Goal: Task Accomplishment & Management: Use online tool/utility

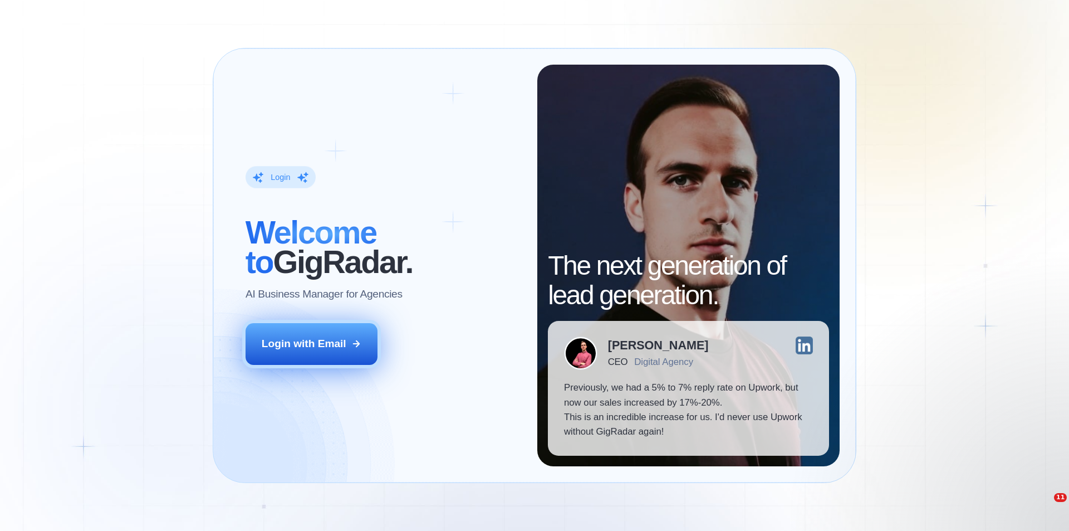
click at [286, 347] on div "Login with Email" at bounding box center [304, 343] width 85 height 14
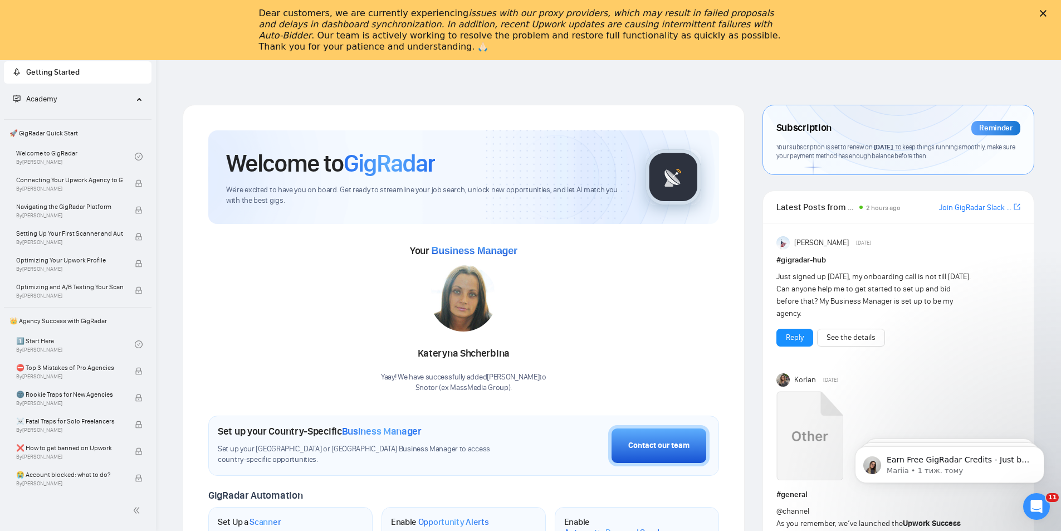
click at [1046, 13] on icon "Закрити" at bounding box center [1043, 13] width 7 height 7
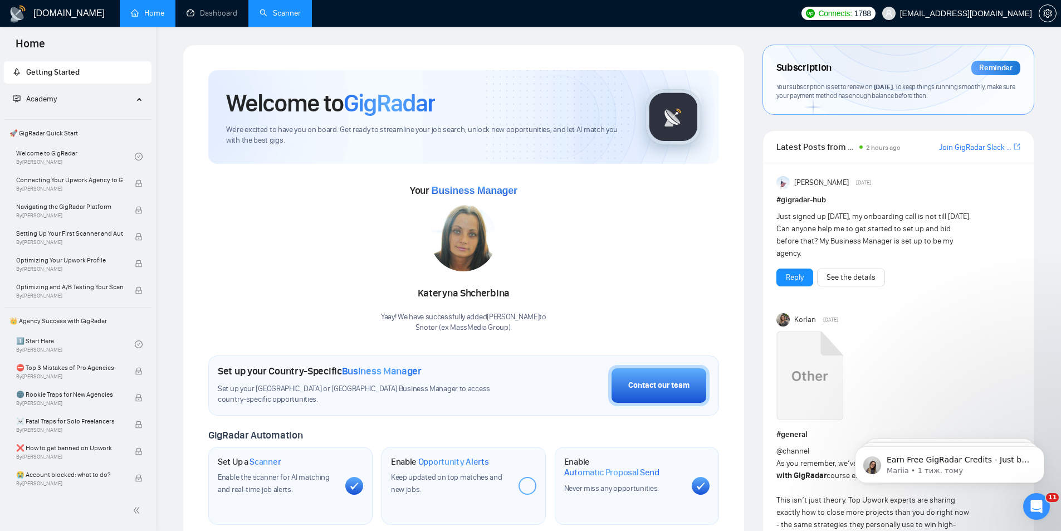
click at [290, 13] on link "Scanner" at bounding box center [279, 12] width 41 height 9
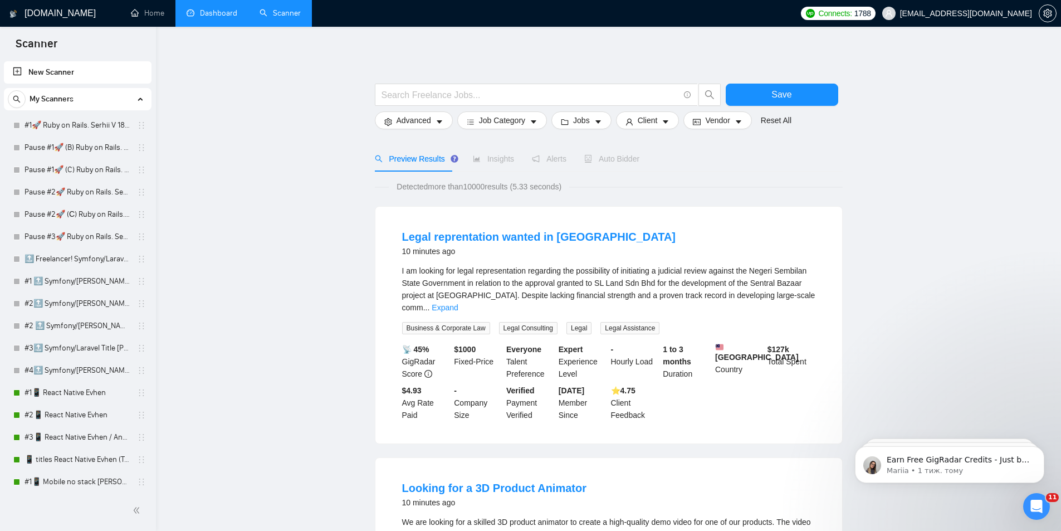
click at [214, 13] on link "Dashboard" at bounding box center [212, 12] width 51 height 9
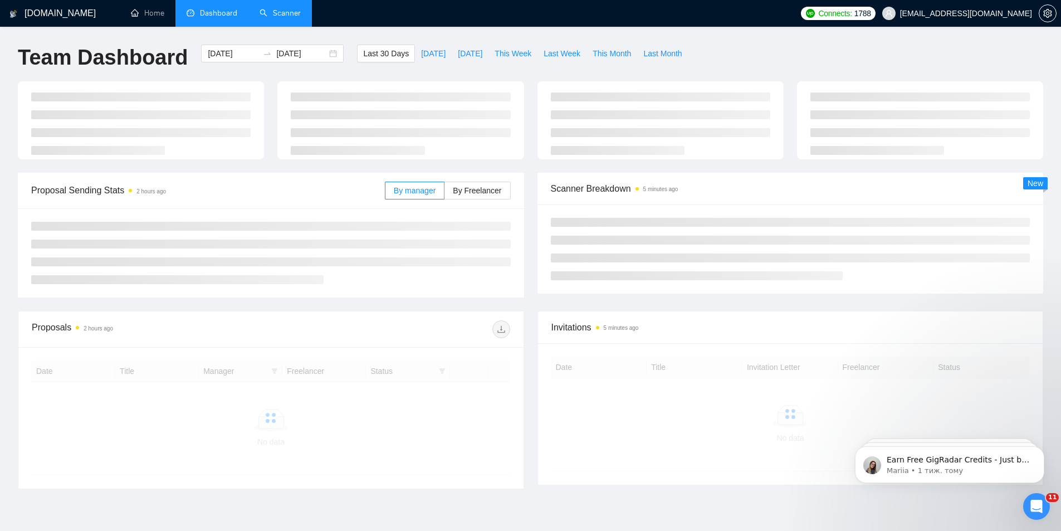
click at [531, 172] on div at bounding box center [530, 126] width 1039 height 91
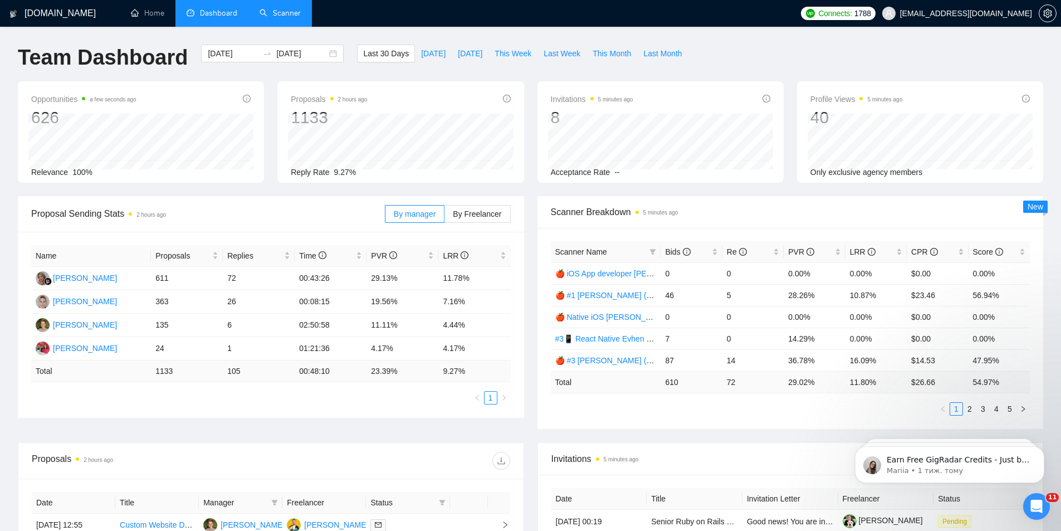
click at [282, 11] on link "Scanner" at bounding box center [279, 12] width 41 height 9
click at [487, 216] on span "By Freelancer" at bounding box center [477, 213] width 48 height 9
click at [444, 217] on input "By Freelancer" at bounding box center [444, 217] width 0 height 0
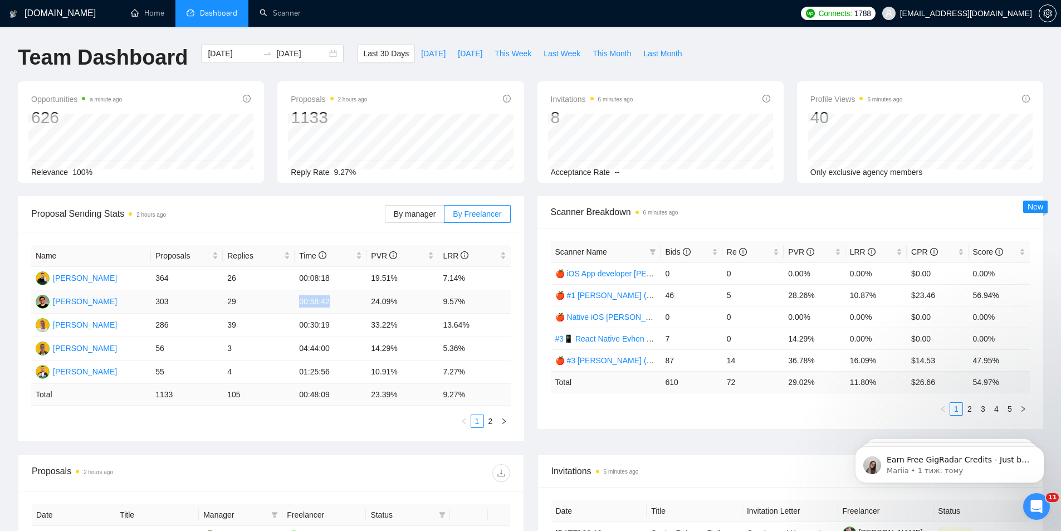
drag, startPoint x: 300, startPoint y: 304, endPoint x: 329, endPoint y: 304, distance: 29.5
click at [329, 304] on td "00:58:42" at bounding box center [331, 301] width 72 height 23
click at [161, 303] on td "303" at bounding box center [187, 301] width 72 height 23
drag, startPoint x: 227, startPoint y: 305, endPoint x: 235, endPoint y: 306, distance: 7.9
click at [235, 306] on td "29" at bounding box center [259, 301] width 72 height 23
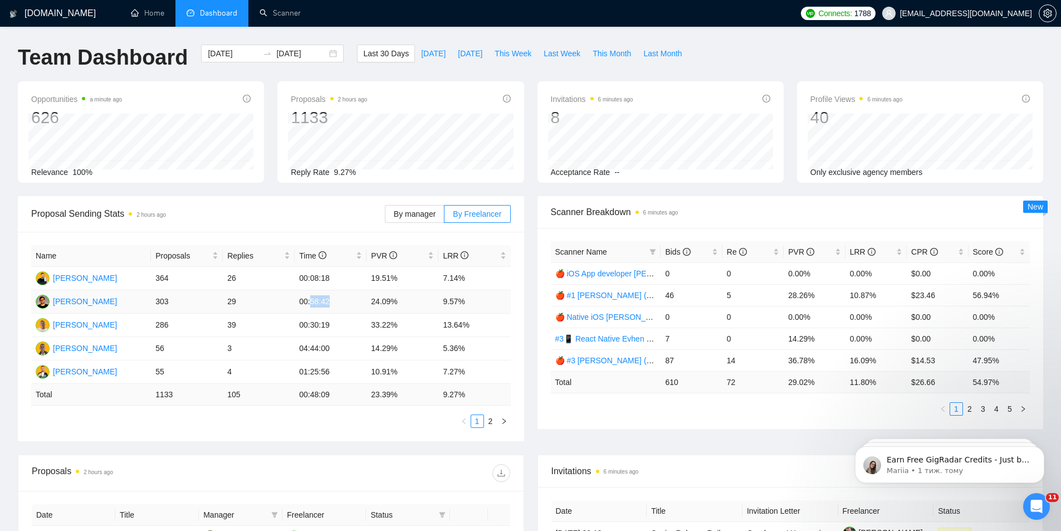
drag, startPoint x: 311, startPoint y: 303, endPoint x: 327, endPoint y: 304, distance: 16.7
click at [327, 304] on td "00:58:42" at bounding box center [331, 301] width 72 height 23
click at [290, 306] on td "29" at bounding box center [259, 301] width 72 height 23
drag, startPoint x: 293, startPoint y: 301, endPoint x: 326, endPoint y: 307, distance: 33.5
click at [326, 307] on tr "Evhen Poslavsky 303 29 00:58:42 24.09% 9.57%" at bounding box center [270, 301] width 479 height 23
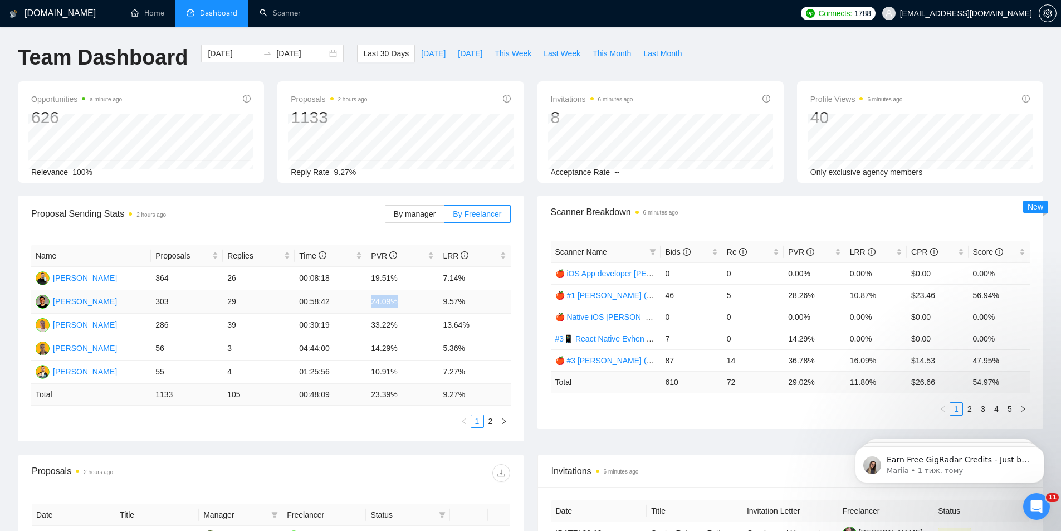
drag, startPoint x: 370, startPoint y: 302, endPoint x: 396, endPoint y: 303, distance: 26.2
click at [396, 303] on td "24.09%" at bounding box center [402, 301] width 72 height 23
click at [435, 307] on td "24.09%" at bounding box center [402, 301] width 72 height 23
click at [451, 302] on td "9.57%" at bounding box center [474, 301] width 72 height 23
click at [502, 256] on div "LRR" at bounding box center [474, 255] width 63 height 12
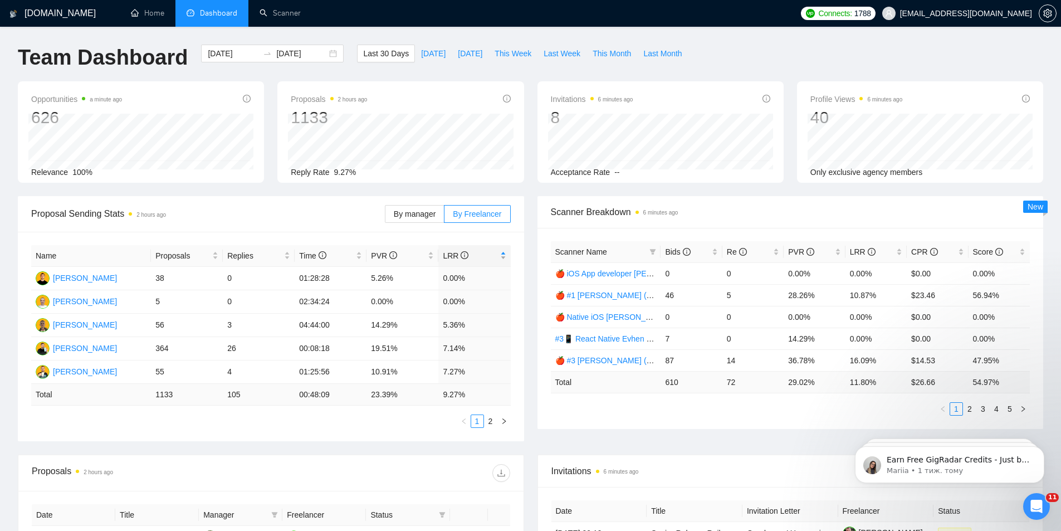
click at [502, 256] on div "LRR" at bounding box center [474, 255] width 63 height 12
drag, startPoint x: 444, startPoint y: 324, endPoint x: 461, endPoint y: 329, distance: 16.8
click at [462, 329] on td "9.57%" at bounding box center [474, 325] width 72 height 23
click at [470, 324] on td "9.57%" at bounding box center [474, 325] width 72 height 23
drag, startPoint x: 442, startPoint y: 302, endPoint x: 452, endPoint y: 300, distance: 9.9
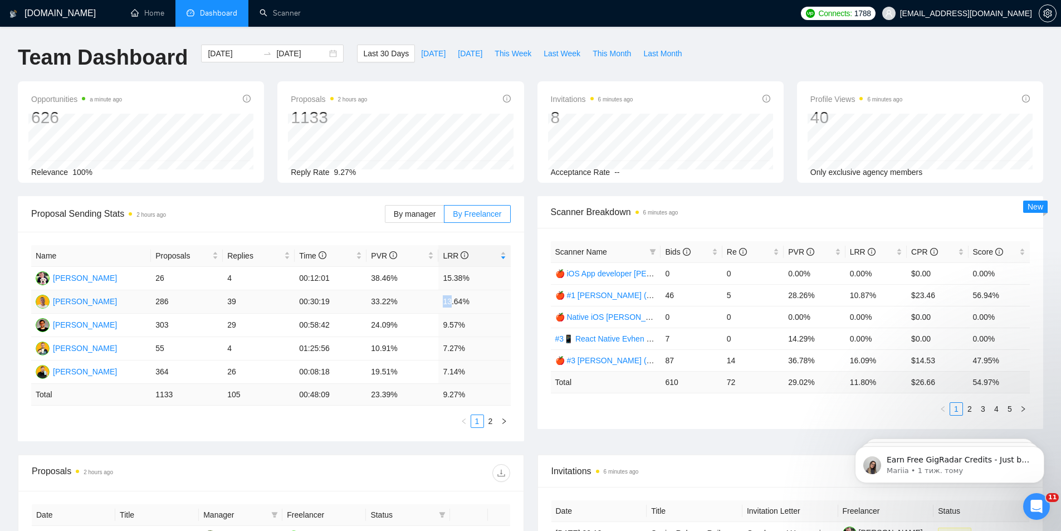
click at [452, 300] on td "13.64%" at bounding box center [474, 301] width 72 height 23
drag, startPoint x: 444, startPoint y: 326, endPoint x: 456, endPoint y: 327, distance: 11.7
click at [456, 327] on td "9.57%" at bounding box center [474, 325] width 72 height 23
click at [452, 347] on td "7.27%" at bounding box center [474, 348] width 72 height 23
click at [457, 376] on td "7.14%" at bounding box center [474, 371] width 72 height 23
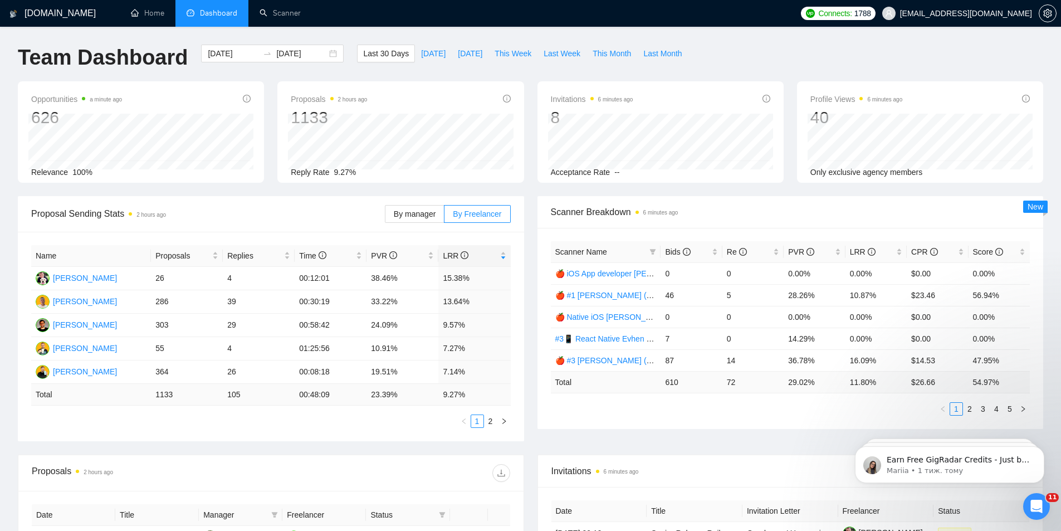
click at [455, 393] on td "9.27 %" at bounding box center [474, 395] width 72 height 22
drag, startPoint x: 369, startPoint y: 325, endPoint x: 401, endPoint y: 330, distance: 32.1
click at [401, 330] on td "24.09%" at bounding box center [402, 325] width 72 height 23
click at [652, 251] on icon "filter" at bounding box center [653, 252] width 6 height 6
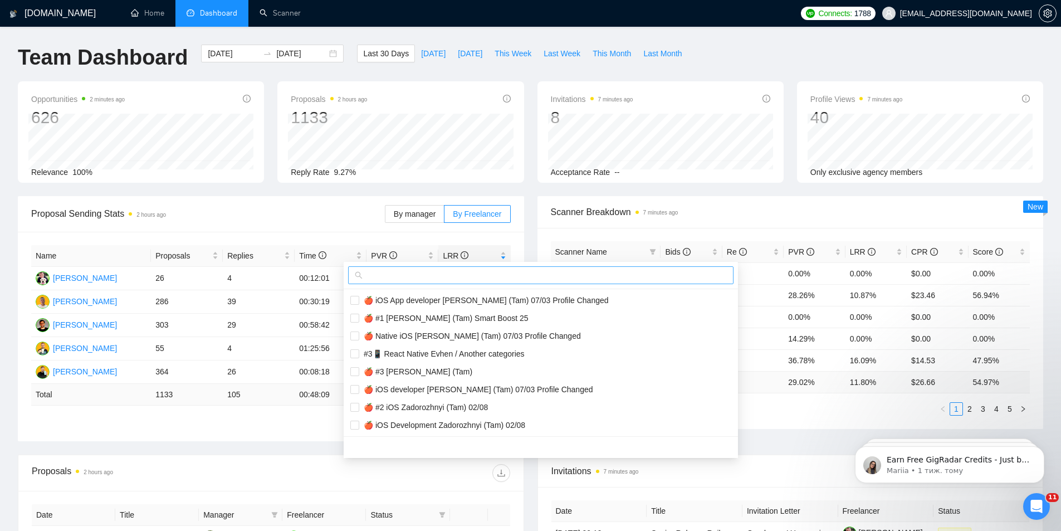
click at [492, 273] on input "text" at bounding box center [546, 275] width 362 height 12
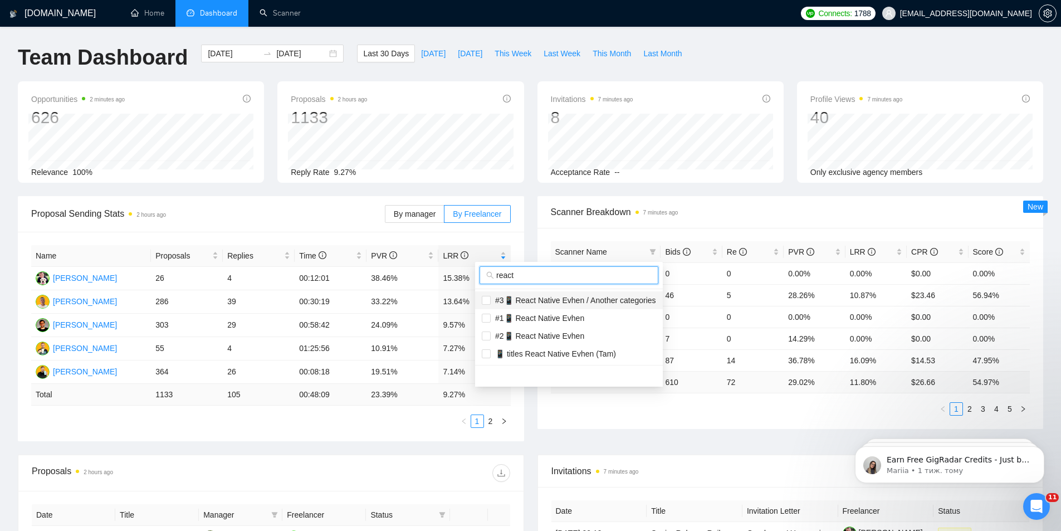
type input "react"
click at [562, 299] on span "#3📱 React Native Evhen / Another categories" at bounding box center [573, 300] width 165 height 9
checkbox input "true"
click at [555, 314] on span "#1📱 React Native Evhen" at bounding box center [538, 318] width 94 height 9
checkbox input "true"
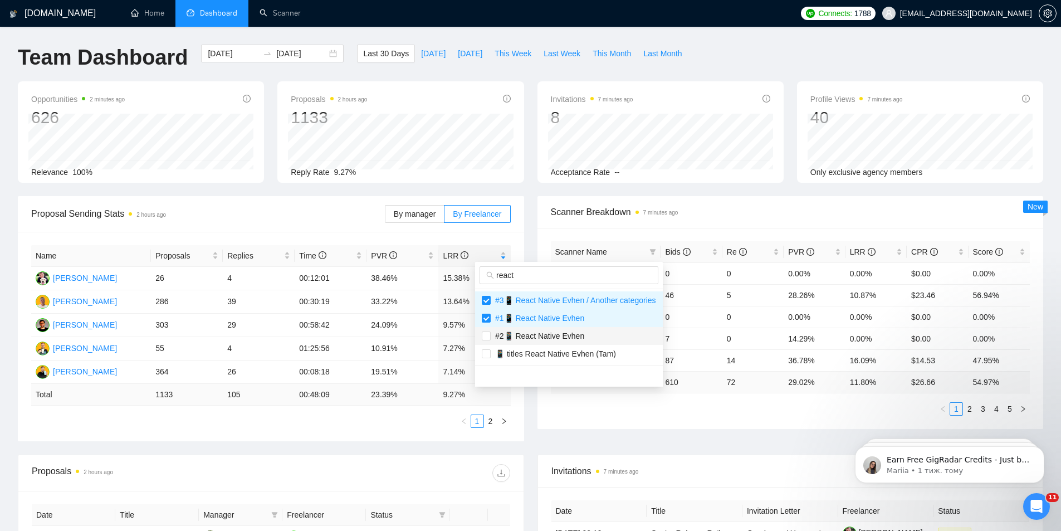
click at [550, 332] on span "#2📱 React Native Evhen" at bounding box center [538, 335] width 94 height 9
checkbox input "true"
click at [538, 354] on span "📱 titles React Native Evhen (Tam)" at bounding box center [553, 353] width 125 height 9
checkbox input "true"
click at [691, 194] on div "Opportunities 2 minutes ago 626 2025-08-26 Relevant 21 Relevance 100% Proposals…" at bounding box center [530, 138] width 1039 height 115
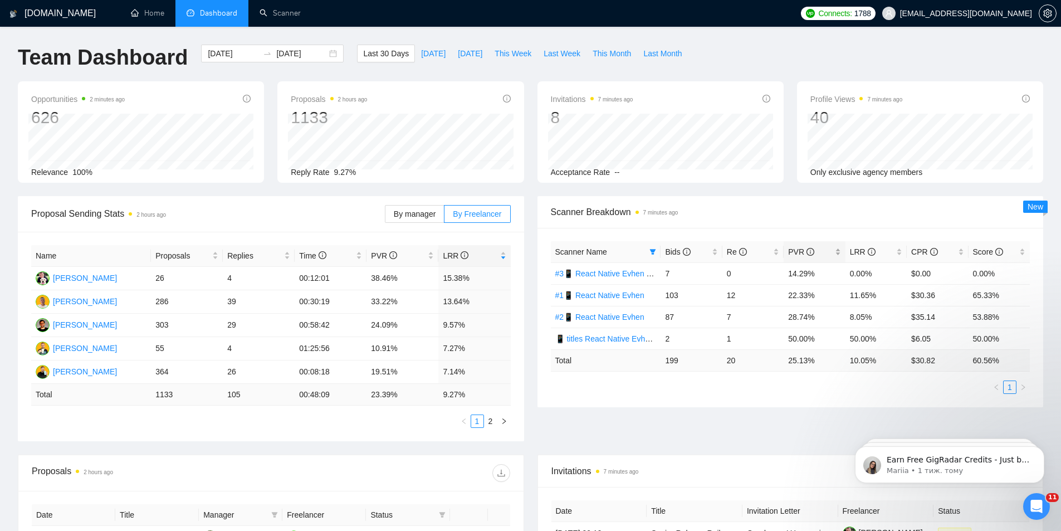
click at [839, 254] on div "PVR" at bounding box center [814, 252] width 52 height 12
click at [837, 252] on div "PVR" at bounding box center [814, 252] width 52 height 12
click at [837, 251] on div "PVR" at bounding box center [814, 252] width 52 height 12
click at [838, 253] on div "PVR" at bounding box center [814, 252] width 52 height 12
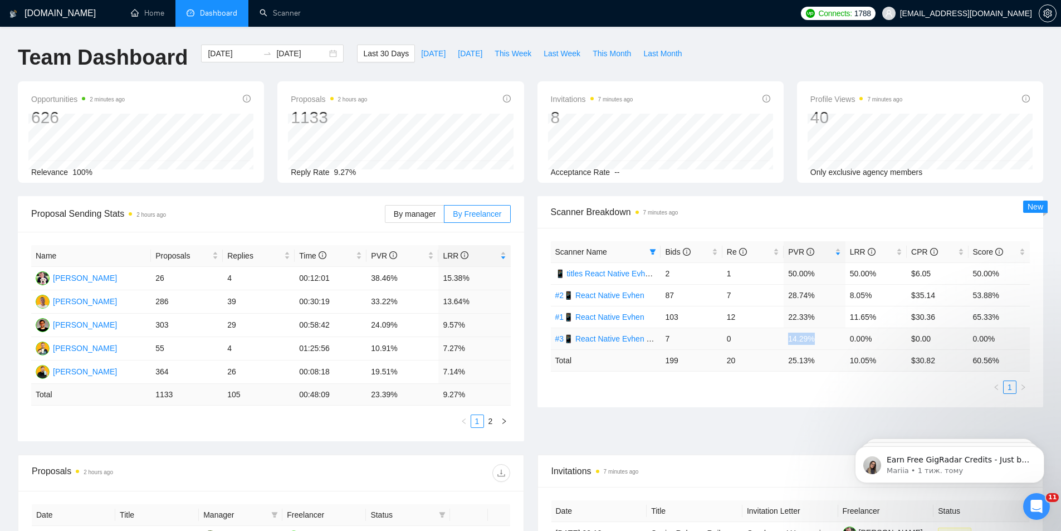
drag, startPoint x: 814, startPoint y: 340, endPoint x: 788, endPoint y: 344, distance: 26.5
click at [788, 344] on td "14.29%" at bounding box center [814, 338] width 61 height 22
drag, startPoint x: 792, startPoint y: 276, endPoint x: 798, endPoint y: 276, distance: 6.2
click at [798, 276] on td "50.00%" at bounding box center [814, 273] width 61 height 22
click at [791, 294] on td "28.74%" at bounding box center [814, 295] width 61 height 22
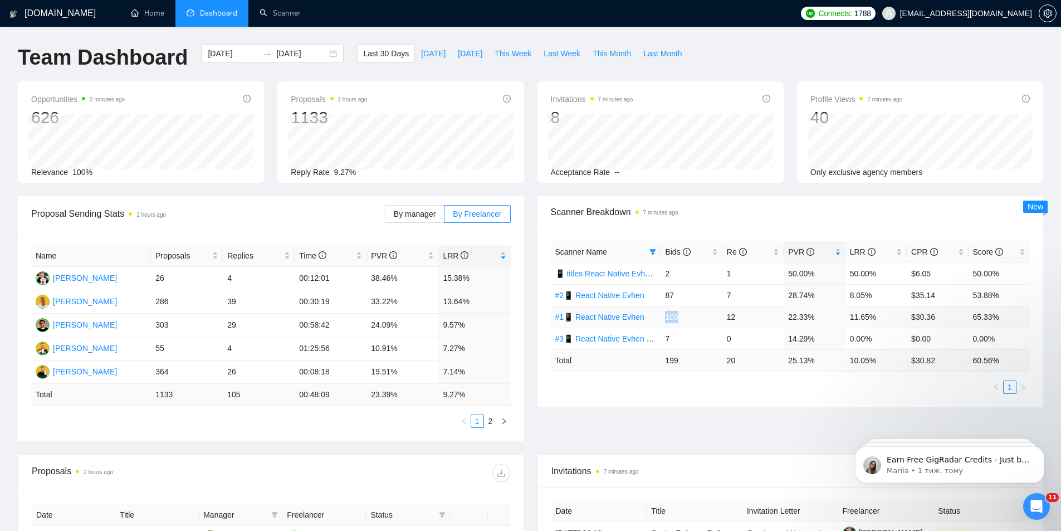
drag, startPoint x: 683, startPoint y: 319, endPoint x: 665, endPoint y: 315, distance: 18.2
click at [665, 315] on td "103" at bounding box center [690, 317] width 61 height 22
drag, startPoint x: 672, startPoint y: 295, endPoint x: 666, endPoint y: 294, distance: 6.2
click at [666, 294] on td "87" at bounding box center [690, 295] width 61 height 22
drag, startPoint x: 787, startPoint y: 361, endPoint x: 801, endPoint y: 362, distance: 14.0
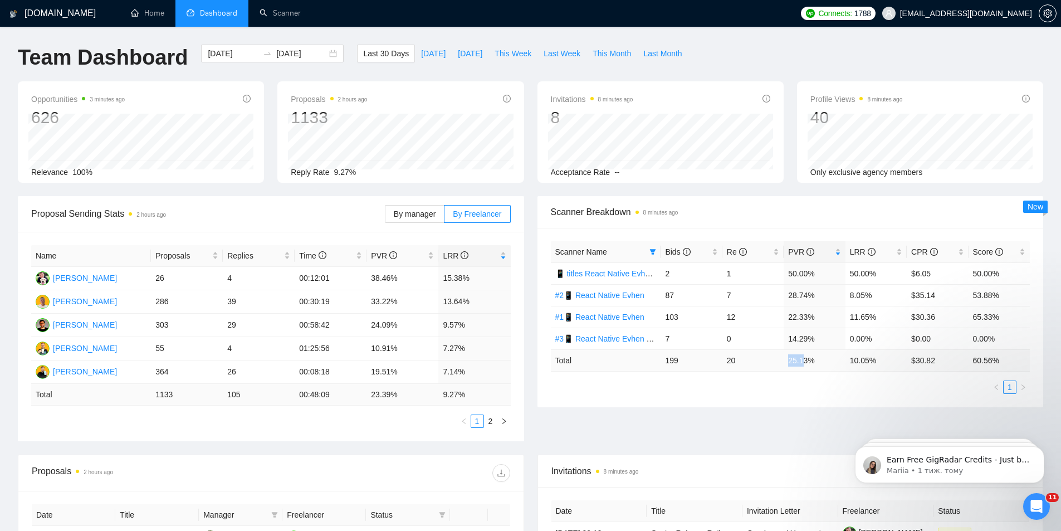
click at [801, 362] on td "25.13 %" at bounding box center [814, 360] width 61 height 22
drag, startPoint x: 812, startPoint y: 379, endPoint x: 806, endPoint y: 373, distance: 8.3
click at [812, 379] on div "Scanner Name Bids Re PVR LRR CPR Score 📱 titles React Native Evhen (Tam) 2 1 50…" at bounding box center [790, 317] width 479 height 153
drag, startPoint x: 721, startPoint y: 339, endPoint x: 730, endPoint y: 341, distance: 9.1
click at [730, 341] on tr "#3📱 React Native Evhen / Another categories 7 0 14.29% 0.00% $0.00 0.00%" at bounding box center [790, 338] width 479 height 22
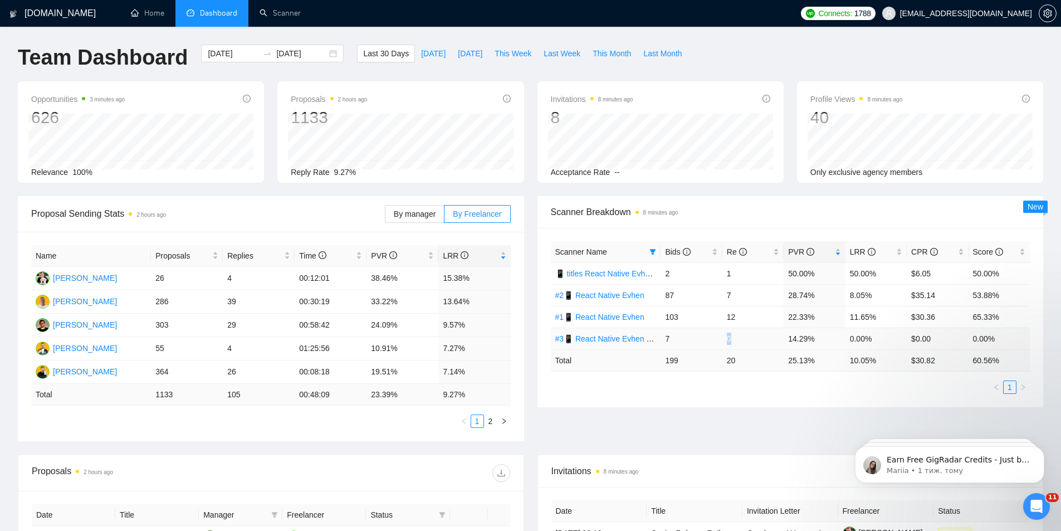
click at [759, 339] on td "0" at bounding box center [752, 338] width 61 height 22
click at [755, 345] on td "0" at bounding box center [752, 338] width 61 height 22
click at [715, 340] on td "7" at bounding box center [690, 338] width 61 height 22
click at [674, 273] on td "2" at bounding box center [690, 273] width 61 height 22
click at [789, 317] on td "22.33%" at bounding box center [814, 317] width 61 height 22
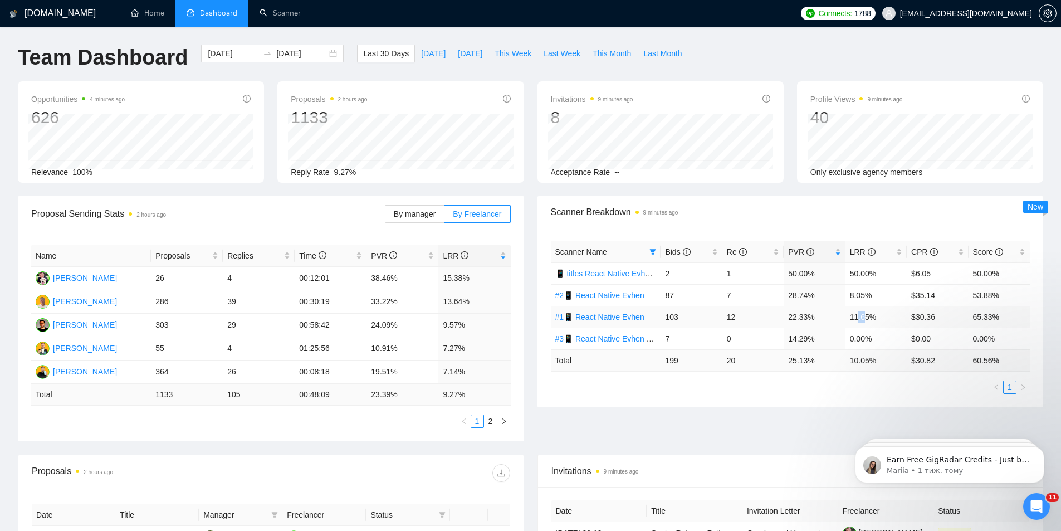
drag, startPoint x: 856, startPoint y: 316, endPoint x: 864, endPoint y: 319, distance: 8.1
click at [864, 319] on td "11.65%" at bounding box center [875, 317] width 61 height 22
click at [853, 316] on td "11.65%" at bounding box center [875, 317] width 61 height 22
click at [856, 315] on td "11.65%" at bounding box center [875, 317] width 61 height 22
click at [863, 314] on td "11.65%" at bounding box center [875, 317] width 61 height 22
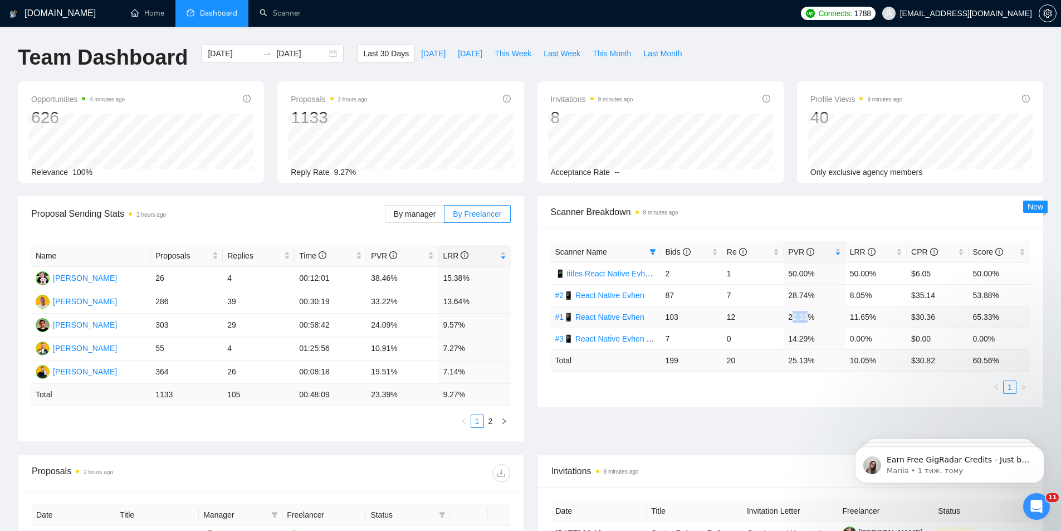
drag, startPoint x: 791, startPoint y: 320, endPoint x: 805, endPoint y: 316, distance: 14.5
click at [805, 316] on td "22.33%" at bounding box center [814, 317] width 61 height 22
click at [812, 320] on td "22.33%" at bounding box center [814, 317] width 61 height 22
drag, startPoint x: 851, startPoint y: 320, endPoint x: 874, endPoint y: 323, distance: 23.0
click at [875, 325] on td "11.65%" at bounding box center [875, 317] width 61 height 22
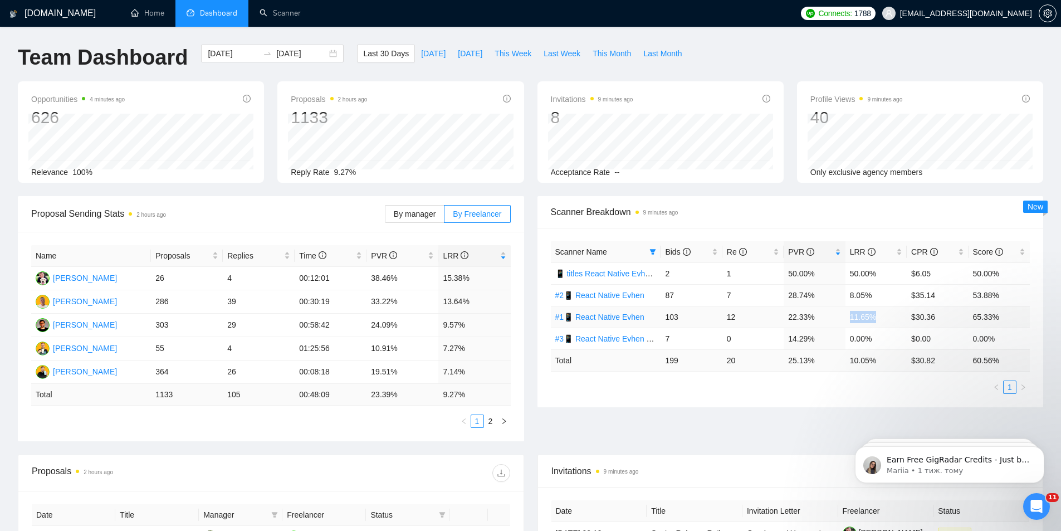
click at [863, 307] on td "11.65%" at bounding box center [875, 317] width 61 height 22
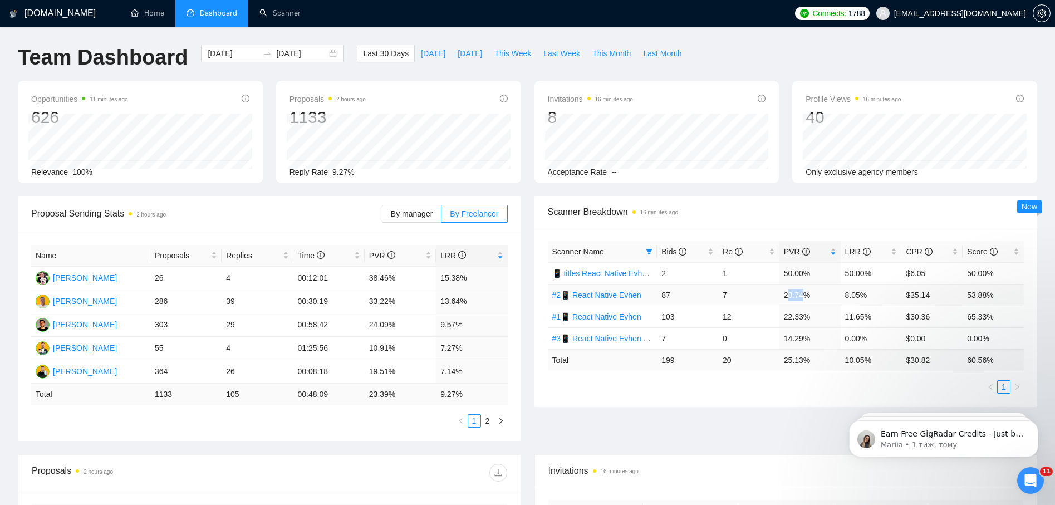
drag, startPoint x: 789, startPoint y: 291, endPoint x: 801, endPoint y: 291, distance: 11.7
click at [801, 291] on td "28.74%" at bounding box center [810, 295] width 61 height 22
drag, startPoint x: 850, startPoint y: 297, endPoint x: 855, endPoint y: 295, distance: 5.7
click at [855, 295] on td "8.05%" at bounding box center [871, 295] width 61 height 22
drag, startPoint x: 851, startPoint y: 363, endPoint x: 865, endPoint y: 363, distance: 13.9
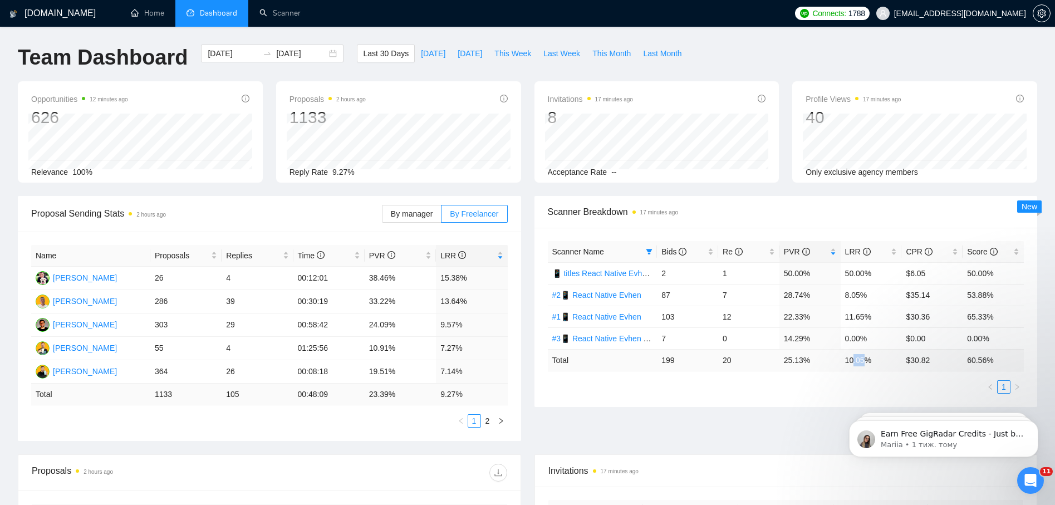
click at [865, 363] on td "10.05 %" at bounding box center [871, 360] width 61 height 22
click at [844, 380] on ul "1" at bounding box center [786, 386] width 477 height 13
click at [649, 252] on icon "filter" at bounding box center [650, 252] width 6 height 6
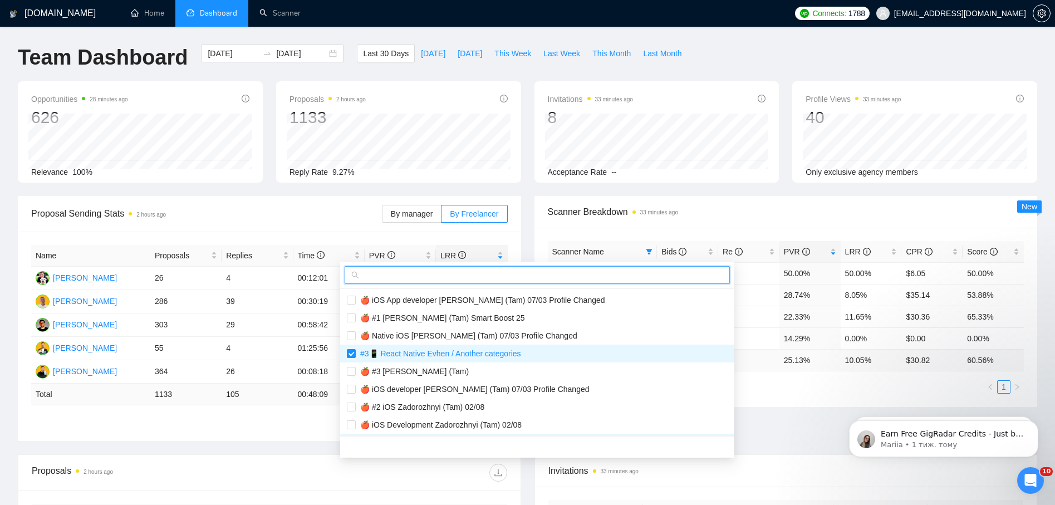
click at [412, 276] on input "text" at bounding box center [542, 275] width 362 height 12
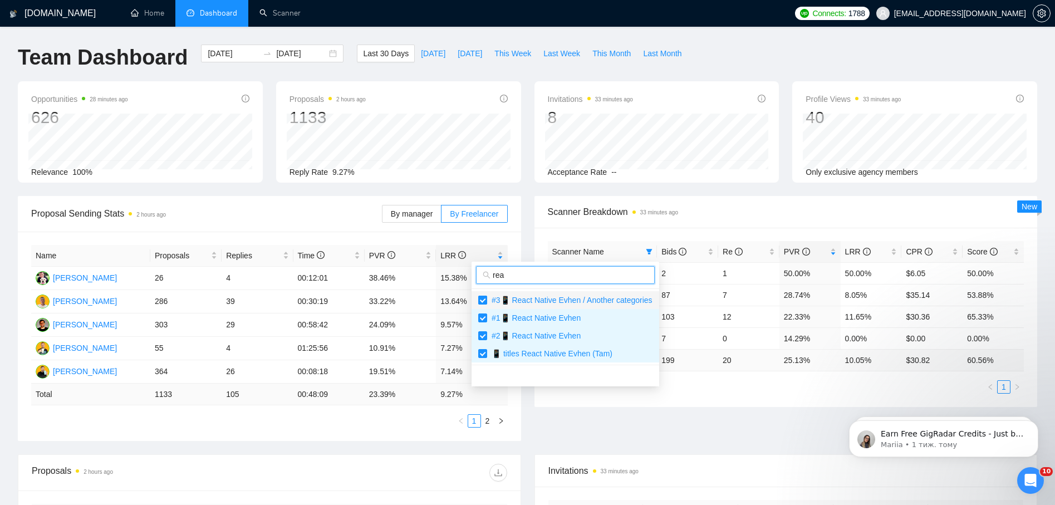
type input "rea"
click at [483, 301] on input "checkbox" at bounding box center [482, 300] width 9 height 9
checkbox input "false"
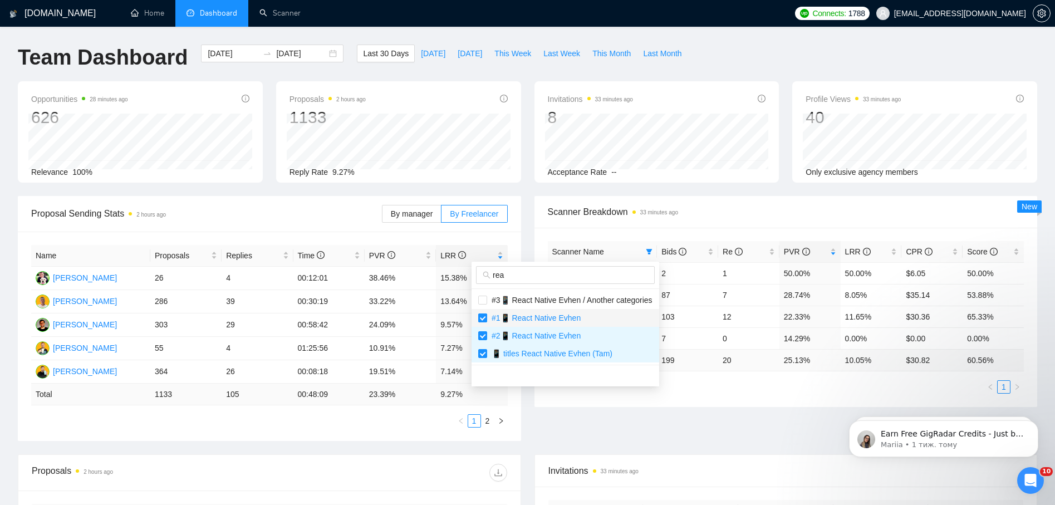
click at [481, 317] on input "checkbox" at bounding box center [482, 318] width 9 height 9
checkbox input "false"
click at [483, 333] on input "checkbox" at bounding box center [482, 335] width 9 height 9
checkbox input "false"
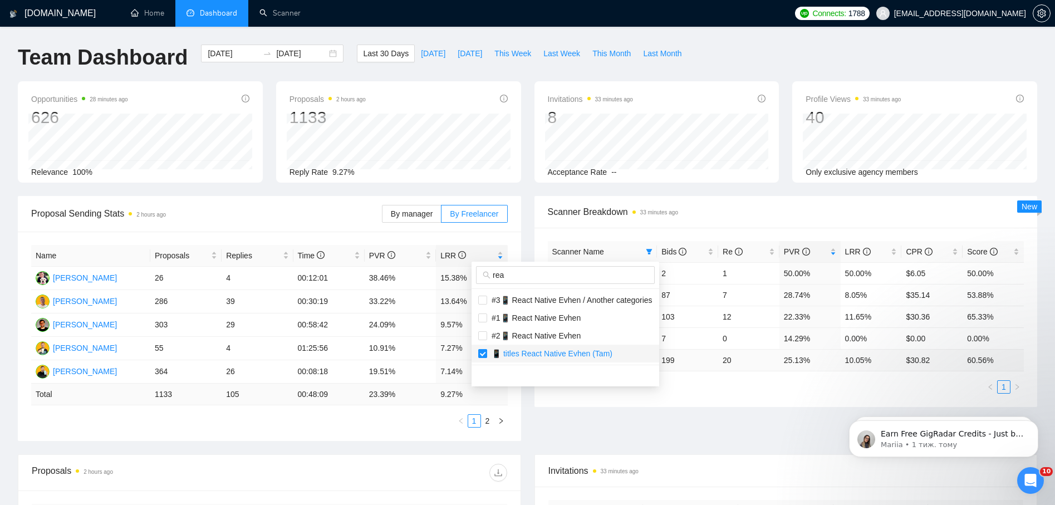
click at [483, 354] on input "checkbox" at bounding box center [482, 353] width 9 height 9
checkbox input "false"
drag, startPoint x: 510, startPoint y: 277, endPoint x: 479, endPoint y: 273, distance: 30.8
click at [479, 273] on span "rea" at bounding box center [565, 275] width 179 height 18
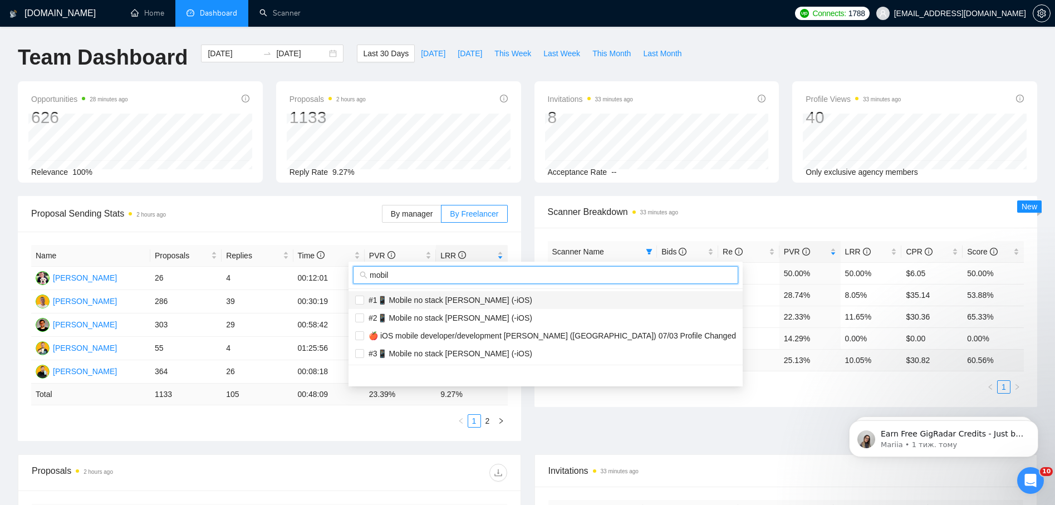
type input "mobil"
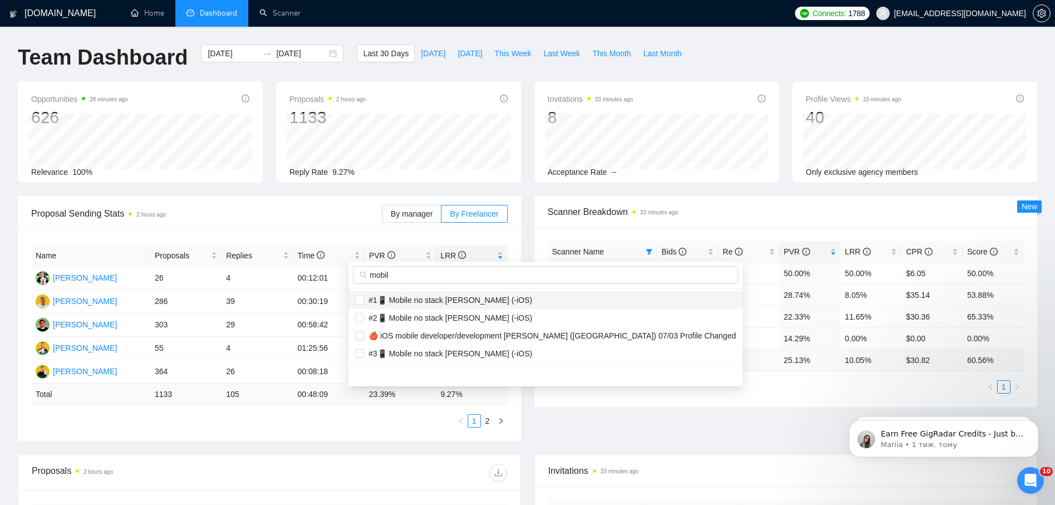
click at [466, 298] on span "#1📱 Mobile no stack Evhen Tam (-iOS)" at bounding box center [448, 300] width 168 height 9
checkbox input "true"
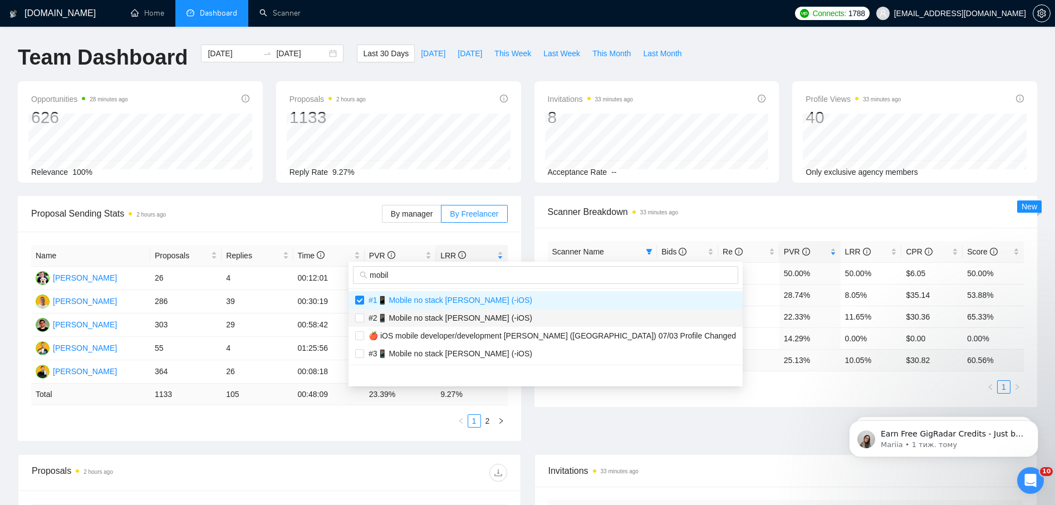
click at [454, 316] on span "#2📱 Mobile no stack Evhen Tam (-iOS)" at bounding box center [448, 318] width 168 height 9
checkbox input "true"
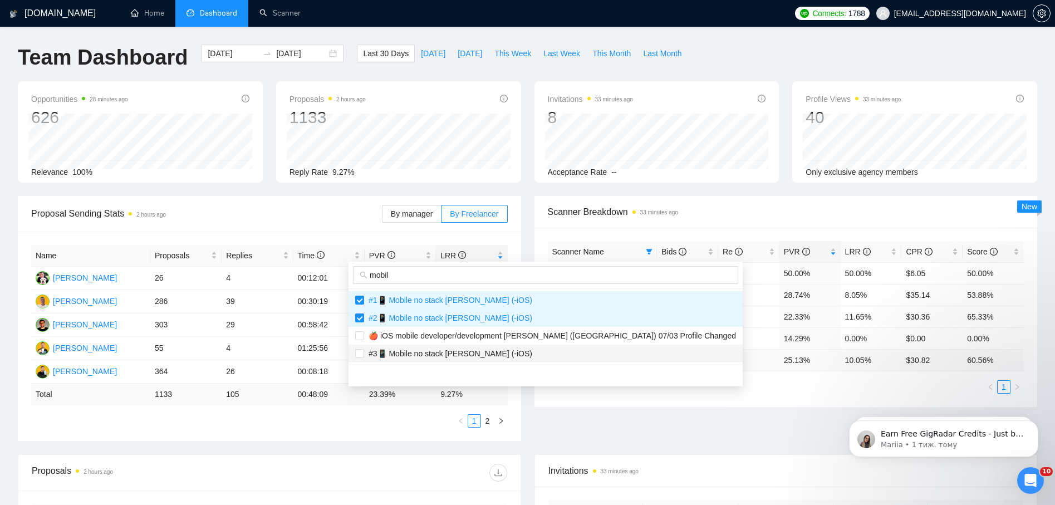
click at [443, 350] on span "#3📱 Mobile no stack Evhen Tam (-iOS)" at bounding box center [448, 353] width 168 height 9
checkbox input "true"
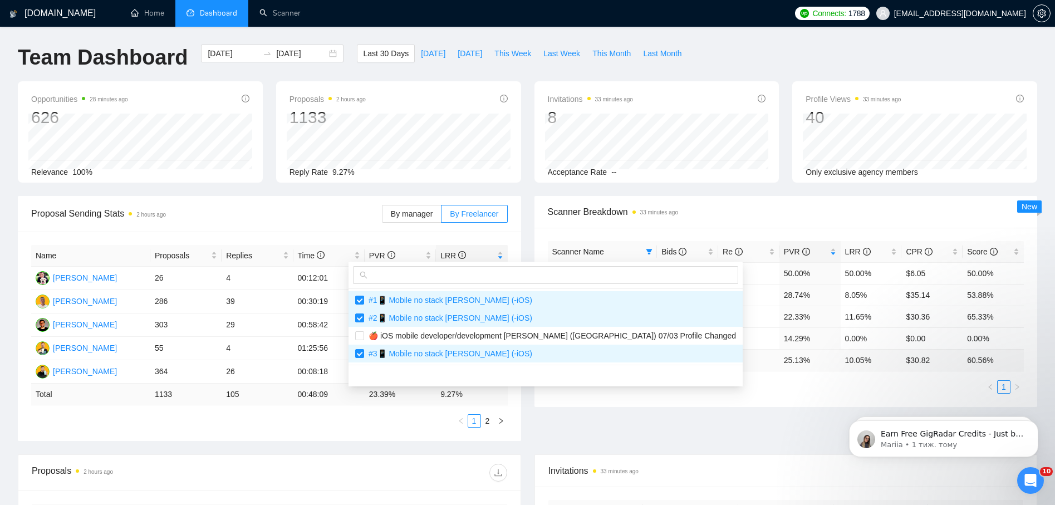
click at [538, 193] on div "Opportunities 28 minutes ago 626 Relevance 100% Proposals 2 hours ago 1133 2025…" at bounding box center [527, 138] width 1033 height 115
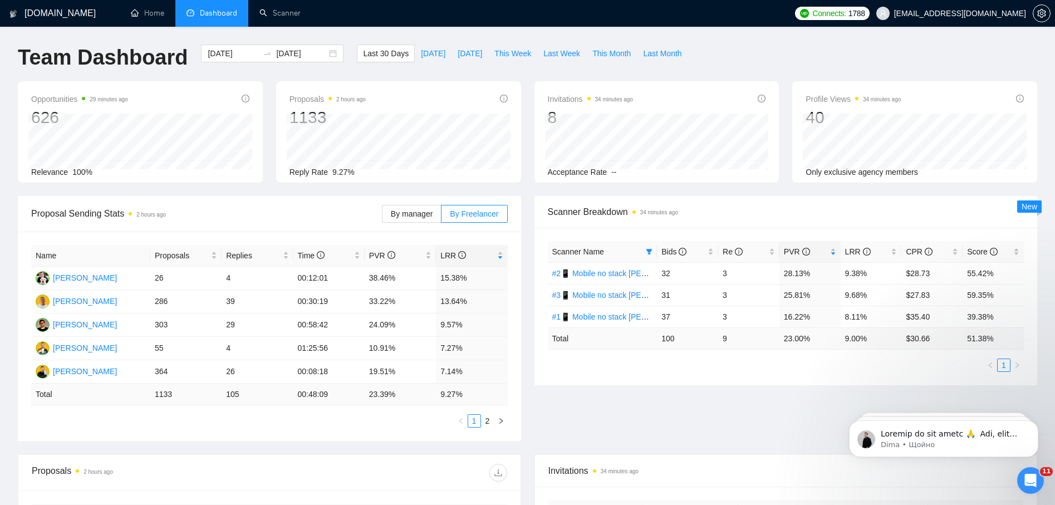
click at [623, 398] on div "Proposal Sending Stats 2 hours ago By manager By Freelancer Name Proposals Repl…" at bounding box center [527, 325] width 1033 height 258
drag, startPoint x: 695, startPoint y: 390, endPoint x: 721, endPoint y: 347, distance: 50.4
click at [694, 389] on div "Proposal Sending Stats 2 hours ago By manager By Freelancer Name Proposals Repl…" at bounding box center [527, 325] width 1033 height 258
drag, startPoint x: 675, startPoint y: 393, endPoint x: 710, endPoint y: 394, distance: 34.5
click at [679, 393] on div "Proposal Sending Stats 2 hours ago By manager By Freelancer Name Proposals Repl…" at bounding box center [527, 325] width 1033 height 258
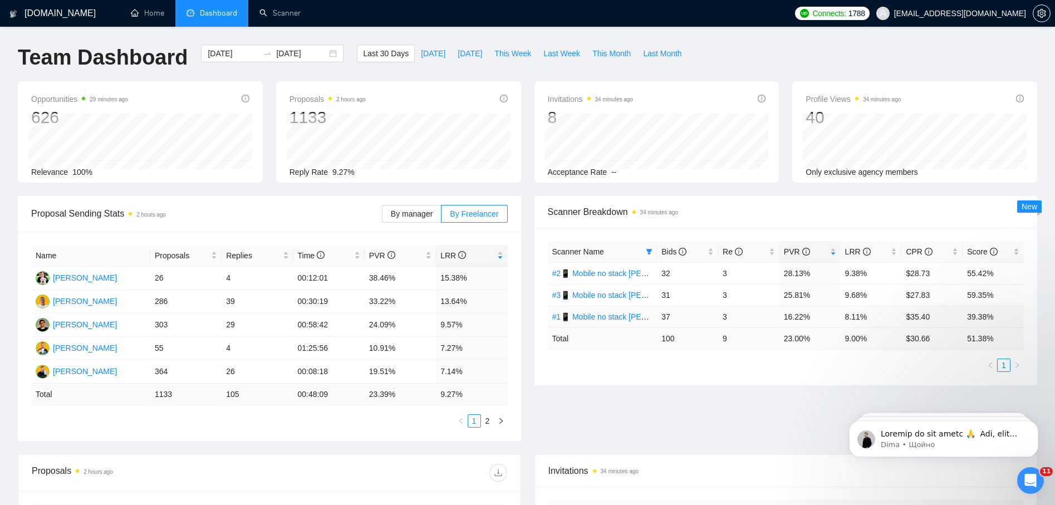
click at [812, 319] on td "16.22%" at bounding box center [810, 317] width 61 height 22
click at [857, 277] on td "9.38%" at bounding box center [871, 273] width 61 height 22
drag, startPoint x: 849, startPoint y: 278, endPoint x: 864, endPoint y: 283, distance: 16.4
click at [864, 283] on td "9.38%" at bounding box center [871, 273] width 61 height 22
drag, startPoint x: 846, startPoint y: 296, endPoint x: 850, endPoint y: 312, distance: 16.8
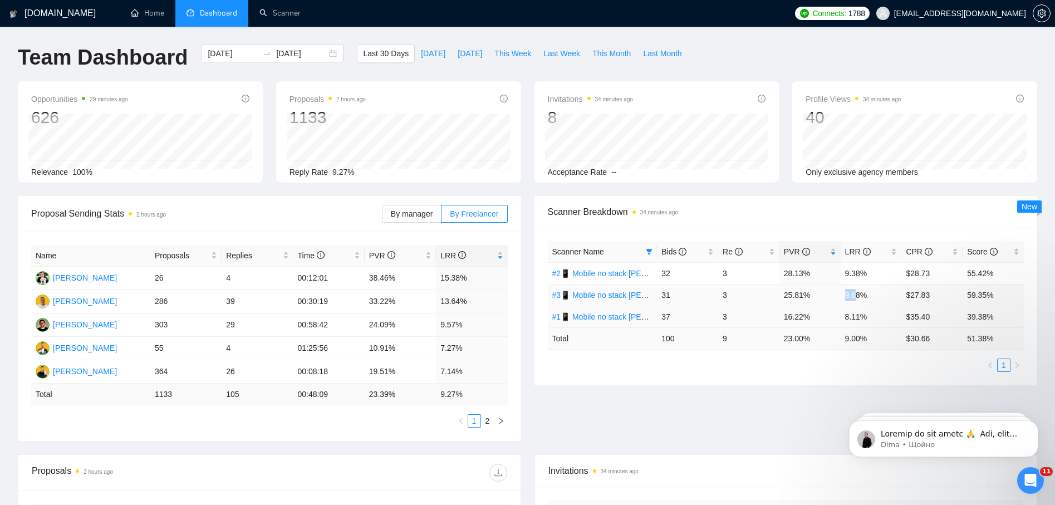
click at [854, 297] on td "9.68%" at bounding box center [871, 295] width 61 height 22
click at [841, 303] on td "9.68%" at bounding box center [871, 295] width 61 height 22
drag, startPoint x: 844, startPoint y: 275, endPoint x: 858, endPoint y: 275, distance: 14.5
click at [858, 275] on td "9.38%" at bounding box center [871, 273] width 61 height 22
click at [841, 294] on td "9.68%" at bounding box center [871, 295] width 61 height 22
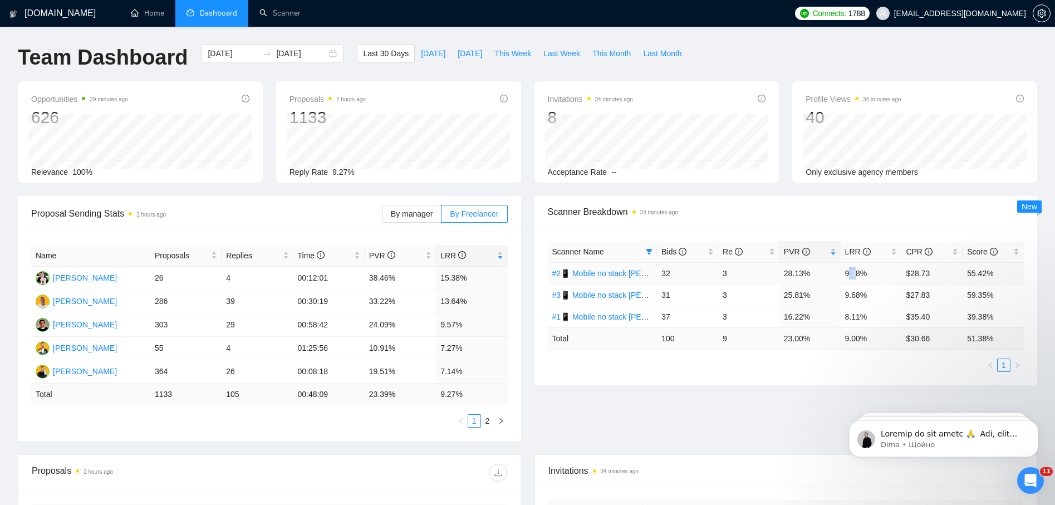
click at [853, 276] on td "9.38%" at bounding box center [871, 273] width 61 height 22
drag, startPoint x: 848, startPoint y: 290, endPoint x: 853, endPoint y: 291, distance: 5.6
click at [853, 291] on td "9.68%" at bounding box center [871, 295] width 61 height 22
click at [857, 297] on td "9.68%" at bounding box center [871, 295] width 61 height 22
drag, startPoint x: 863, startPoint y: 265, endPoint x: 860, endPoint y: 271, distance: 6.5
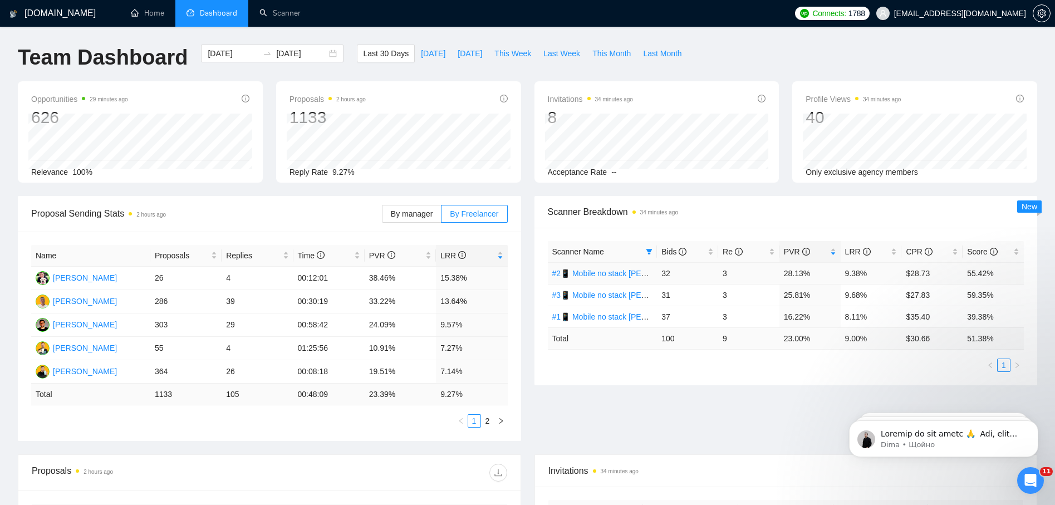
click at [862, 265] on td "9.38%" at bounding box center [871, 273] width 61 height 22
drag, startPoint x: 854, startPoint y: 292, endPoint x: 859, endPoint y: 324, distance: 32.1
click at [854, 293] on td "9.68%" at bounding box center [871, 295] width 61 height 22
click at [859, 324] on td "8.11%" at bounding box center [871, 317] width 61 height 22
click at [792, 370] on ul "1" at bounding box center [786, 365] width 477 height 13
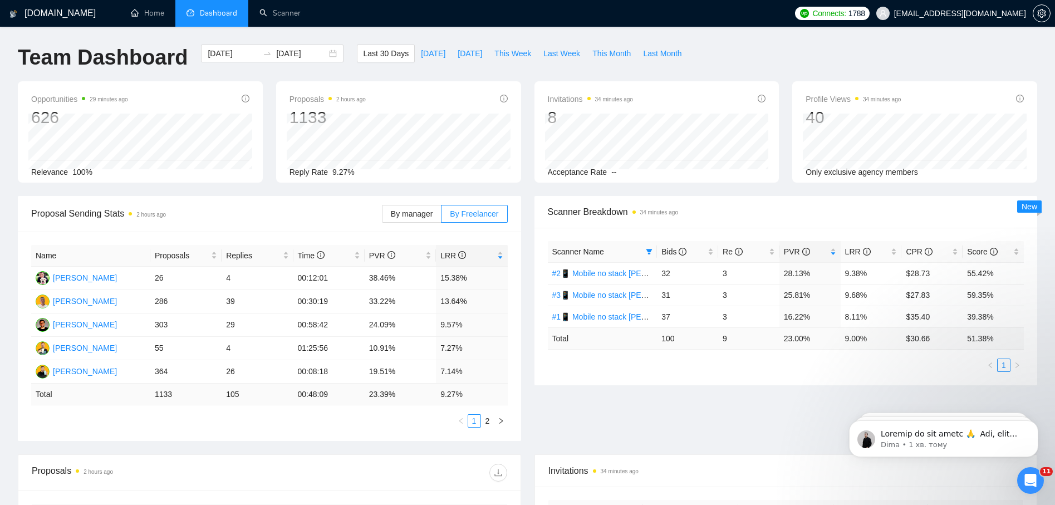
click at [771, 362] on ul "1" at bounding box center [786, 365] width 477 height 13
drag, startPoint x: 370, startPoint y: 301, endPoint x: 394, endPoint y: 311, distance: 26.0
click at [394, 311] on td "33.22%" at bounding box center [400, 301] width 71 height 23
click at [649, 252] on icon "filter" at bounding box center [650, 252] width 6 height 6
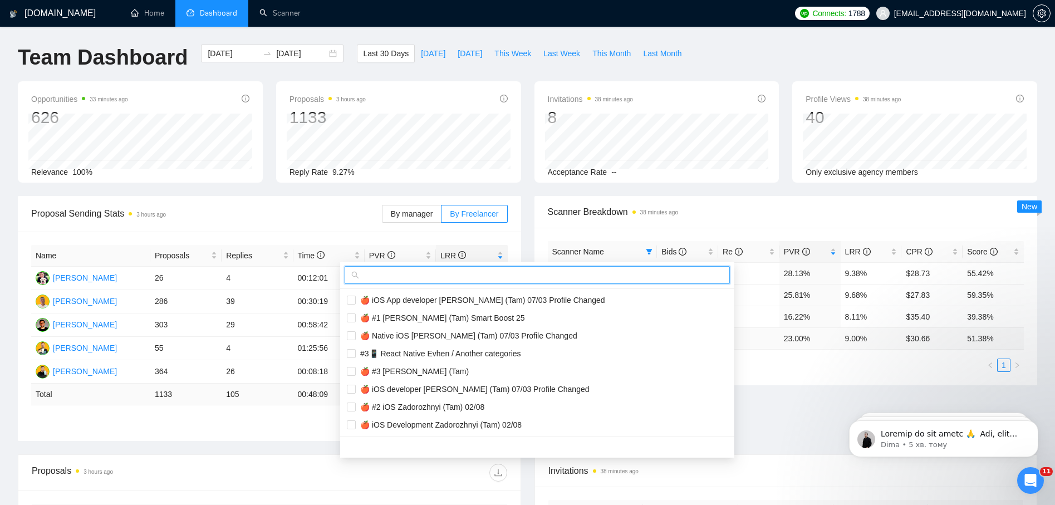
click at [394, 275] on input "text" at bounding box center [542, 275] width 362 height 12
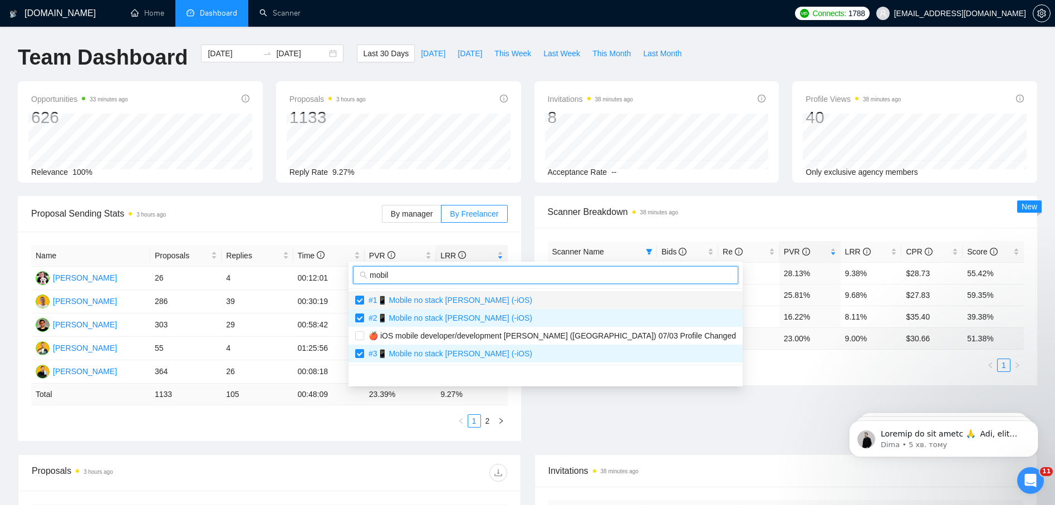
type input "mobil"
click at [404, 301] on span "#1📱 Mobile no stack Evhen Tam (-iOS)" at bounding box center [448, 300] width 168 height 9
checkbox input "false"
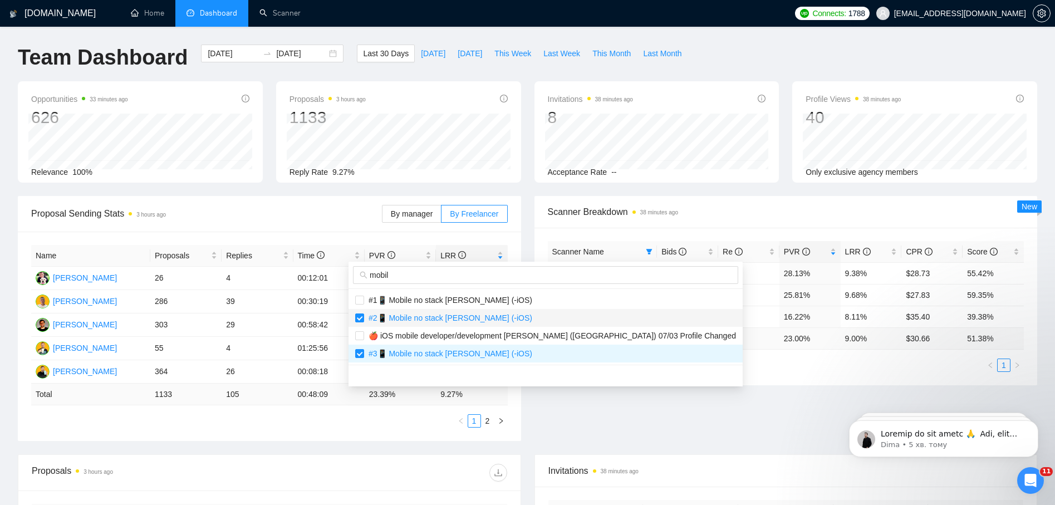
click at [399, 316] on span "#2📱 Mobile no stack Evhen Tam (-iOS)" at bounding box center [448, 318] width 168 height 9
checkbox input "false"
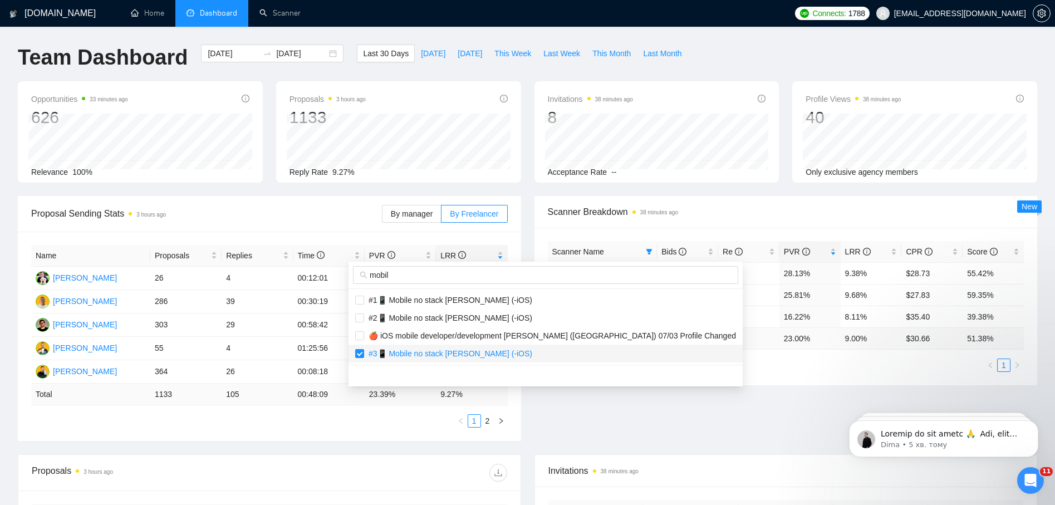
click at [405, 349] on span "#3📱 Mobile no stack Evhen Tam (-iOS)" at bounding box center [448, 353] width 168 height 9
checkbox input "false"
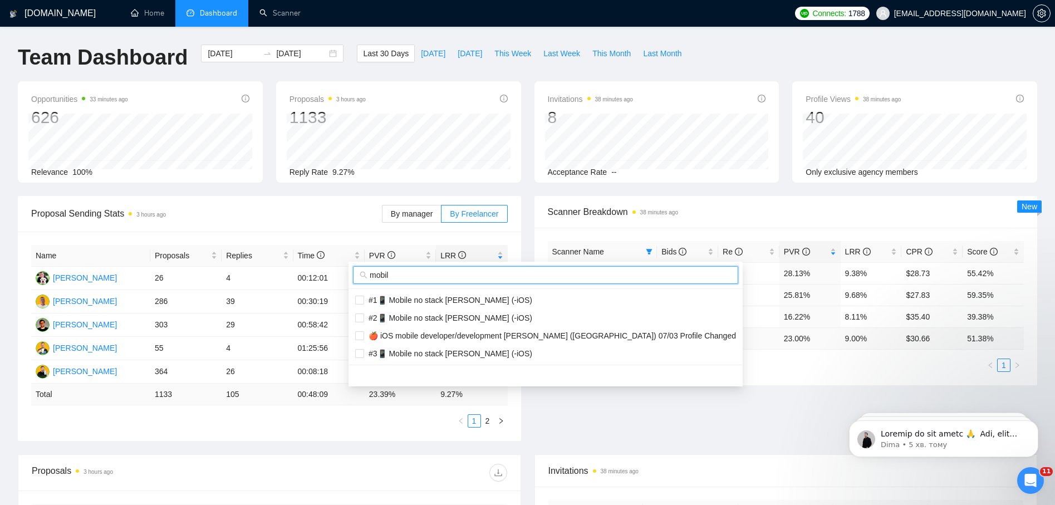
drag, startPoint x: 401, startPoint y: 277, endPoint x: 356, endPoint y: 274, distance: 44.7
click at [356, 274] on span "mobil" at bounding box center [545, 275] width 385 height 18
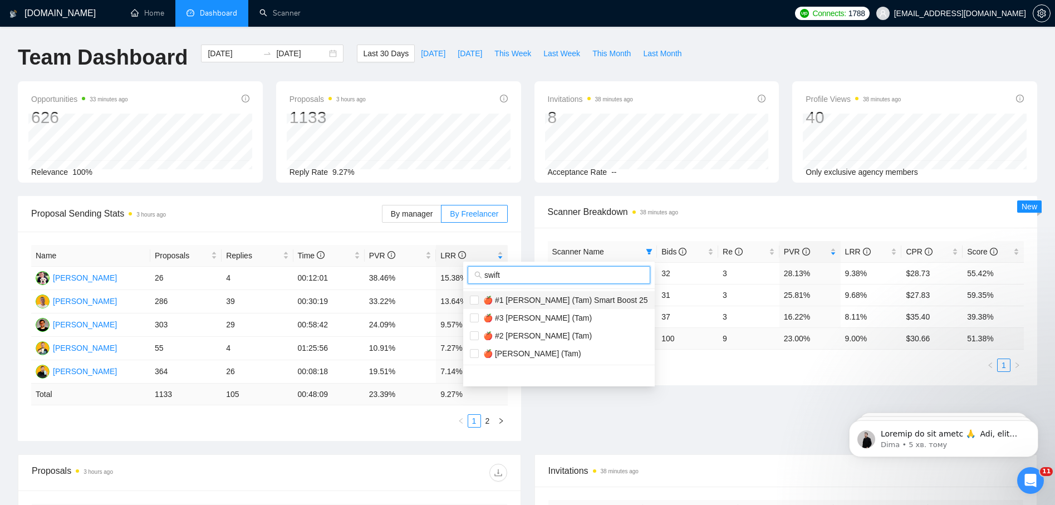
type input "swift"
click at [539, 304] on span "🍎 #1 [PERSON_NAME] (Tam) Smart Boost 25" at bounding box center [563, 300] width 169 height 9
checkbox input "true"
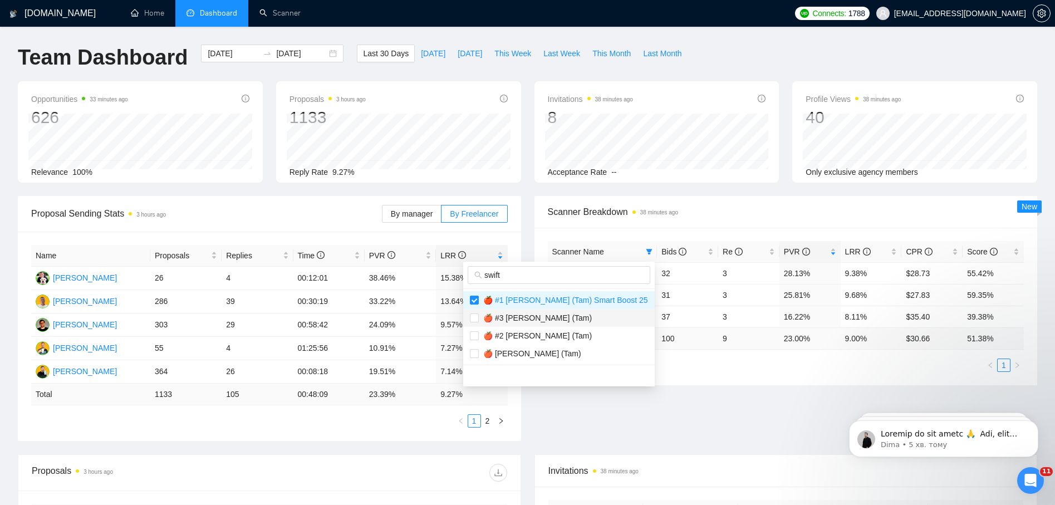
click at [532, 320] on span "🍎 #3 [PERSON_NAME] (Tam)" at bounding box center [535, 318] width 113 height 9
checkbox input "true"
click at [532, 336] on span "🍎 #2 [PERSON_NAME] (Tam)" at bounding box center [535, 335] width 113 height 9
checkbox input "true"
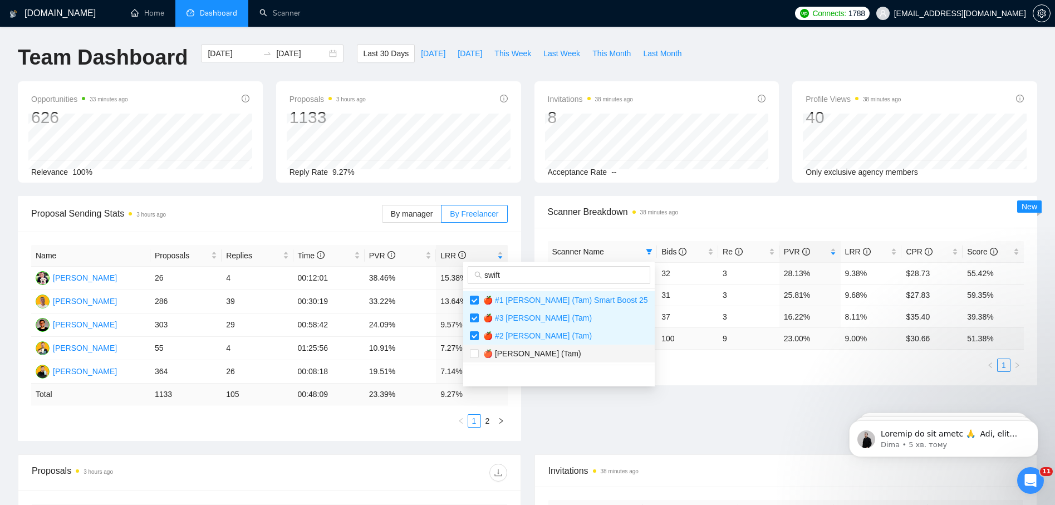
click at [530, 351] on span "🍎 [PERSON_NAME] (Tam)" at bounding box center [530, 353] width 102 height 9
checkbox input "true"
click at [539, 187] on div "Opportunities 33 minutes ago 626 Relevance 100% Proposals 3 hours ago 1133 2025…" at bounding box center [527, 138] width 1033 height 115
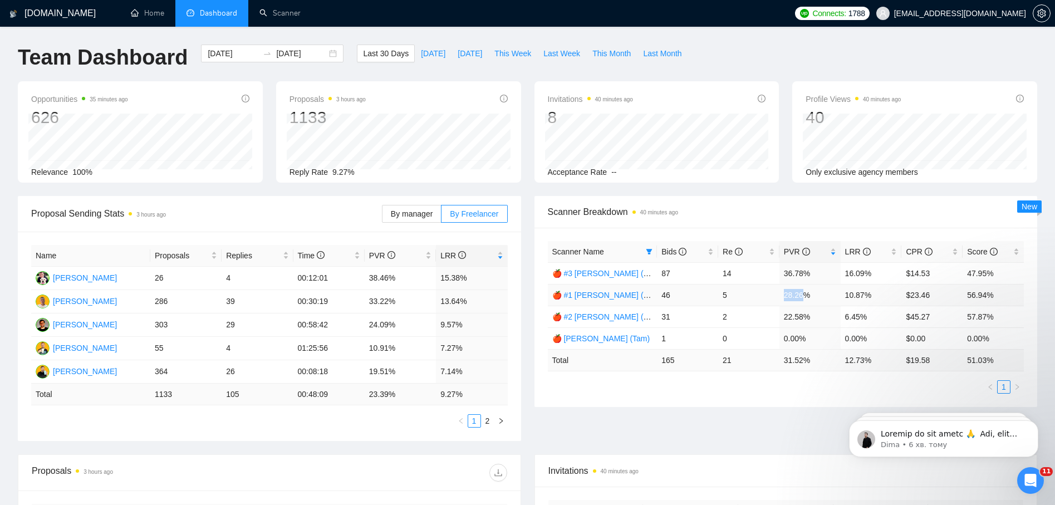
drag, startPoint x: 786, startPoint y: 297, endPoint x: 804, endPoint y: 295, distance: 18.5
click at [804, 295] on td "28.26%" at bounding box center [810, 295] width 61 height 22
drag, startPoint x: 844, startPoint y: 298, endPoint x: 857, endPoint y: 300, distance: 13.4
click at [857, 300] on td "10.87%" at bounding box center [871, 295] width 61 height 22
drag, startPoint x: 846, startPoint y: 317, endPoint x: 863, endPoint y: 314, distance: 17.0
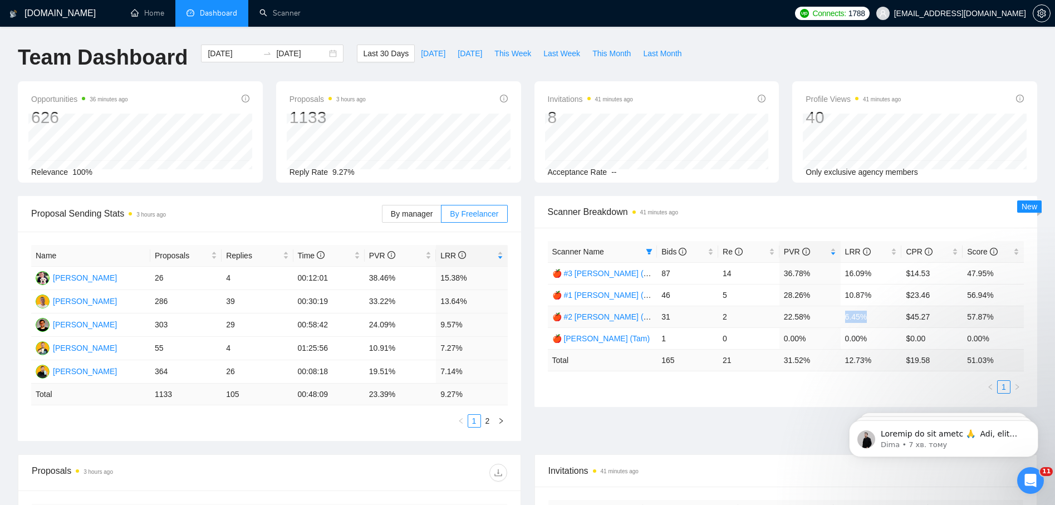
click at [863, 314] on td "6.45%" at bounding box center [871, 317] width 61 height 22
click at [851, 321] on td "6.45%" at bounding box center [871, 317] width 61 height 22
click at [863, 274] on td "16.09%" at bounding box center [871, 273] width 61 height 22
click at [675, 189] on div "Opportunities 36 minutes ago 626 Relevance 100% Proposals 3 hours ago 1133 2025…" at bounding box center [527, 138] width 1033 height 115
click at [849, 275] on td "16.09%" at bounding box center [871, 273] width 61 height 22
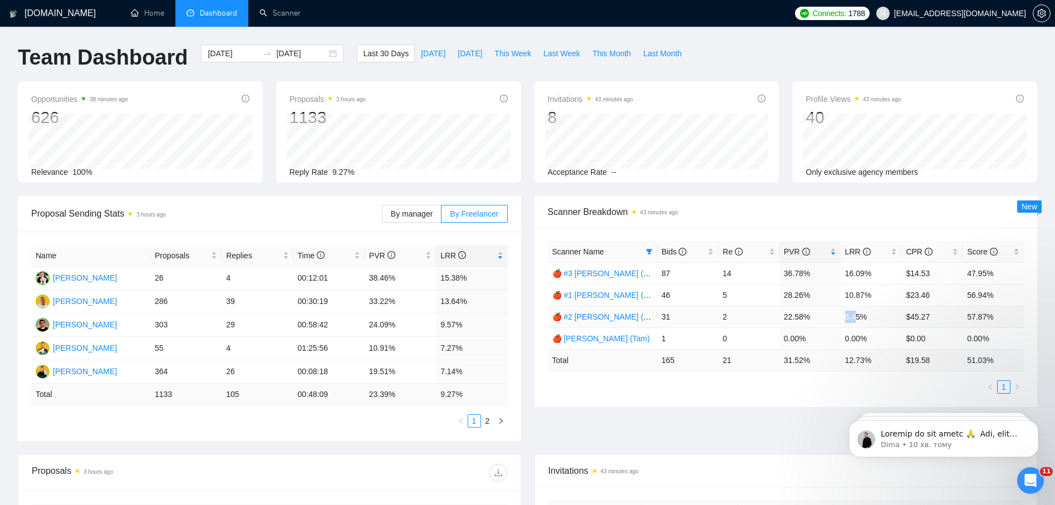
drag, startPoint x: 847, startPoint y: 315, endPoint x: 855, endPoint y: 317, distance: 8.3
click at [855, 317] on td "6.45%" at bounding box center [871, 317] width 61 height 22
click at [848, 322] on td "6.45%" at bounding box center [871, 317] width 61 height 22
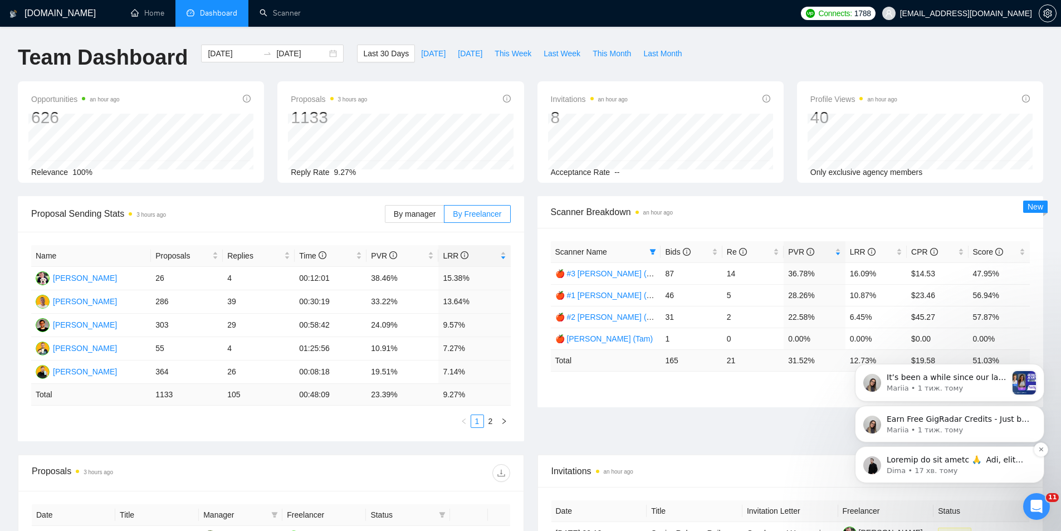
click at [937, 461] on p "message notification from Dima, 17 хв. тому. Дякуємо за ваш запит 🙏 ​ Так, якщо…" at bounding box center [959, 459] width 144 height 11
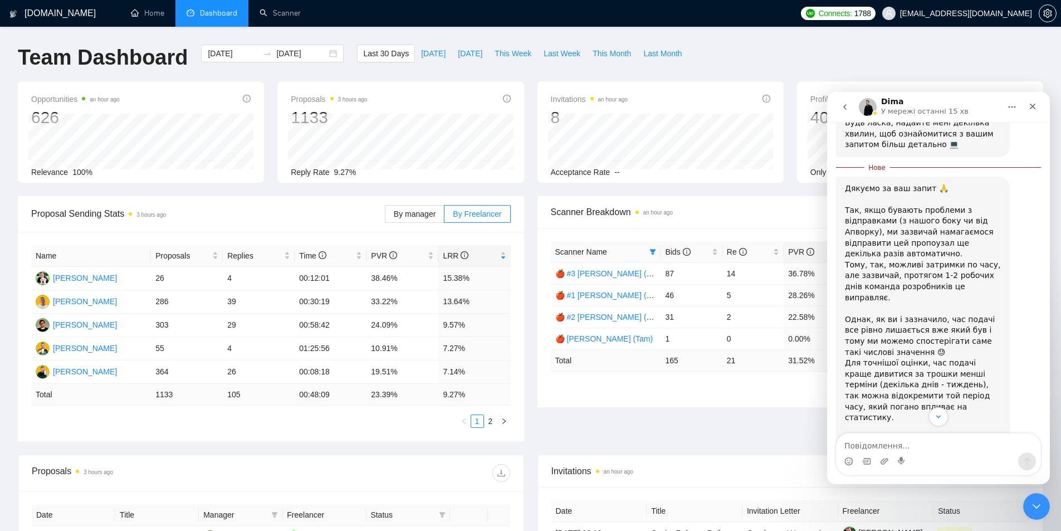
scroll to position [273, 0]
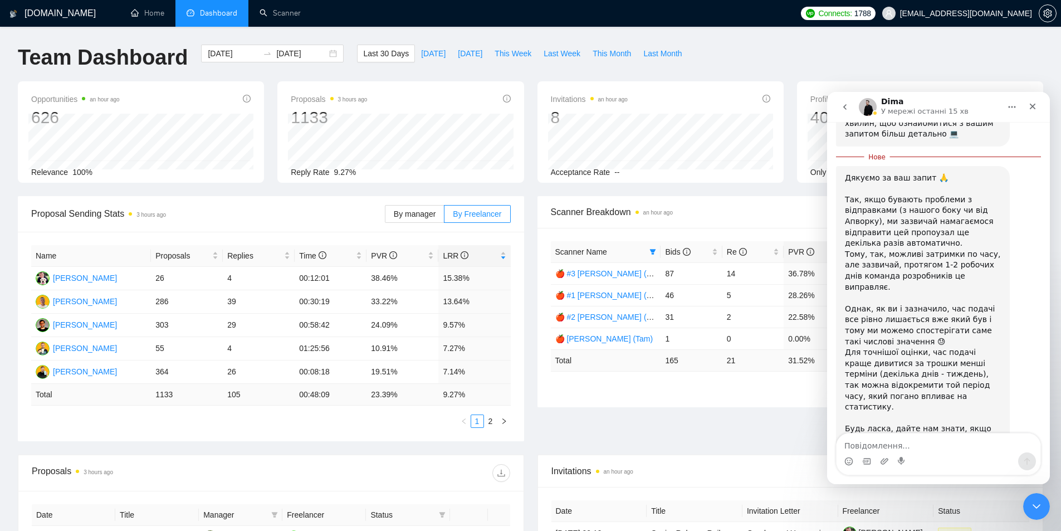
click at [212, 16] on span "Dashboard" at bounding box center [218, 12] width 37 height 9
drag, startPoint x: 213, startPoint y: 11, endPoint x: 164, endPoint y: 82, distance: 86.5
click at [164, 82] on div "Opportunities an hour ago 626 2025-08-21 Relevant 22 Relevance 100%" at bounding box center [141, 131] width 246 height 101
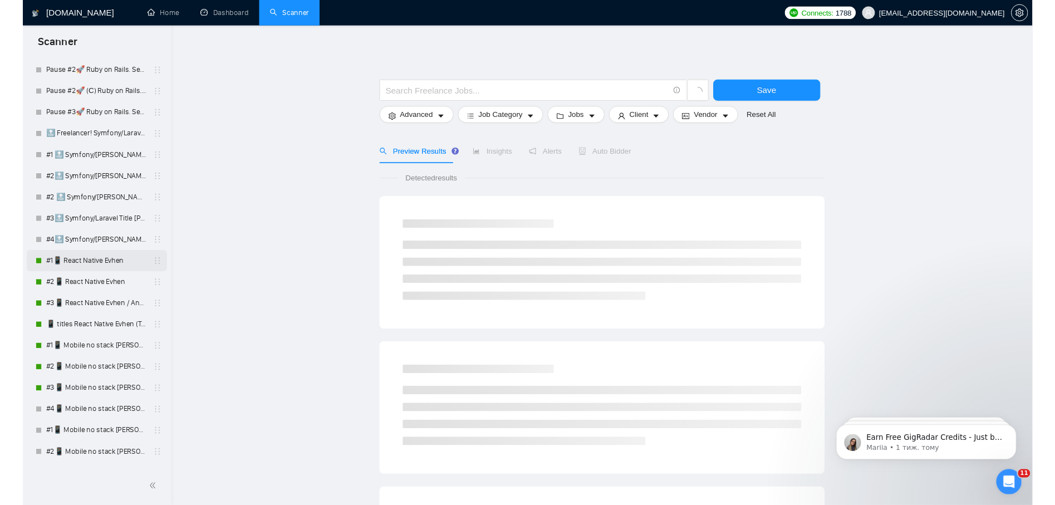
scroll to position [167, 0]
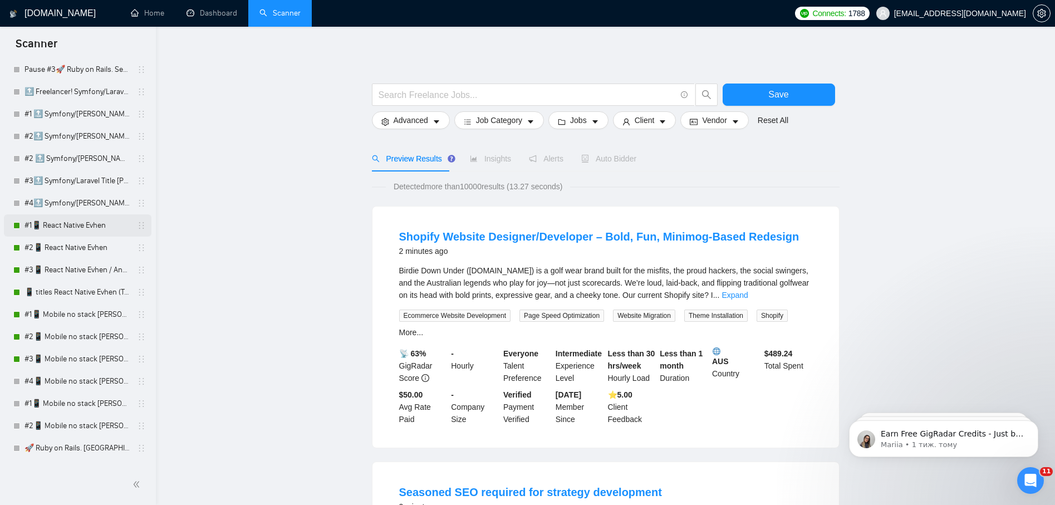
click at [67, 229] on link "#1📱 React Native Evhen" at bounding box center [78, 225] width 106 height 22
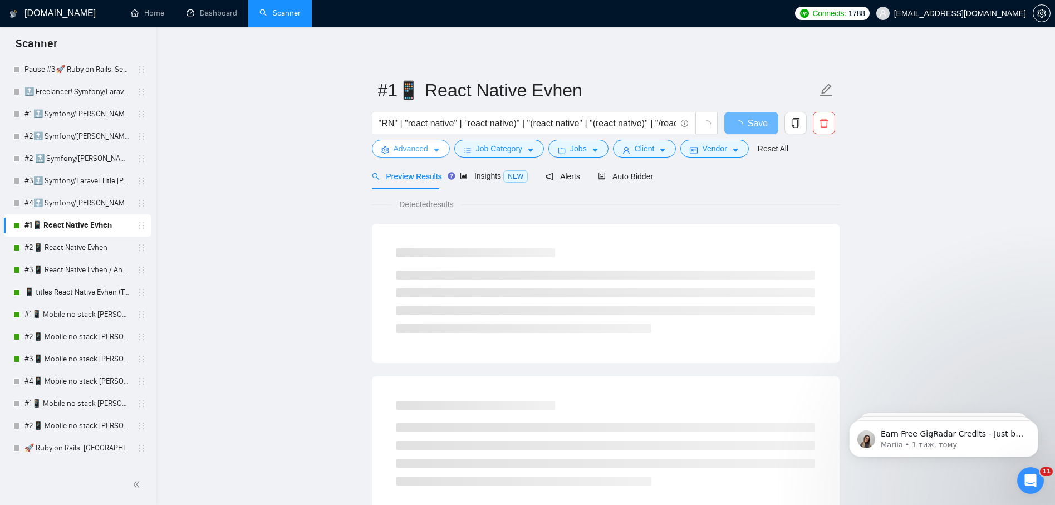
click at [416, 153] on span "Advanced" at bounding box center [411, 149] width 35 height 12
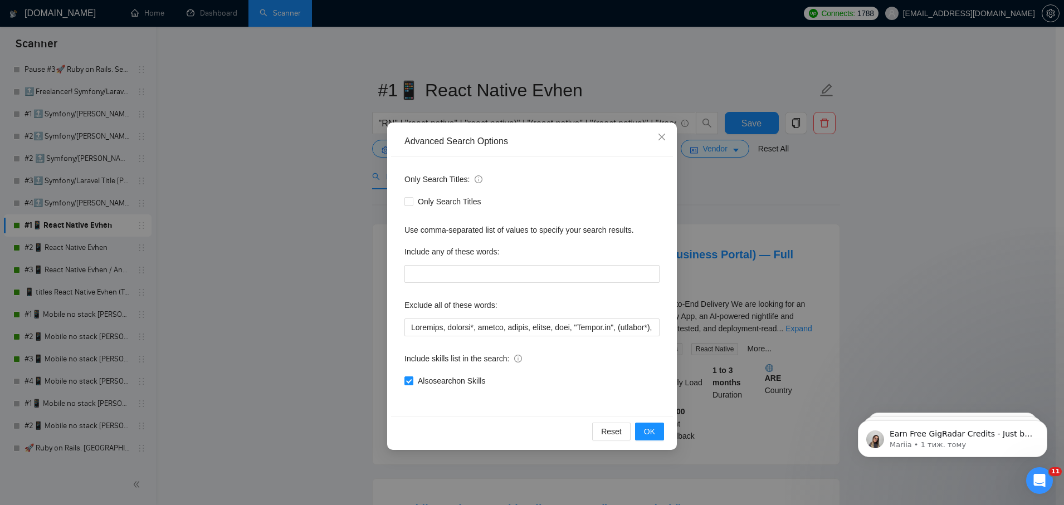
click at [278, 320] on div "Advanced Search Options Only Search Titles: Only Search Titles Use comma-separa…" at bounding box center [532, 252] width 1064 height 505
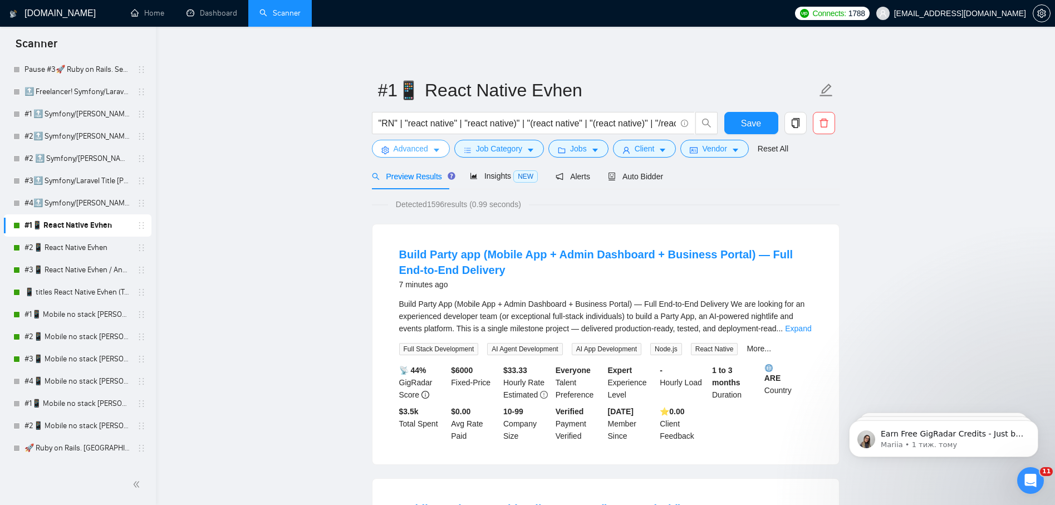
click at [417, 151] on span "Advanced" at bounding box center [411, 149] width 35 height 12
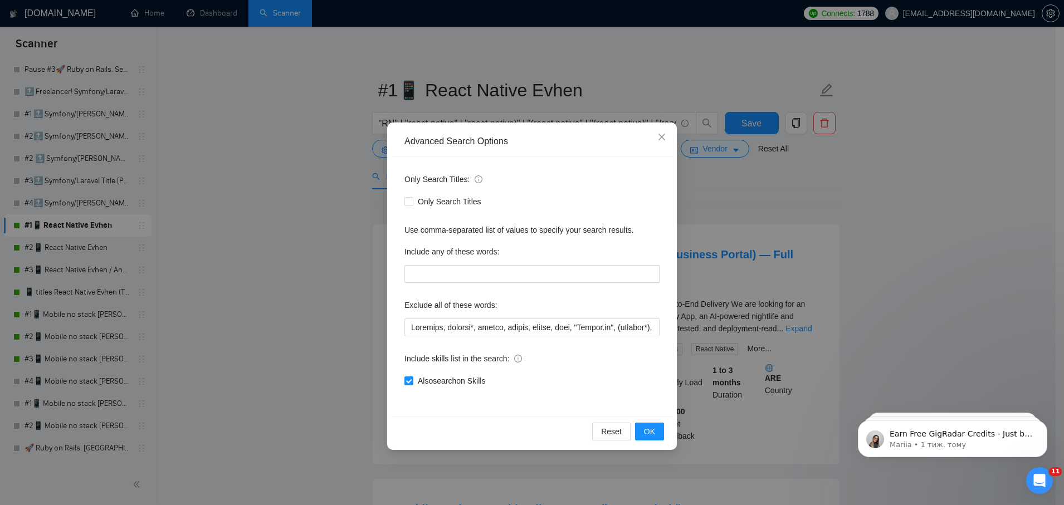
click at [267, 321] on div "Advanced Search Options Only Search Titles: Only Search Titles Use comma-separa…" at bounding box center [532, 252] width 1064 height 505
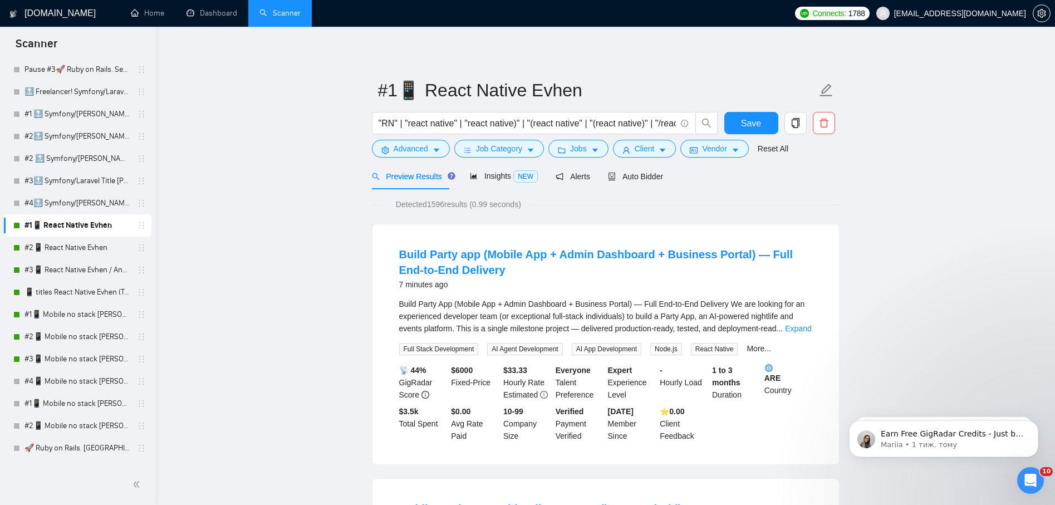
drag, startPoint x: 218, startPoint y: 255, endPoint x: 207, endPoint y: 256, distance: 11.2
drag, startPoint x: 298, startPoint y: 192, endPoint x: 33, endPoint y: 213, distance: 266.5
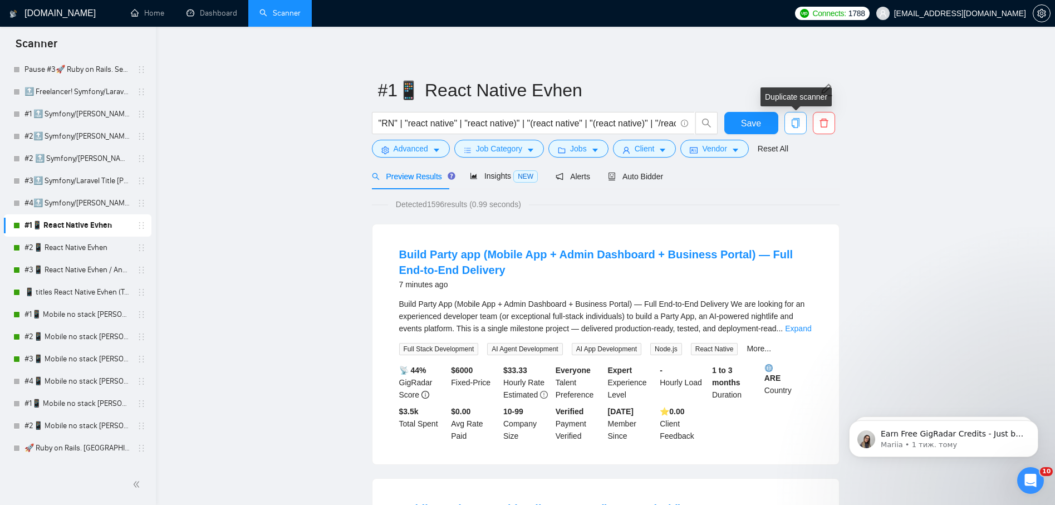
click at [796, 125] on icon "copy" at bounding box center [796, 123] width 10 height 10
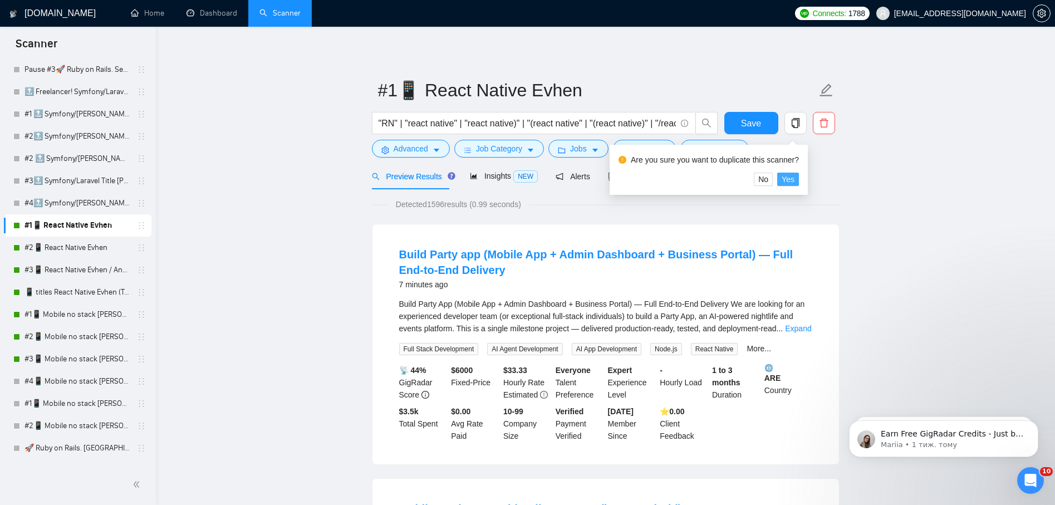
click at [794, 178] on button "Yes" at bounding box center [788, 179] width 22 height 13
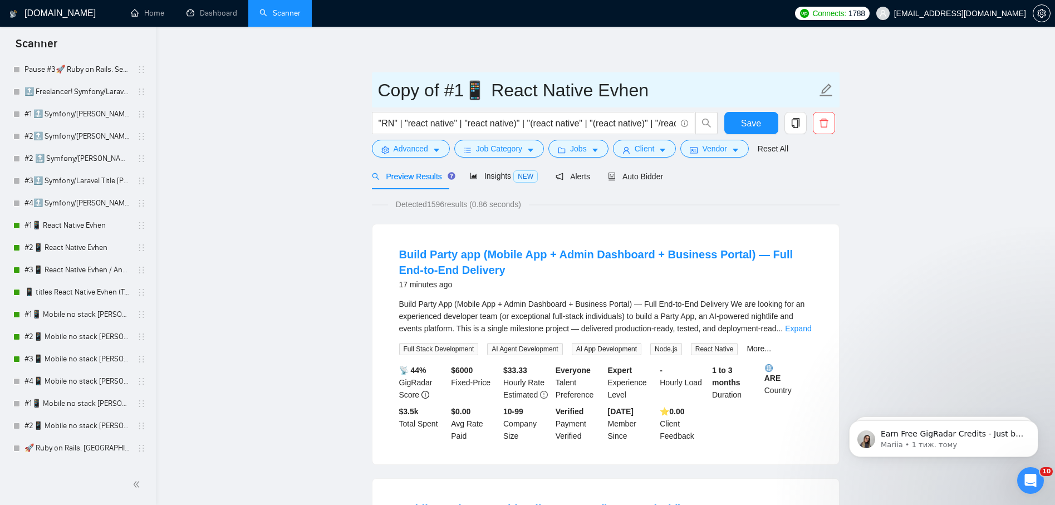
drag, startPoint x: 447, startPoint y: 90, endPoint x: 330, endPoint y: 80, distance: 117.3
click at [394, 93] on input "#1📱 React Native Evhen" at bounding box center [597, 90] width 439 height 28
type input "#1.1📱 React Native Evhen"
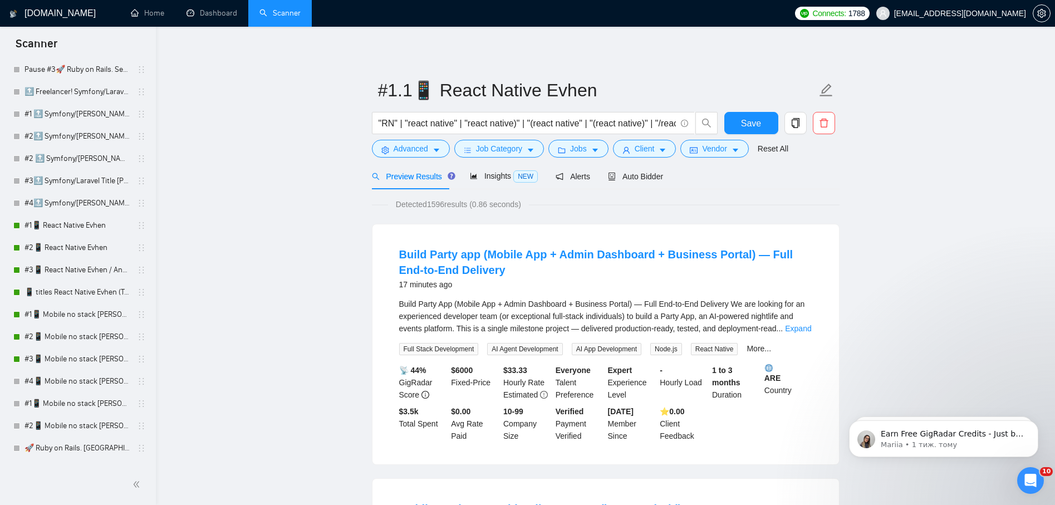
click at [753, 123] on span "Save" at bounding box center [751, 123] width 20 height 14
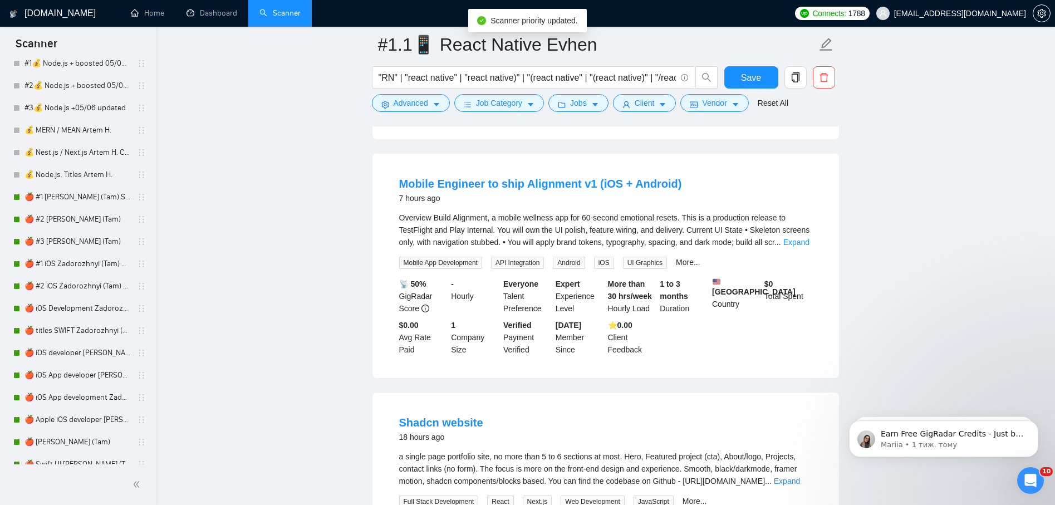
scroll to position [775, 0]
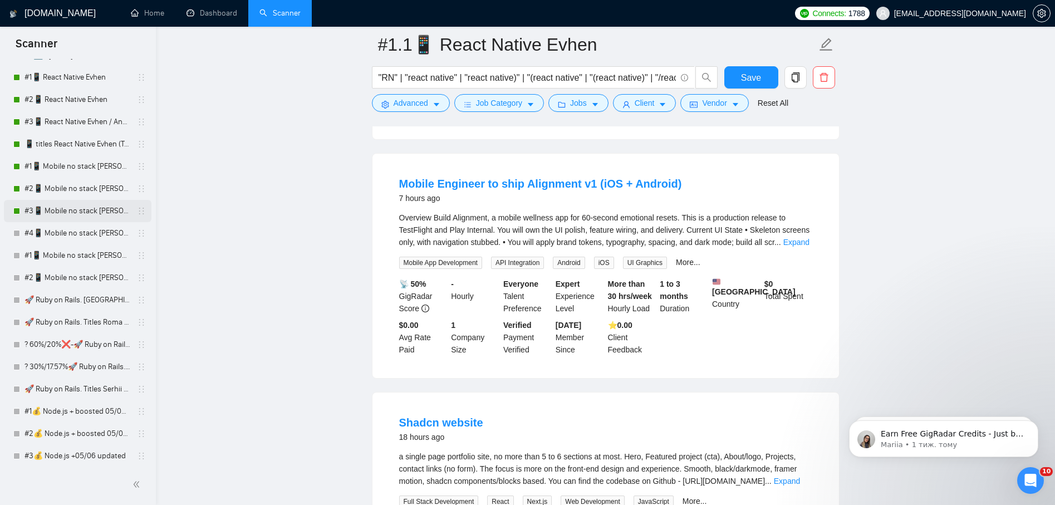
scroll to position [293, 0]
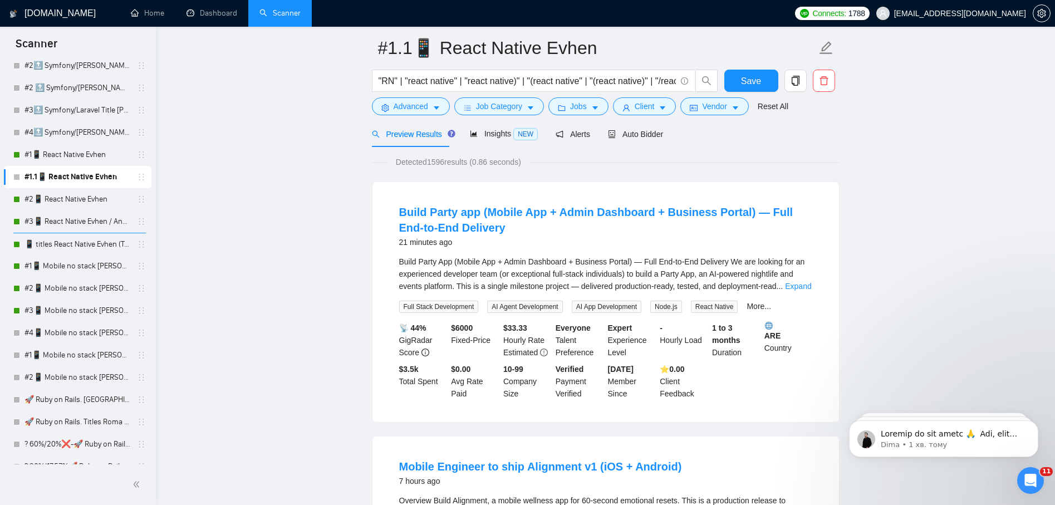
scroll to position [0, 0]
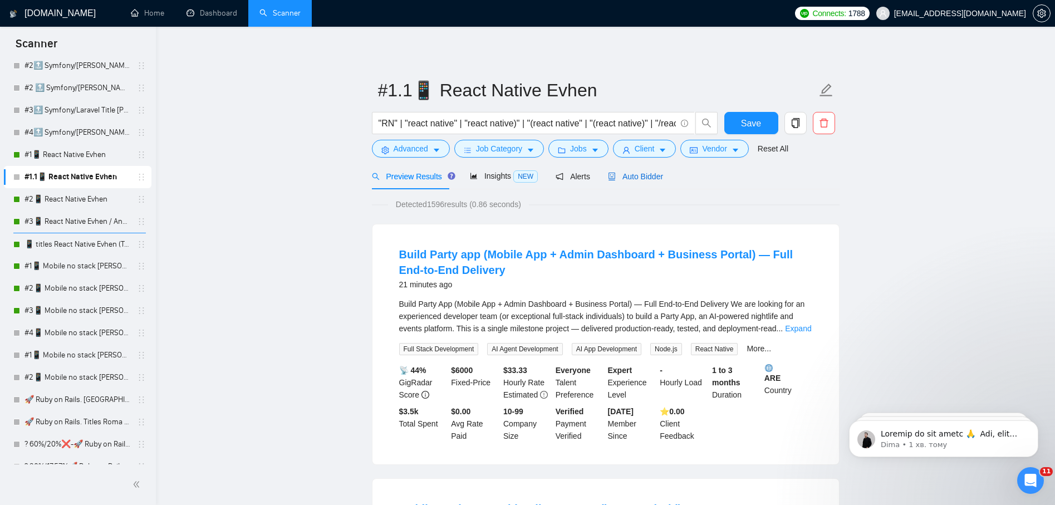
click at [626, 178] on span "Auto Bidder" at bounding box center [635, 176] width 55 height 9
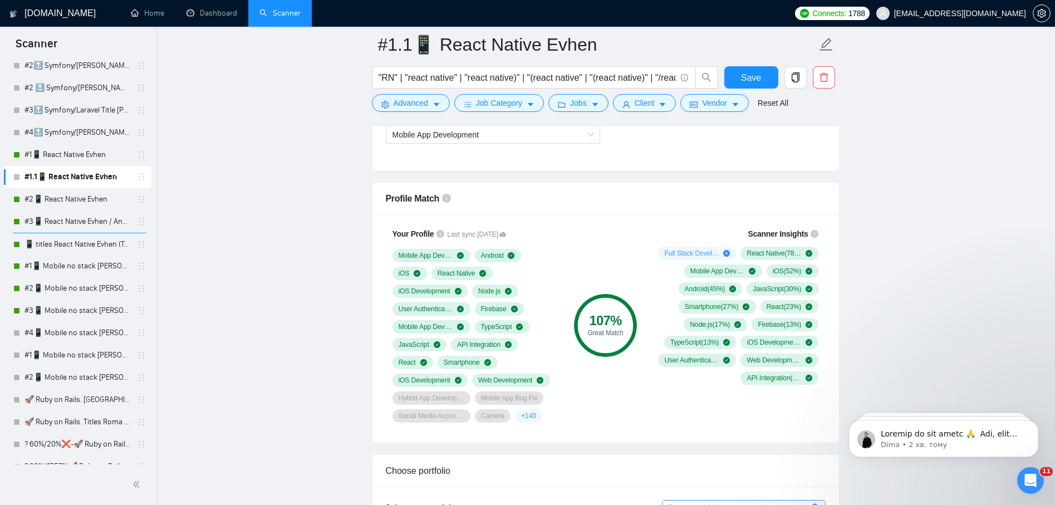
scroll to position [668, 0]
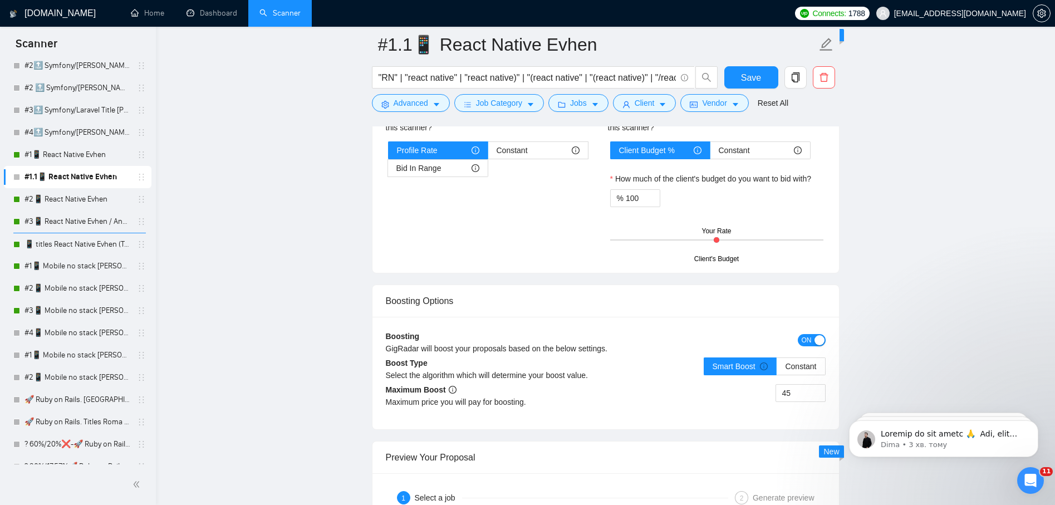
scroll to position [1838, 0]
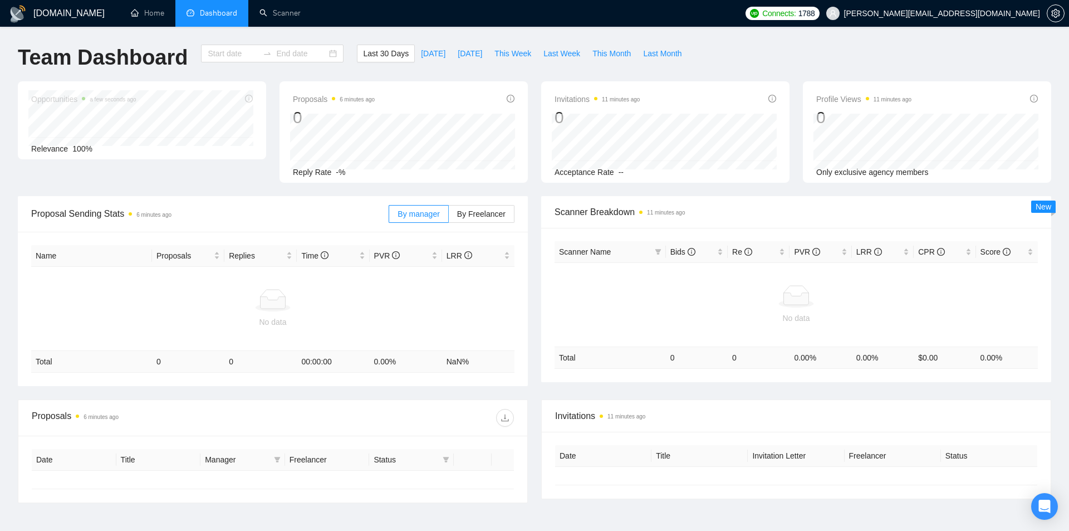
type input "[DATE]"
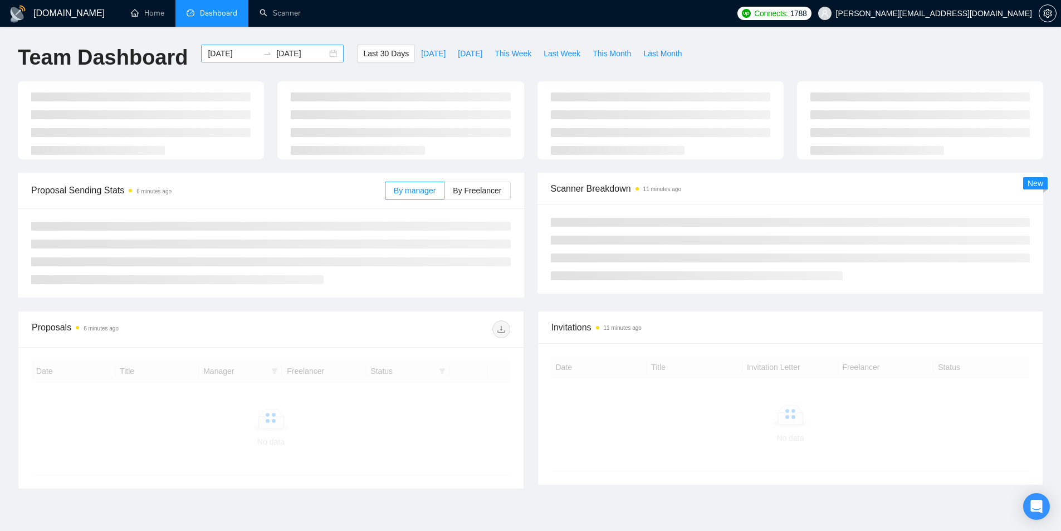
click at [219, 51] on input "2025-07-29" at bounding box center [233, 53] width 51 height 12
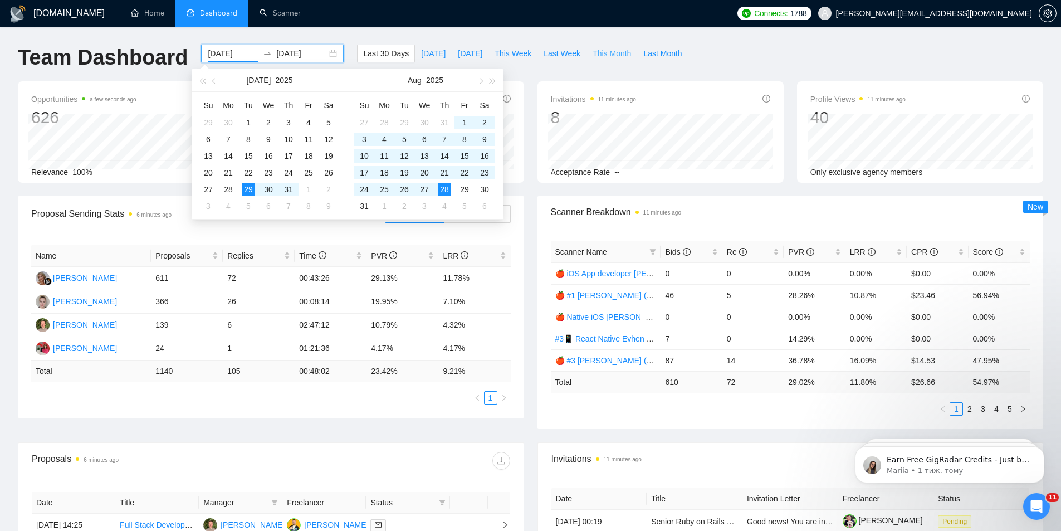
click at [598, 52] on span "This Month" at bounding box center [612, 53] width 38 height 12
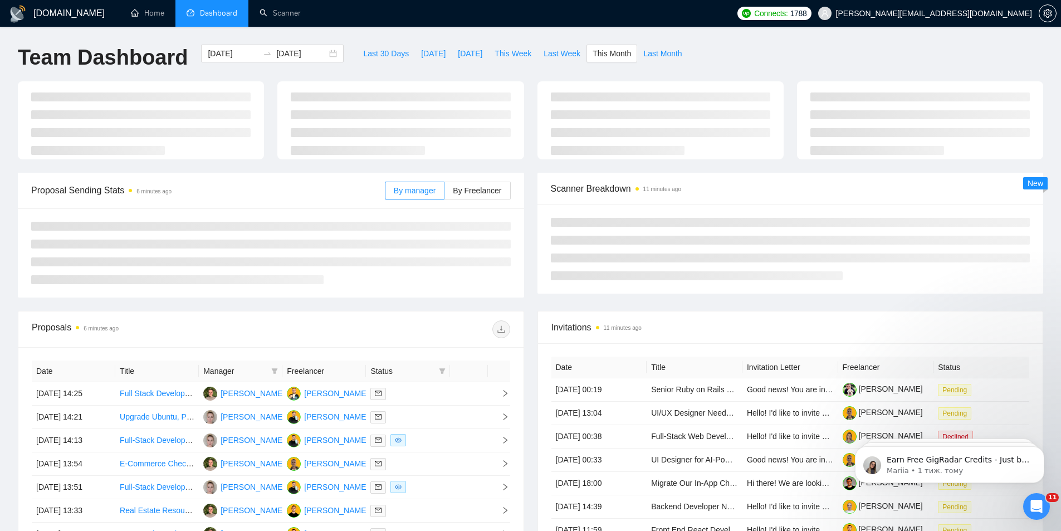
type input "2025-08-01"
type input "2025-08-31"
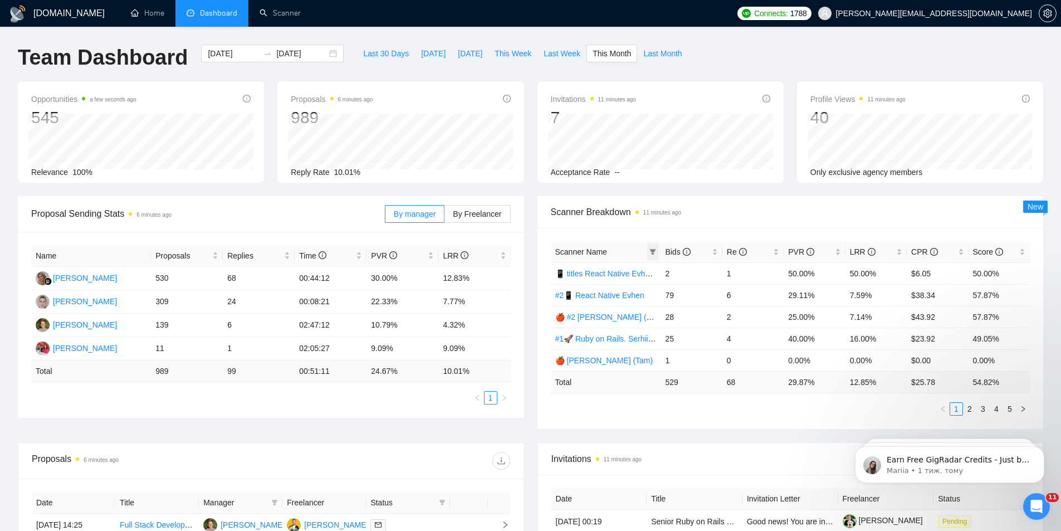
click at [652, 250] on icon "filter" at bounding box center [653, 252] width 6 height 6
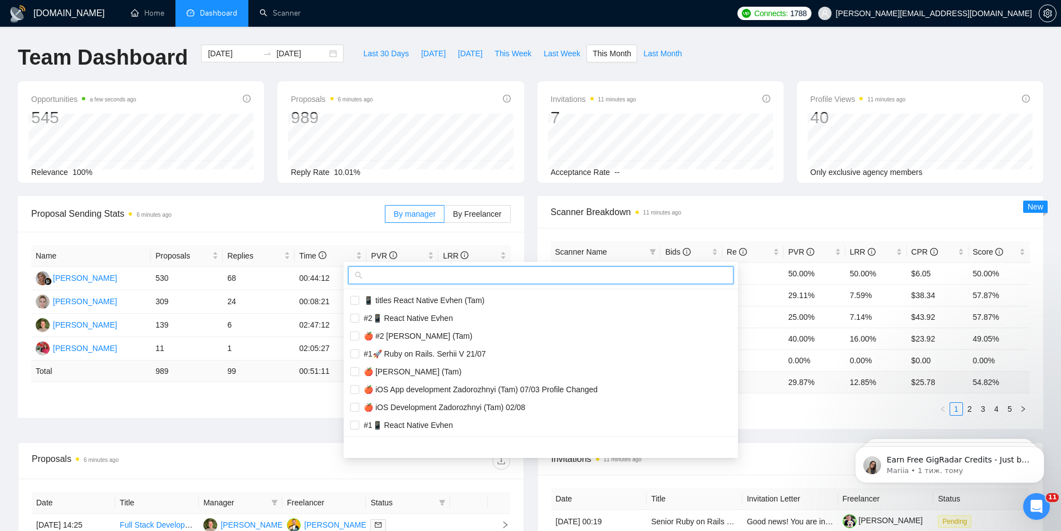
click at [528, 279] on input "text" at bounding box center [546, 275] width 362 height 12
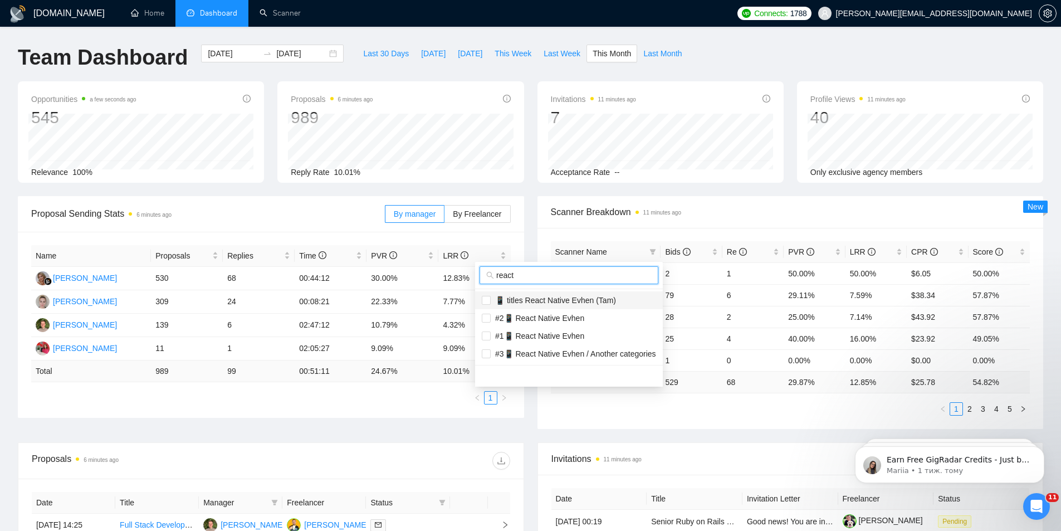
type input "react"
click at [536, 302] on span "📱 titles React Native Evhen (Tam)" at bounding box center [553, 300] width 125 height 9
checkbox input "true"
click at [534, 316] on span "#2📱 React Native Evhen" at bounding box center [538, 318] width 94 height 9
checkbox input "true"
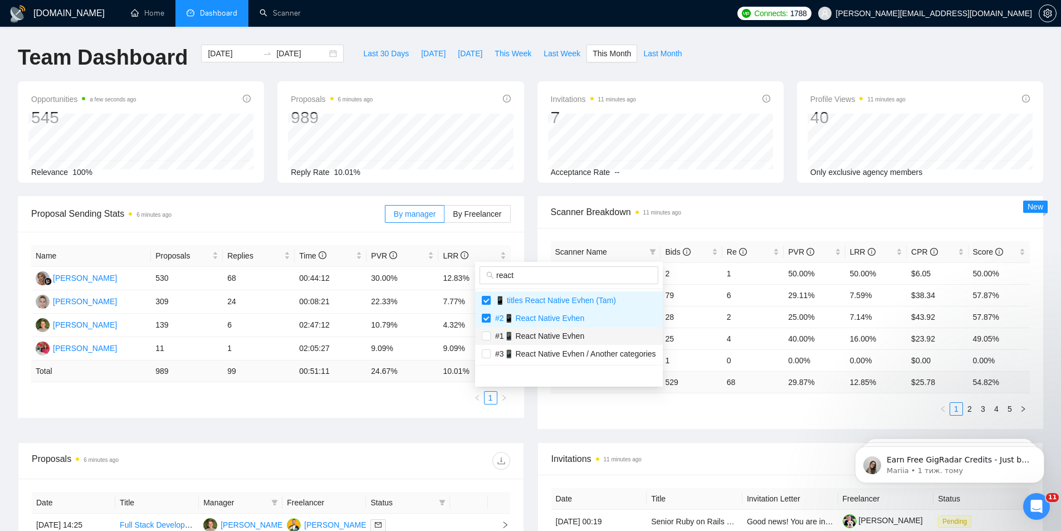
click at [537, 337] on span "#1📱 React Native Evhen" at bounding box center [538, 335] width 94 height 9
checkbox input "true"
click at [533, 353] on span "#3📱 React Native Evhen / Another categories" at bounding box center [573, 353] width 165 height 9
checkbox input "true"
click at [709, 192] on div "Opportunities a few seconds ago 545 Relevance 100% Proposals 6 minutes ago 989 …" at bounding box center [530, 138] width 1039 height 115
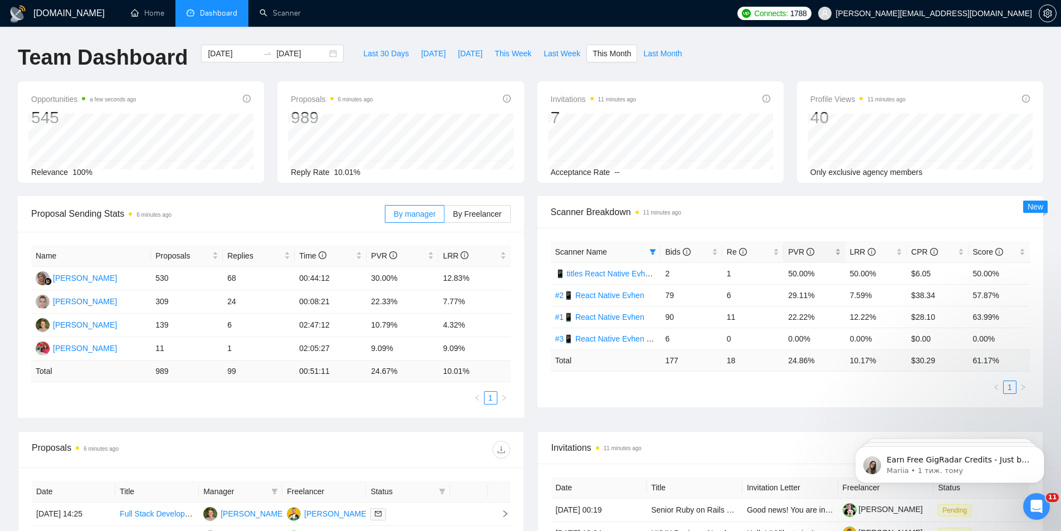
click at [839, 253] on div "PVR" at bounding box center [814, 252] width 52 height 12
click at [838, 253] on div "PVR" at bounding box center [814, 252] width 52 height 12
drag, startPoint x: 790, startPoint y: 317, endPoint x: 805, endPoint y: 320, distance: 15.8
click at [805, 320] on td "22.22%" at bounding box center [814, 317] width 61 height 22
drag, startPoint x: 847, startPoint y: 318, endPoint x: 873, endPoint y: 317, distance: 25.6
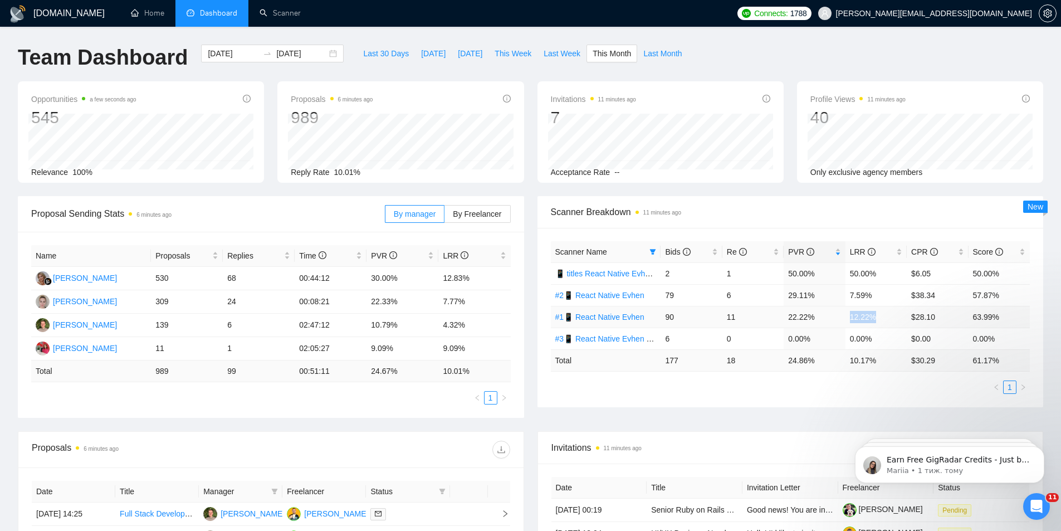
click at [873, 317] on td "12.22%" at bounding box center [875, 317] width 61 height 22
click at [761, 318] on td "11" at bounding box center [752, 317] width 61 height 22
click at [238, 56] on input "2025-08-01" at bounding box center [233, 53] width 51 height 12
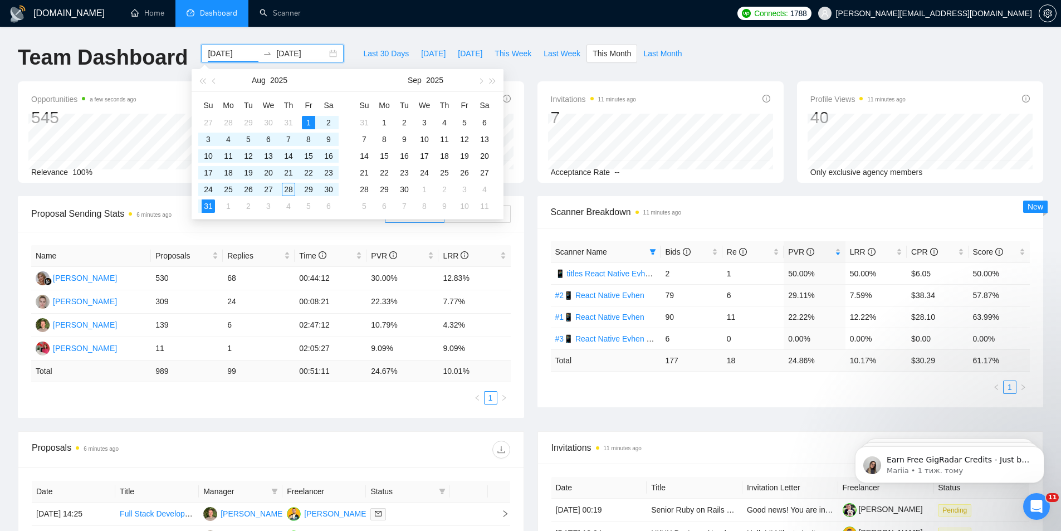
click at [239, 54] on input "2025-08-01" at bounding box center [233, 53] width 51 height 12
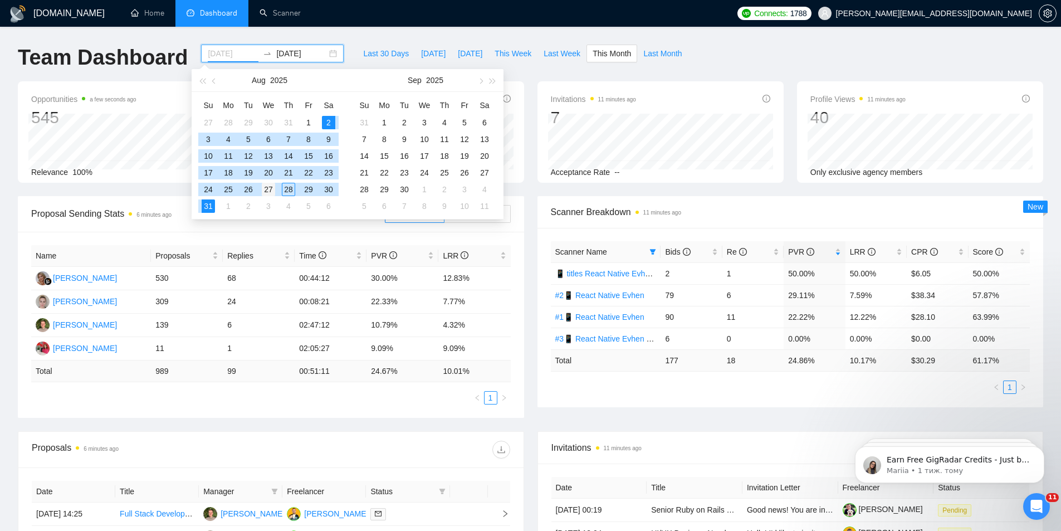
drag, startPoint x: 328, startPoint y: 120, endPoint x: 271, endPoint y: 192, distance: 91.6
click at [328, 119] on div "2" at bounding box center [328, 122] width 13 height 13
type input "[DATE]"
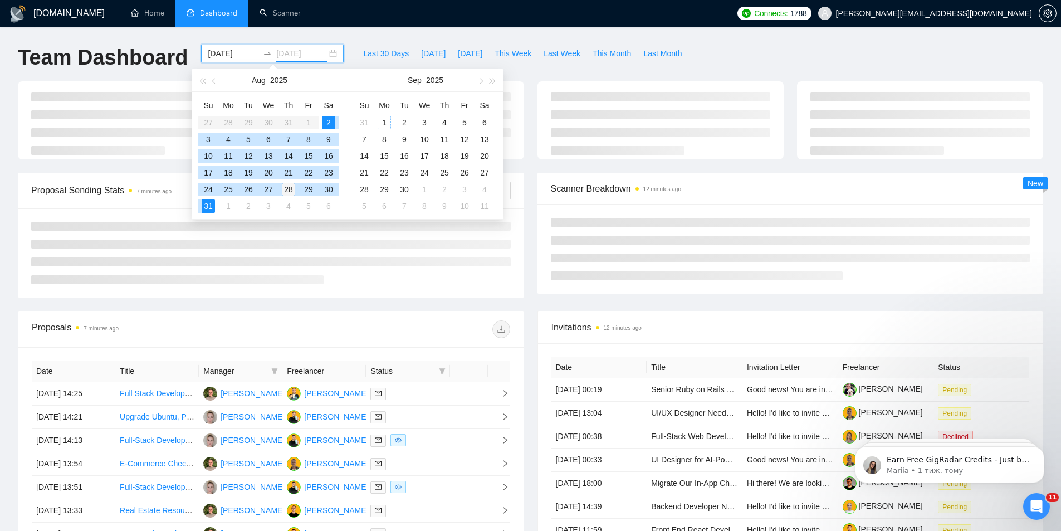
type input "[DATE]"
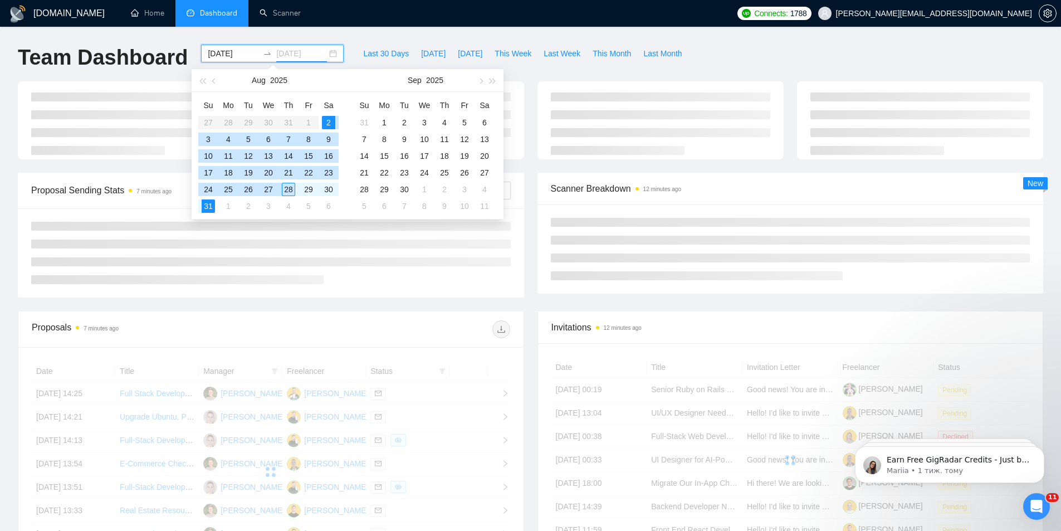
click at [286, 189] on div "28" at bounding box center [288, 189] width 13 height 13
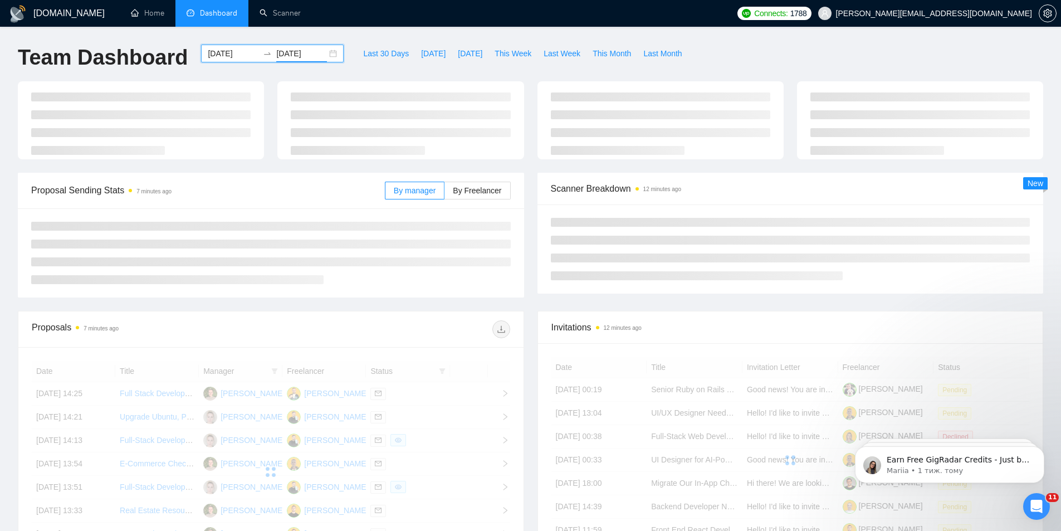
click at [754, 33] on div "GigRadar.io Home Dashboard Scanner Connects: 1788 serhii.verzhbytskyi@snotor.pr…" at bounding box center [530, 375] width 1061 height 751
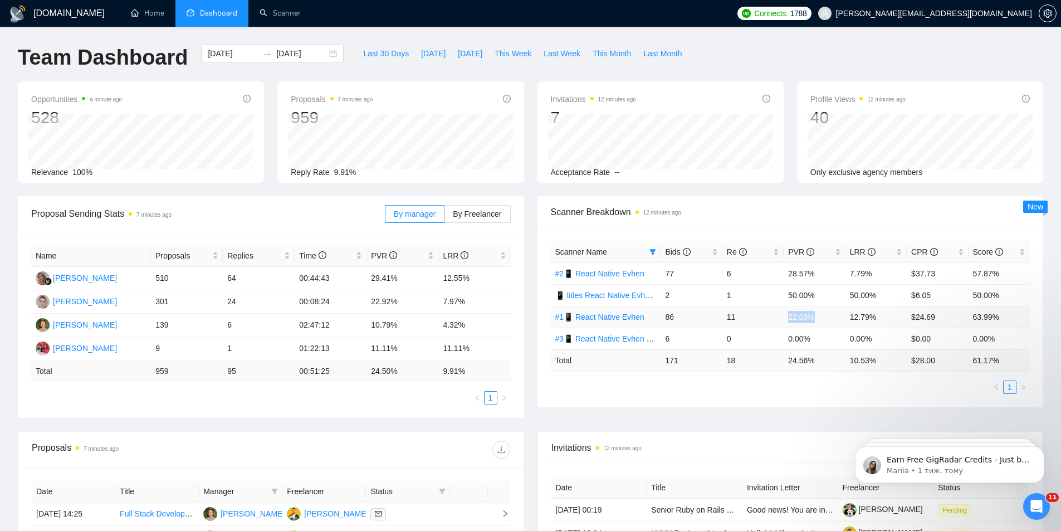
drag, startPoint x: 787, startPoint y: 318, endPoint x: 811, endPoint y: 321, distance: 24.7
click at [811, 321] on td "22.09%" at bounding box center [814, 317] width 61 height 22
drag, startPoint x: 851, startPoint y: 315, endPoint x: 868, endPoint y: 317, distance: 17.3
click at [868, 317] on td "12.79%" at bounding box center [875, 317] width 61 height 22
click at [765, 390] on ul "1" at bounding box center [790, 386] width 479 height 13
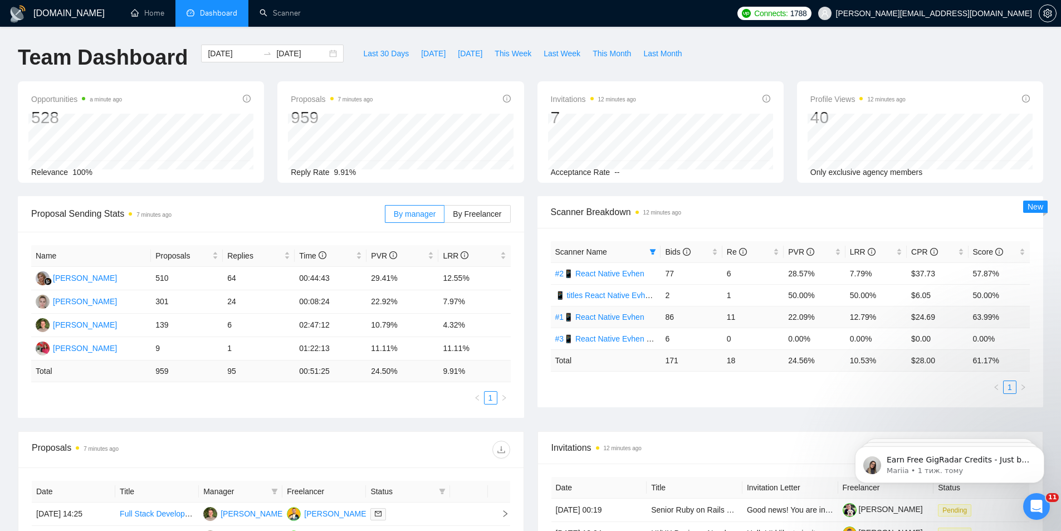
click at [801, 322] on td "22.09%" at bounding box center [814, 317] width 61 height 22
click at [826, 324] on td "22.09%" at bounding box center [814, 317] width 61 height 22
click at [529, 189] on div "Opportunities a minute ago 528 Relevance 100% Proposals 7 minutes ago 959 Reply…" at bounding box center [530, 138] width 1039 height 115
click at [229, 51] on input "[DATE]" at bounding box center [233, 53] width 51 height 12
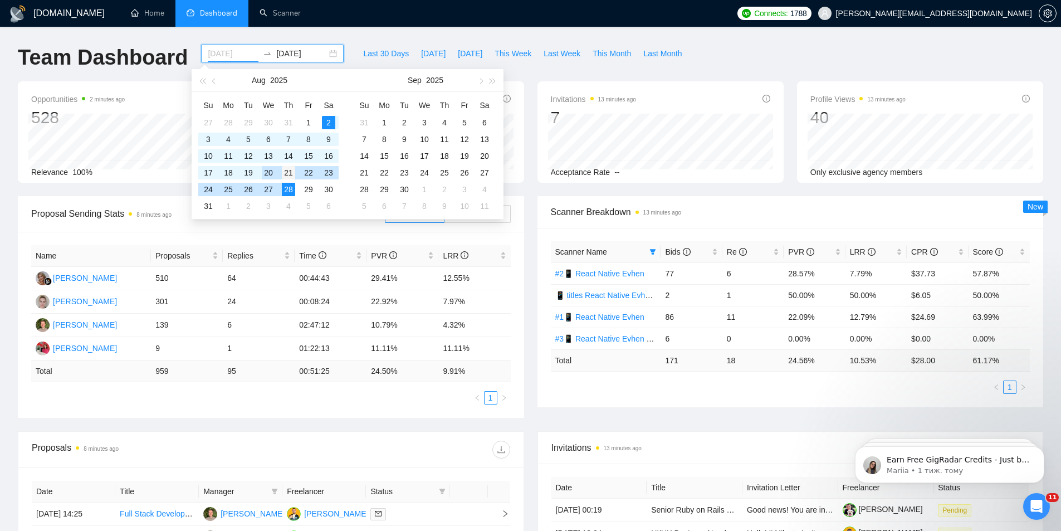
type input "[DATE]"
click at [289, 170] on div "21" at bounding box center [288, 172] width 13 height 13
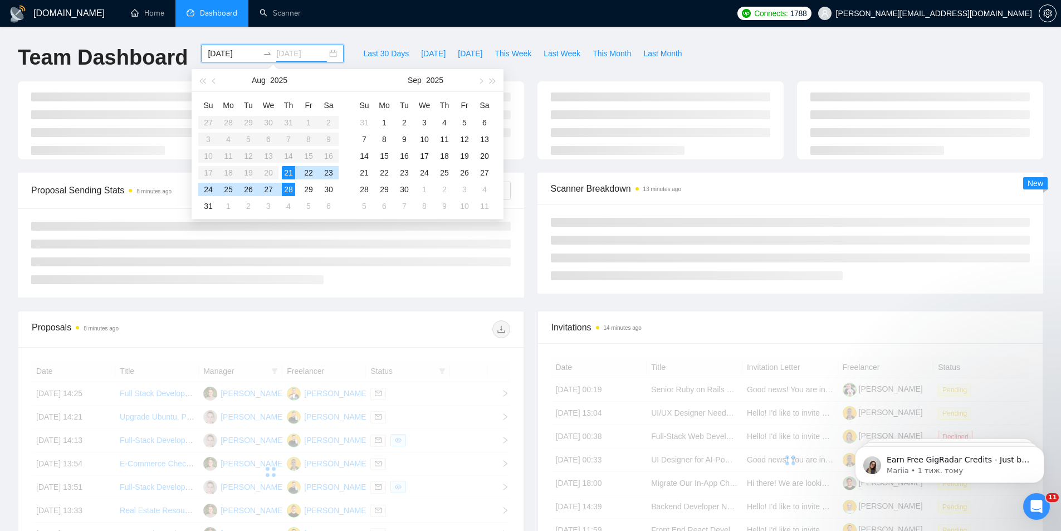
click at [287, 188] on div "28" at bounding box center [288, 189] width 13 height 13
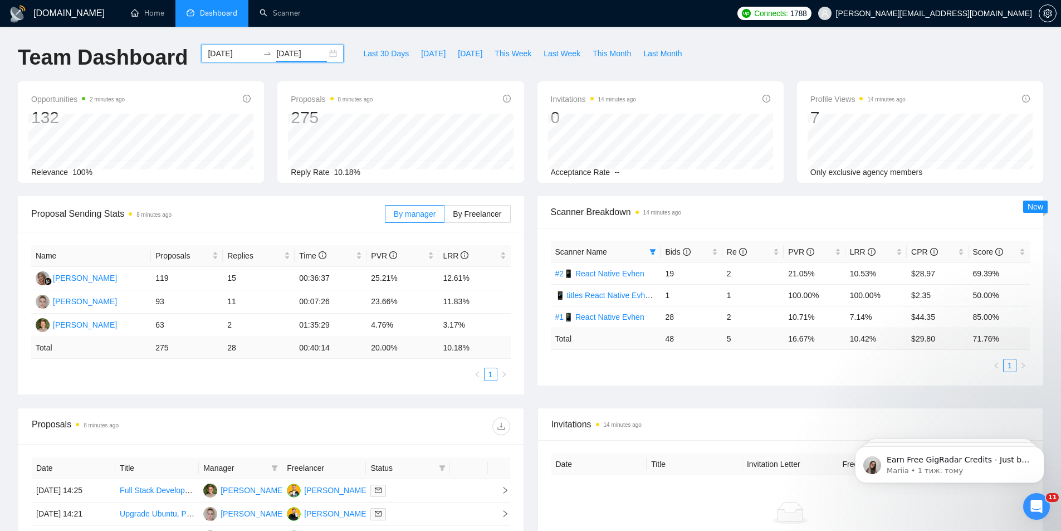
click at [300, 53] on input "[DATE]" at bounding box center [301, 53] width 51 height 12
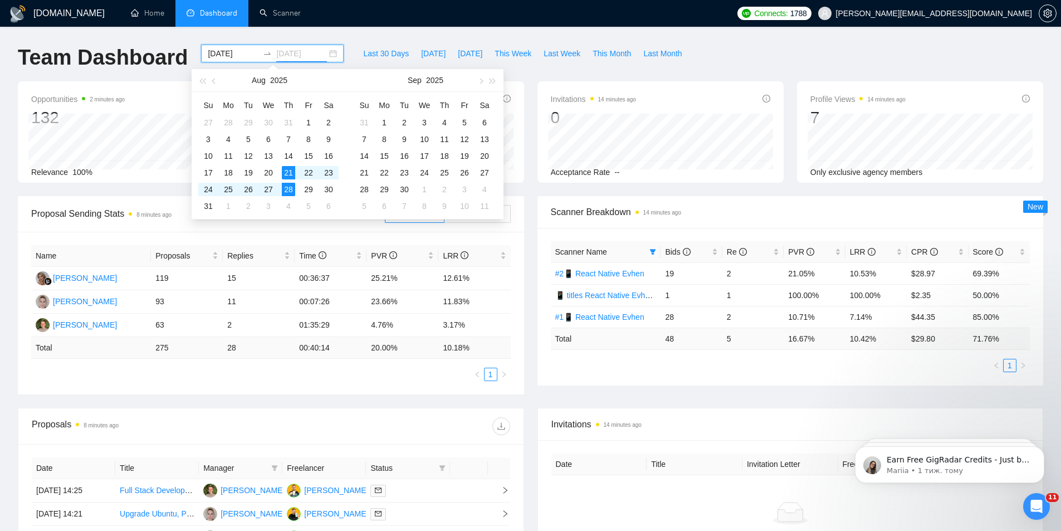
type input "[DATE]"
click at [287, 185] on div "28" at bounding box center [288, 189] width 13 height 13
type input "[DATE]"
click at [721, 57] on div "Team Dashboard 2025-08-21 2025-08-28 Last 30 Days Today Yesterday This Week Las…" at bounding box center [530, 63] width 1039 height 37
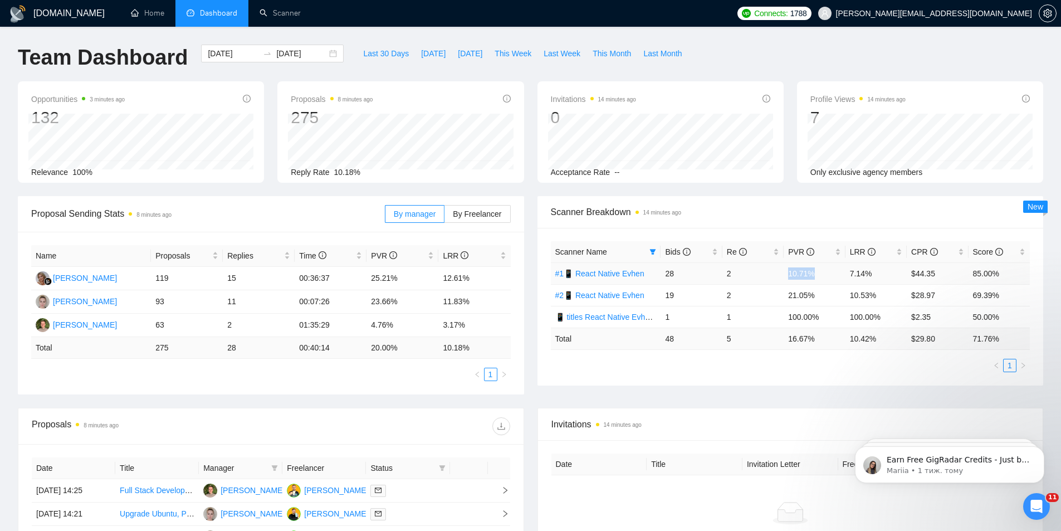
drag, startPoint x: 790, startPoint y: 274, endPoint x: 811, endPoint y: 271, distance: 21.4
click at [811, 271] on td "10.71%" at bounding box center [814, 273] width 61 height 22
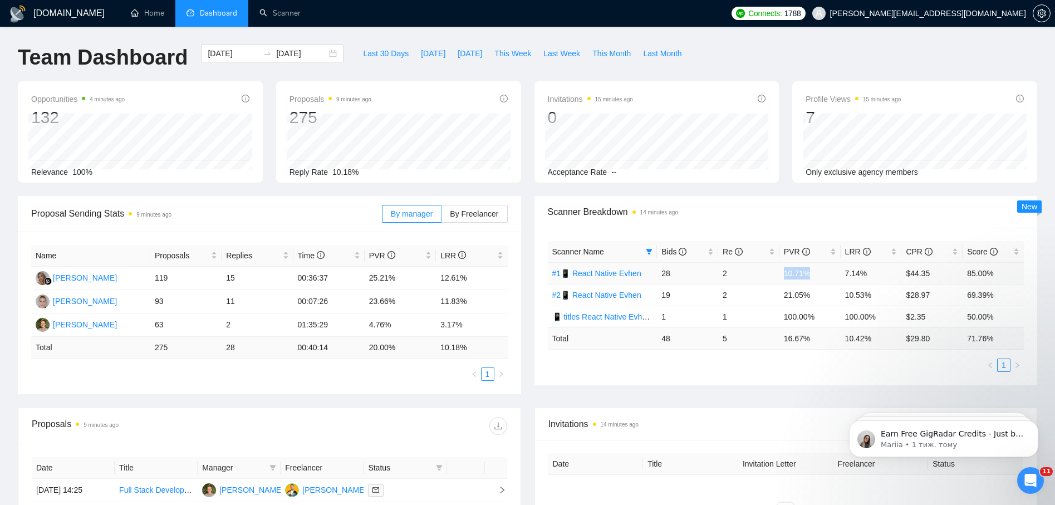
click at [789, 275] on td "10.71%" at bounding box center [810, 273] width 61 height 22
drag, startPoint x: 786, startPoint y: 274, endPoint x: 807, endPoint y: 278, distance: 21.0
click at [807, 278] on td "10.71%" at bounding box center [810, 273] width 61 height 22
click at [790, 273] on td "10.71%" at bounding box center [810, 273] width 61 height 22
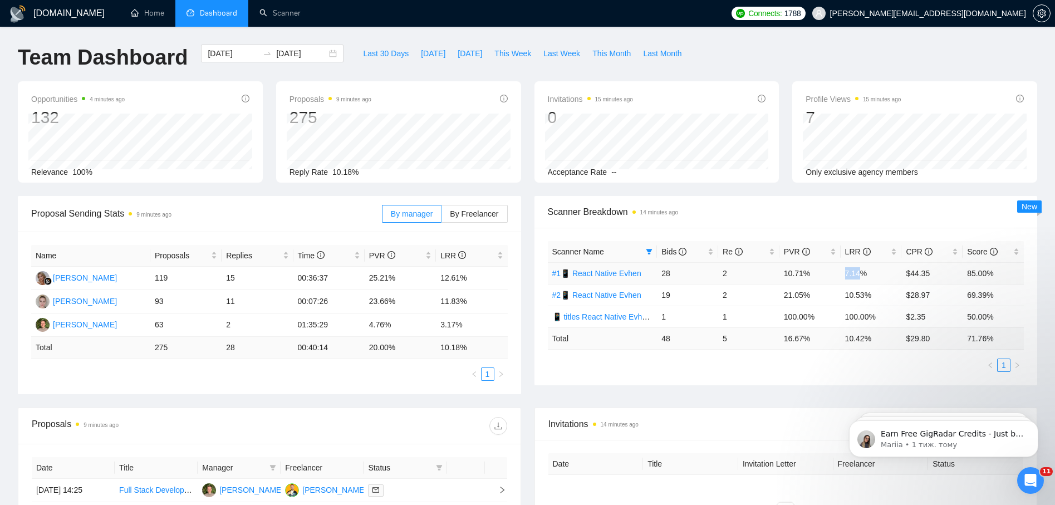
drag, startPoint x: 846, startPoint y: 277, endPoint x: 861, endPoint y: 277, distance: 15.6
click at [861, 277] on td "7.14%" at bounding box center [871, 273] width 61 height 22
click at [855, 270] on td "7.14%" at bounding box center [871, 273] width 61 height 22
click at [849, 267] on td "7.14%" at bounding box center [871, 273] width 61 height 22
click at [863, 271] on td "7.14%" at bounding box center [871, 273] width 61 height 22
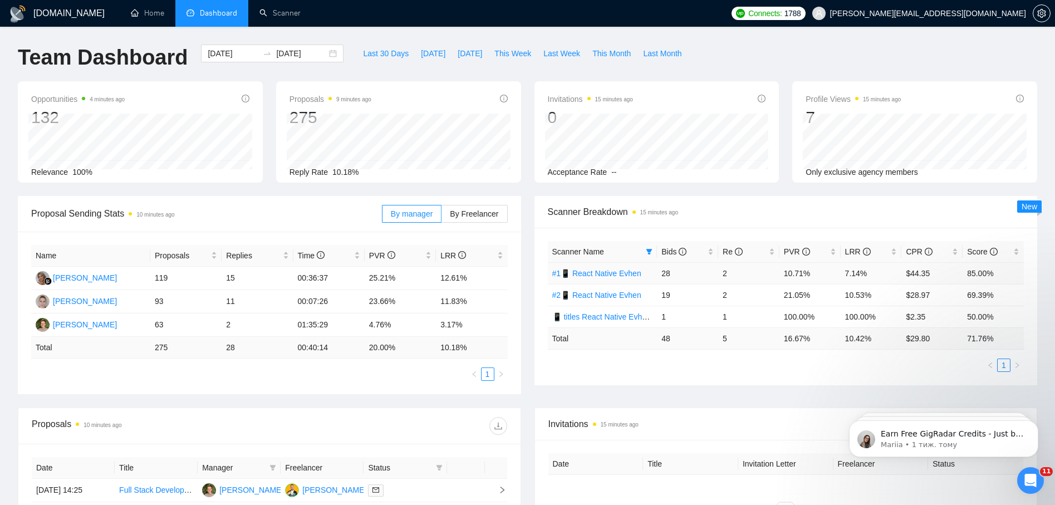
click at [729, 275] on td "2" at bounding box center [748, 273] width 61 height 22
click at [659, 266] on tr "#1📱 React Native Evhen 28 2 10.71% 7.14% $44.35 85.00%" at bounding box center [786, 273] width 477 height 22
click at [738, 275] on td "2" at bounding box center [748, 273] width 61 height 22
click at [870, 273] on td "7.14%" at bounding box center [871, 273] width 61 height 22
click at [859, 268] on td "7.14%" at bounding box center [871, 273] width 61 height 22
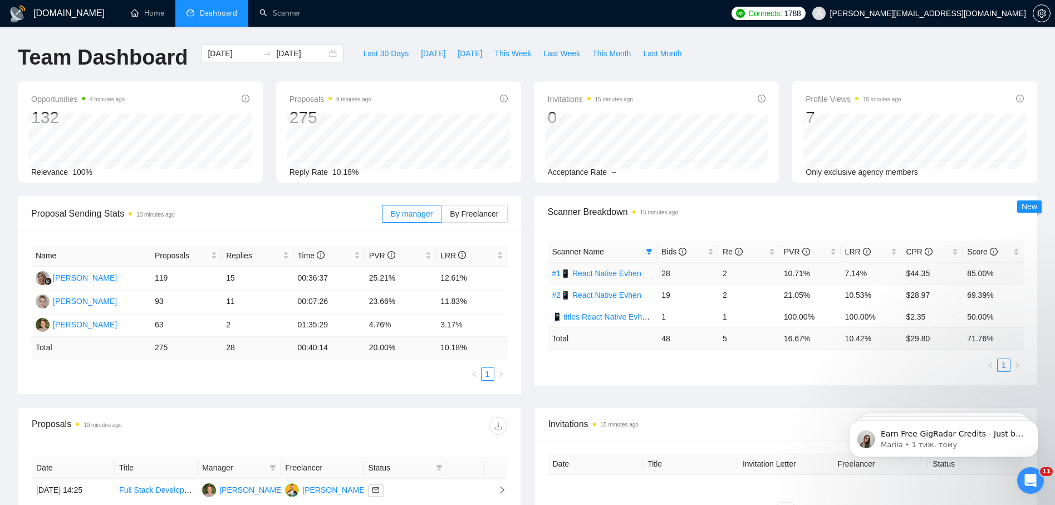
click at [798, 271] on td "10.71%" at bounding box center [810, 273] width 61 height 22
drag, startPoint x: 786, startPoint y: 295, endPoint x: 799, endPoint y: 300, distance: 14.0
click at [799, 300] on td "21.05%" at bounding box center [810, 295] width 61 height 22
drag, startPoint x: 850, startPoint y: 294, endPoint x: 870, endPoint y: 296, distance: 20.1
click at [870, 296] on td "10.53%" at bounding box center [871, 295] width 61 height 22
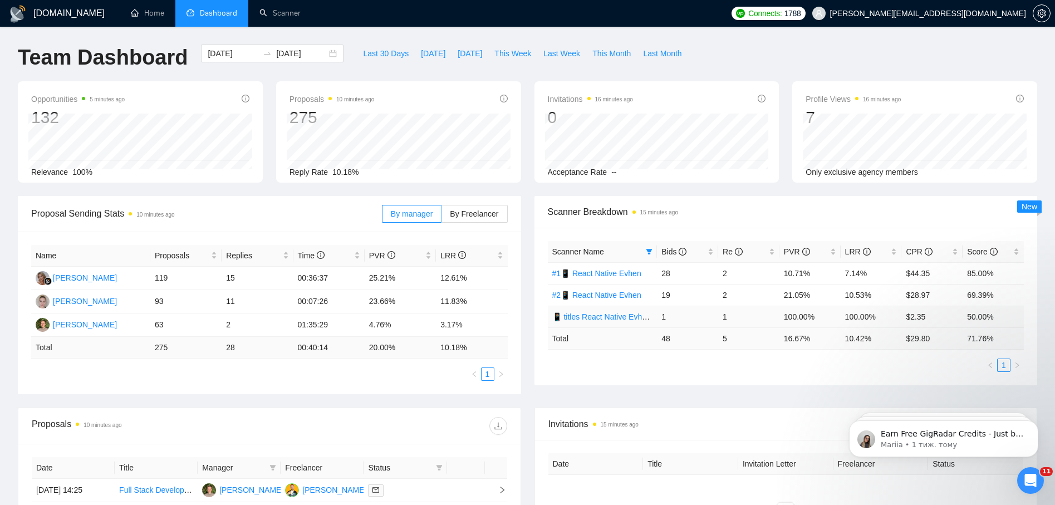
click at [860, 306] on td "100.00%" at bounding box center [871, 317] width 61 height 22
click at [858, 297] on td "10.53%" at bounding box center [871, 295] width 61 height 22
drag, startPoint x: 787, startPoint y: 296, endPoint x: 794, endPoint y: 296, distance: 6.7
click at [794, 296] on td "21.05%" at bounding box center [810, 295] width 61 height 22
click at [789, 340] on td "16.67 %" at bounding box center [810, 338] width 61 height 22
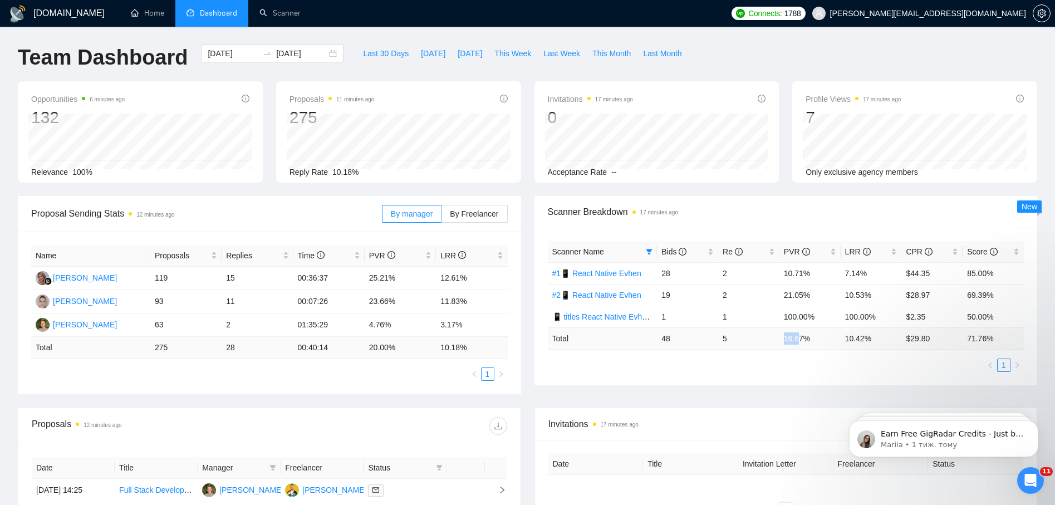
drag, startPoint x: 782, startPoint y: 338, endPoint x: 800, endPoint y: 342, distance: 17.7
click at [800, 342] on td "16.67 %" at bounding box center [810, 338] width 61 height 22
drag, startPoint x: 850, startPoint y: 341, endPoint x: 845, endPoint y: 356, distance: 15.8
click at [861, 341] on td "10.42 %" at bounding box center [871, 338] width 61 height 22
click at [817, 364] on ul "1" at bounding box center [786, 365] width 477 height 13
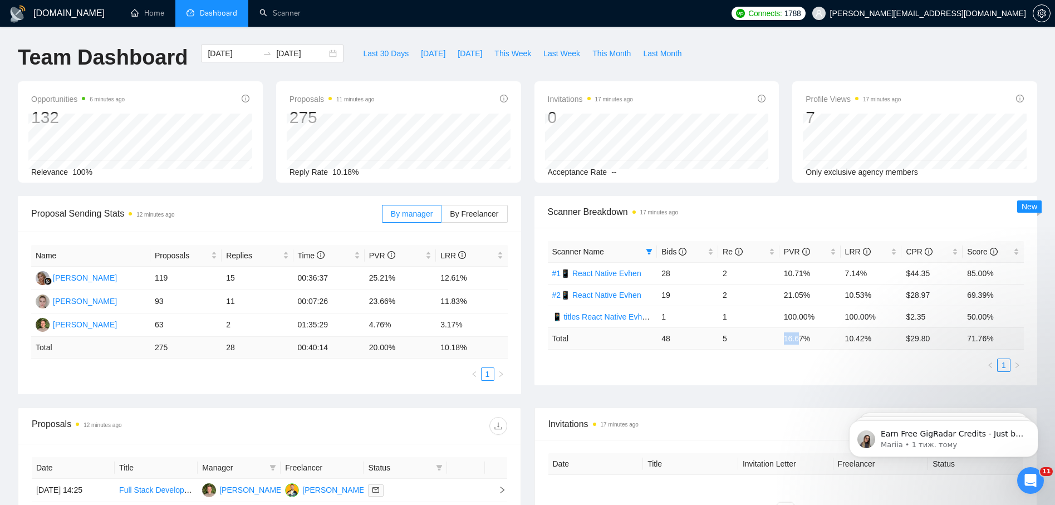
drag, startPoint x: 784, startPoint y: 339, endPoint x: 824, endPoint y: 340, distance: 40.7
click at [799, 338] on td "16.67 %" at bounding box center [810, 338] width 61 height 22
drag, startPoint x: 849, startPoint y: 341, endPoint x: 859, endPoint y: 339, distance: 10.2
click at [859, 339] on td "10.42 %" at bounding box center [871, 338] width 61 height 22
click at [486, 213] on span "By Freelancer" at bounding box center [474, 213] width 48 height 9
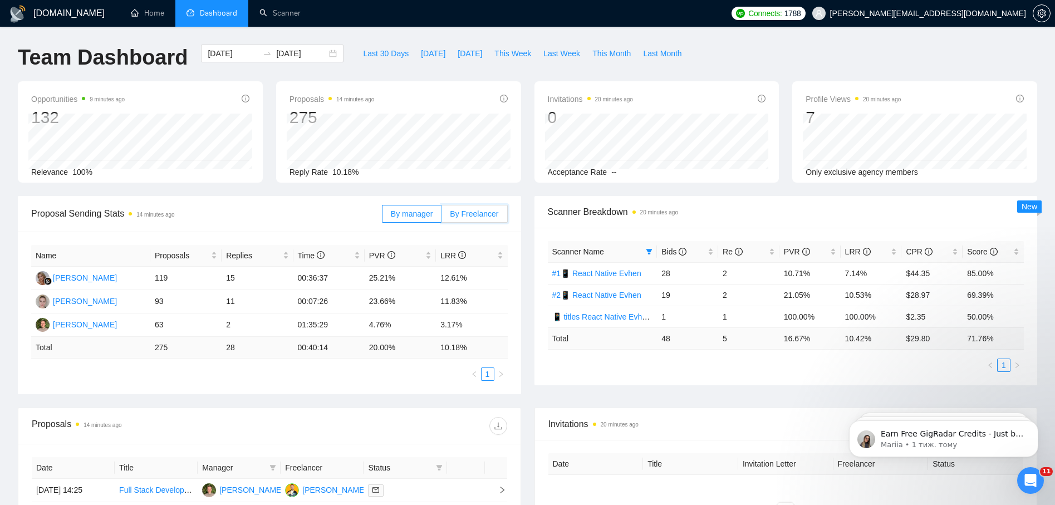
click at [442, 217] on input "By Freelancer" at bounding box center [442, 217] width 0 height 0
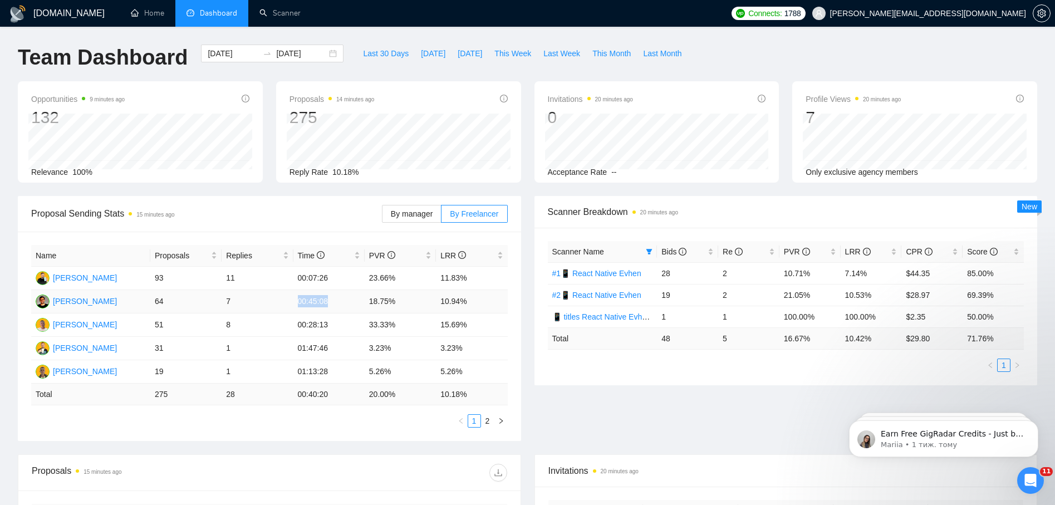
drag, startPoint x: 296, startPoint y: 300, endPoint x: 337, endPoint y: 311, distance: 42.7
click at [337, 311] on td "00:45:08" at bounding box center [328, 301] width 71 height 23
click at [525, 381] on div "Proposal Sending Stats 15 minutes ago By manager By Freelancer Name Proposals R…" at bounding box center [269, 318] width 517 height 245
click at [525, 193] on div "Opportunities 9 minutes ago 132 Relevance 100% Proposals 14 minutes ago 275 202…" at bounding box center [527, 138] width 1033 height 115
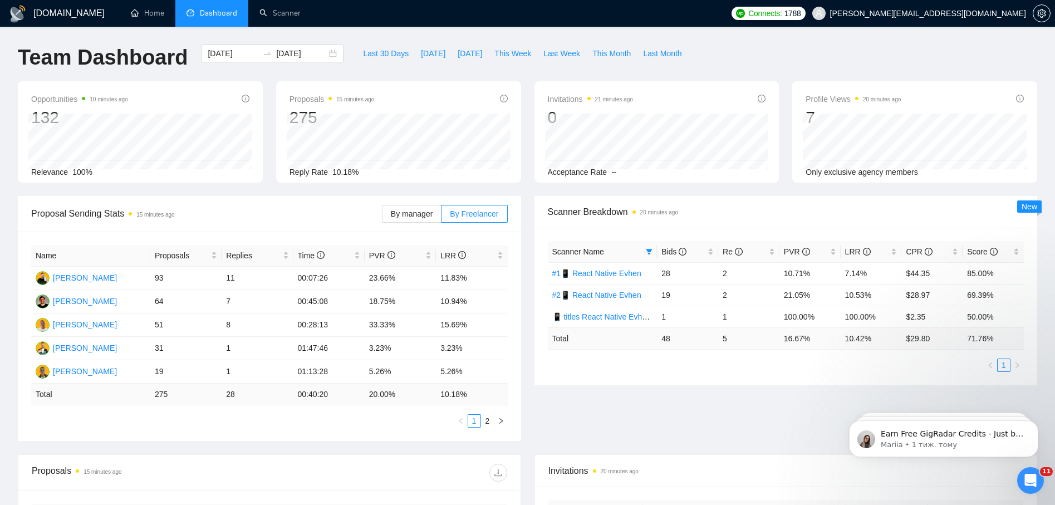
click at [525, 190] on div "Opportunities 10 minutes ago 132 Relevance 100% Proposals 15 minutes ago 275 20…" at bounding box center [527, 138] width 1033 height 115
click at [530, 189] on div "Opportunities 10 minutes ago 132 Relevance 100% Proposals 15 minutes ago 275 20…" at bounding box center [527, 138] width 1033 height 115
drag, startPoint x: 298, startPoint y: 301, endPoint x: 327, endPoint y: 301, distance: 29.5
click at [327, 301] on td "00:45:08" at bounding box center [328, 301] width 71 height 23
click at [338, 296] on td "00:45:08" at bounding box center [328, 301] width 71 height 23
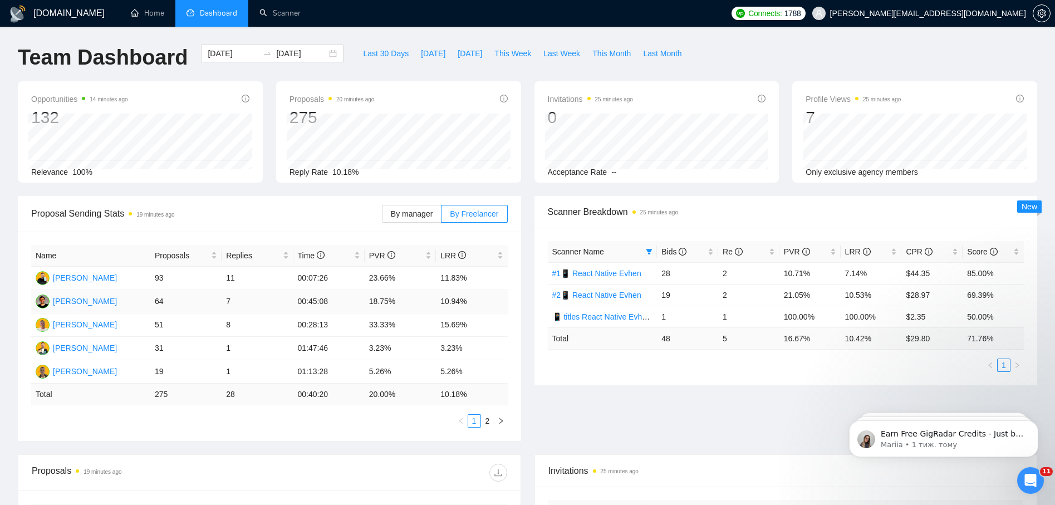
click at [337, 301] on td "00:45:08" at bounding box center [328, 301] width 71 height 23
drag, startPoint x: 333, startPoint y: 300, endPoint x: 278, endPoint y: 302, distance: 54.6
click at [278, 302] on tr "Evhen Poslavsky 64 7 00:45:08 18.75% 10.94%" at bounding box center [269, 301] width 477 height 23
drag, startPoint x: 293, startPoint y: 282, endPoint x: 328, endPoint y: 281, distance: 34.6
click at [328, 281] on td "00:07:26" at bounding box center [328, 278] width 71 height 23
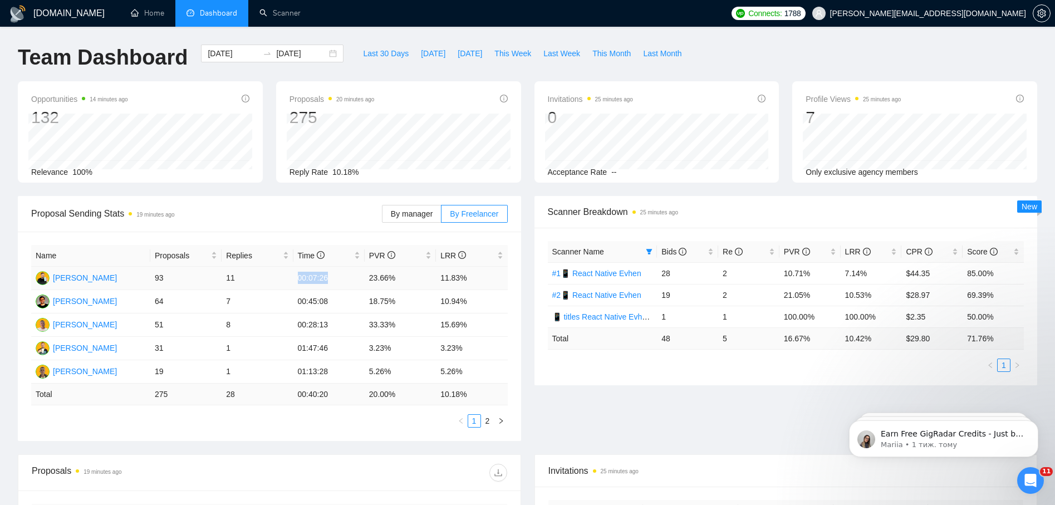
click at [336, 281] on td "00:07:26" at bounding box center [328, 278] width 71 height 23
drag, startPoint x: 293, startPoint y: 327, endPoint x: 325, endPoint y: 329, distance: 31.8
click at [325, 329] on td "00:28:13" at bounding box center [328, 325] width 71 height 23
click at [330, 359] on td "01:47:46" at bounding box center [328, 348] width 71 height 23
click at [337, 324] on td "00:28:13" at bounding box center [328, 325] width 71 height 23
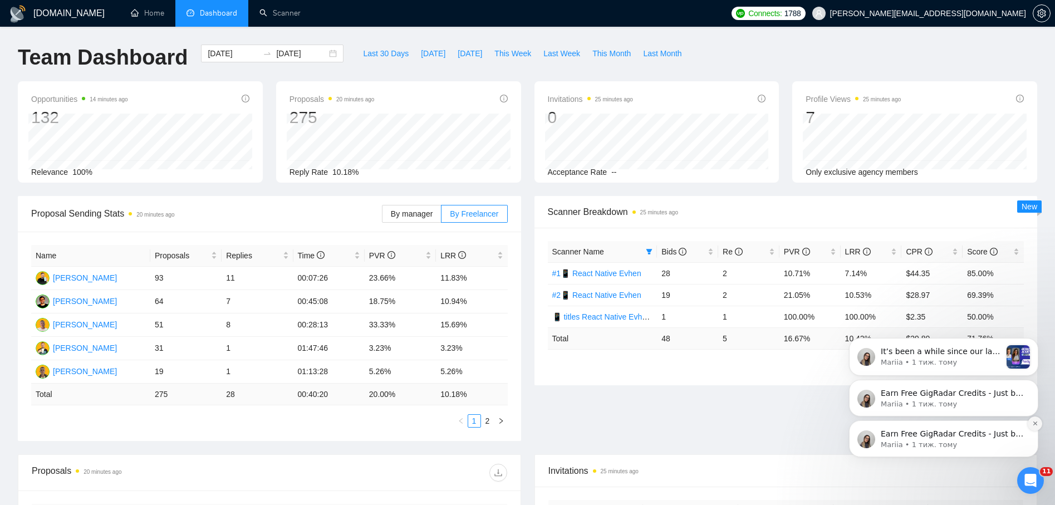
click at [1036, 422] on icon "Dismiss notification" at bounding box center [1035, 423] width 6 height 6
click at [1037, 420] on icon "Dismiss notification" at bounding box center [1035, 423] width 6 height 6
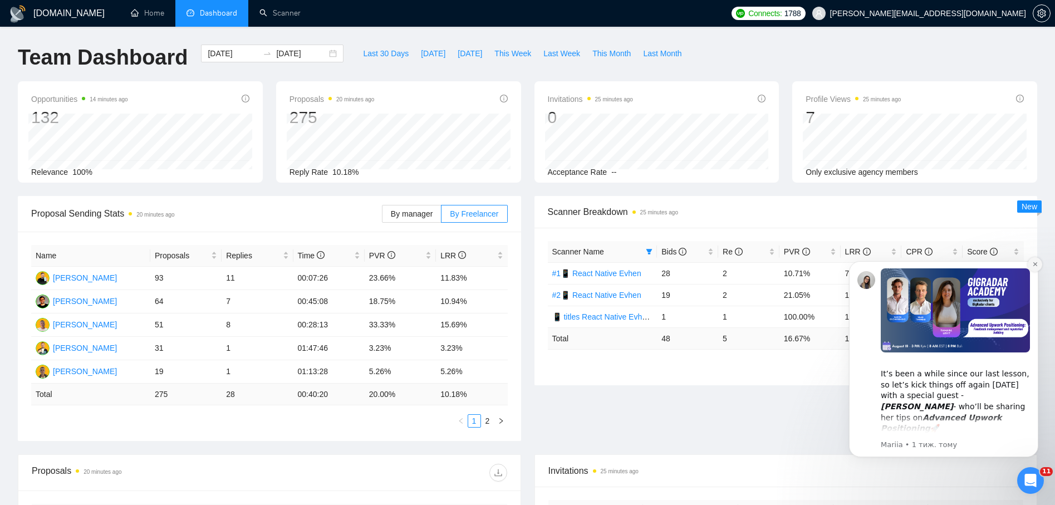
click at [1036, 261] on icon "Dismiss notification" at bounding box center [1035, 264] width 6 height 6
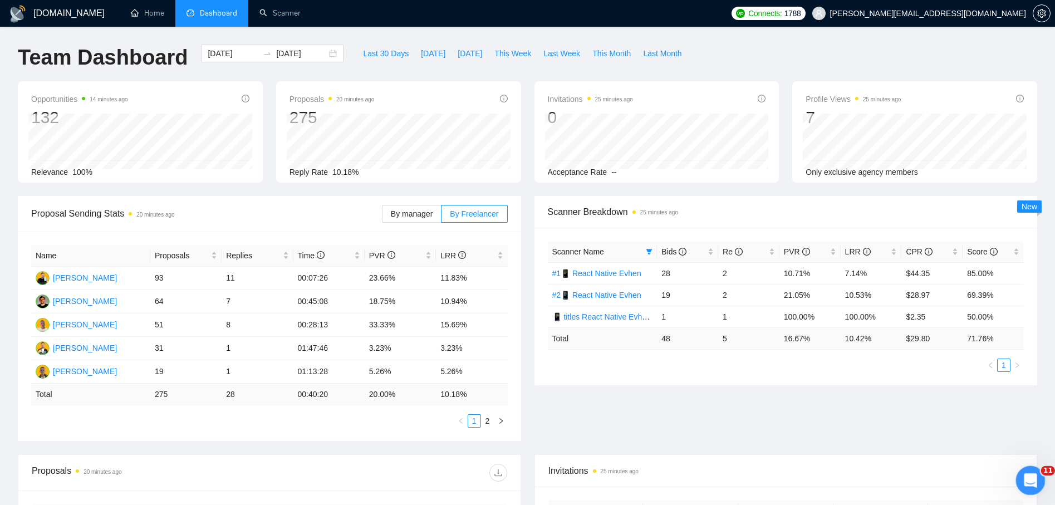
click at [1016, 483] on div "Відкрити програму для спілкування Intercom" at bounding box center [1029, 479] width 37 height 37
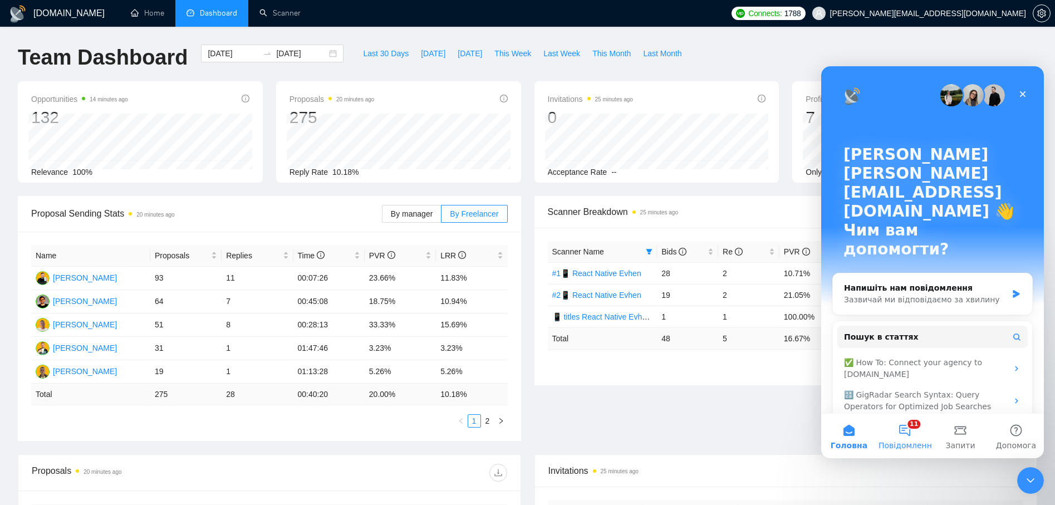
click at [919, 435] on button "11 Повідомлення" at bounding box center [905, 436] width 56 height 45
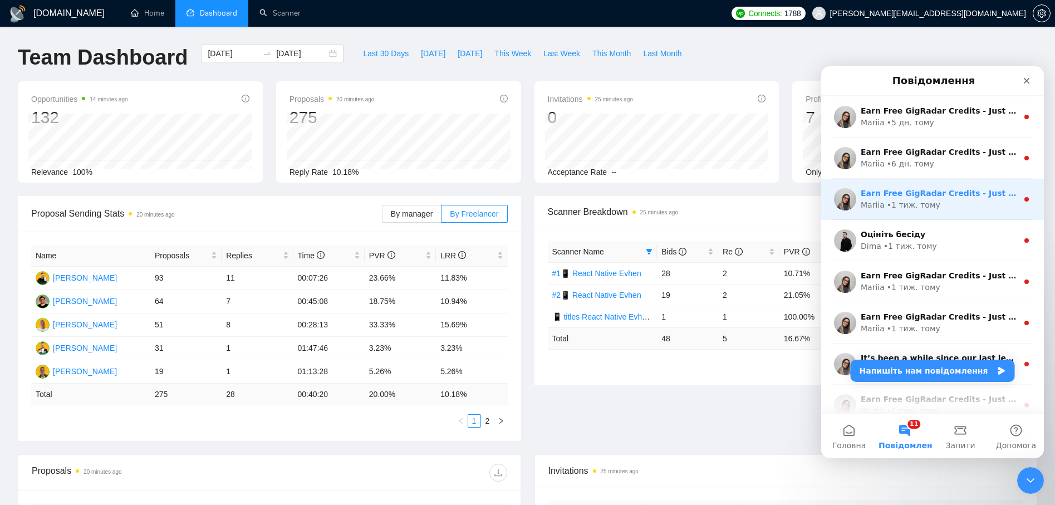
scroll to position [56, 0]
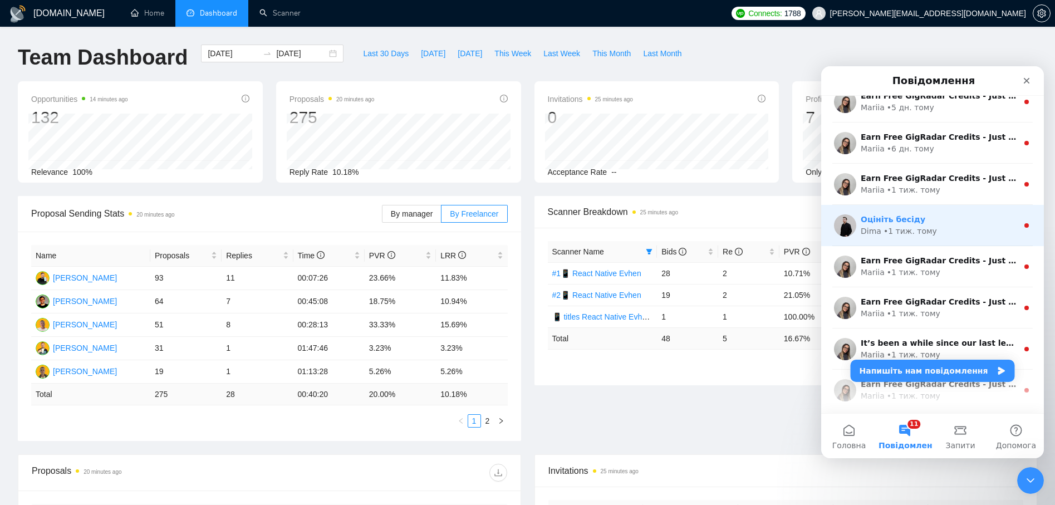
click at [942, 229] on div "Dima • 1 тиж. тому" at bounding box center [939, 232] width 157 height 12
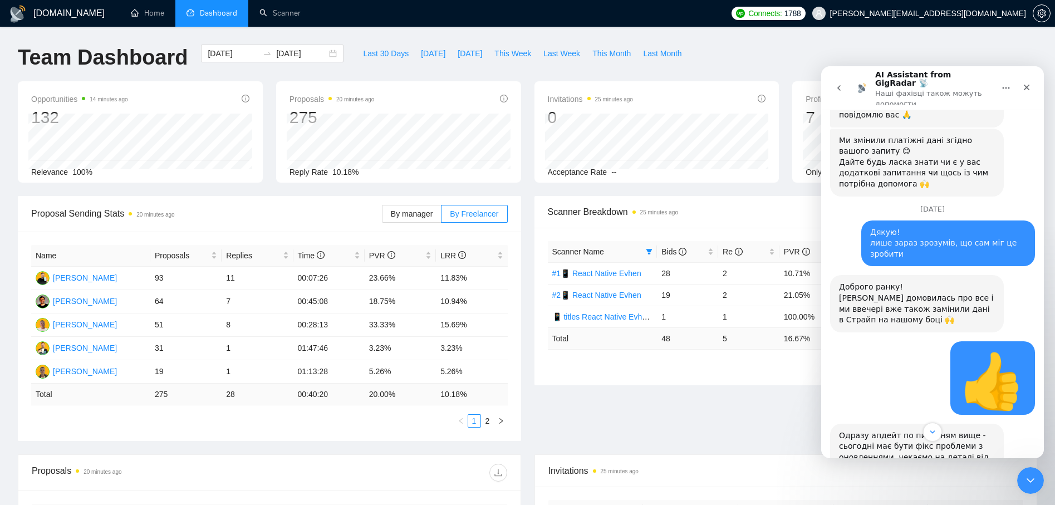
scroll to position [9564, 0]
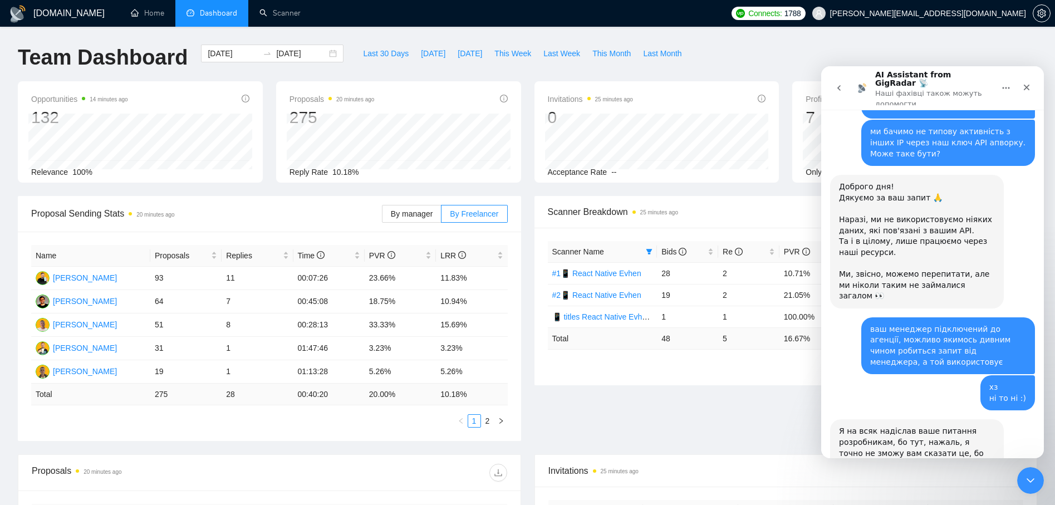
click at [836, 84] on icon "go back" at bounding box center [839, 88] width 9 height 9
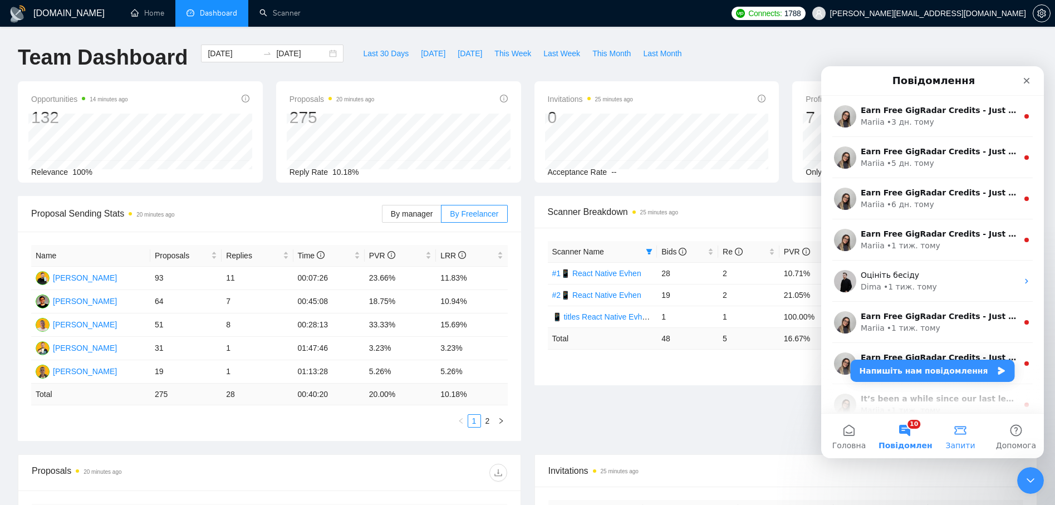
scroll to position [0, 0]
click at [937, 372] on button "Напишіть нам повідомлення" at bounding box center [933, 371] width 164 height 22
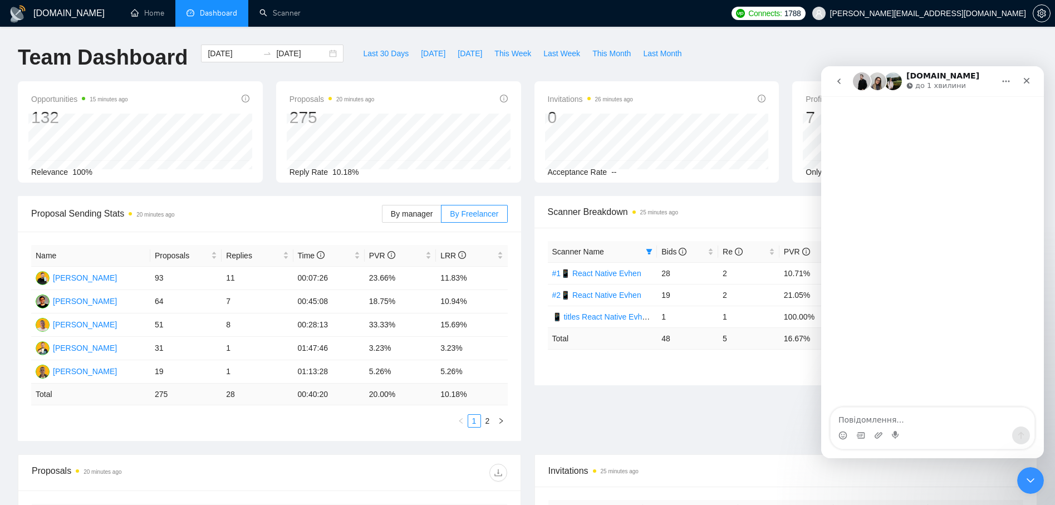
click at [918, 420] on textarea "Повідомлення..." at bounding box center [933, 417] width 204 height 19
click at [959, 419] on textarea "Вітаю! Опрацьовую роботу сканерів і бачу збої в подачі бідів. Він жахливий і на…" at bounding box center [933, 405] width 204 height 41
click at [907, 421] on textarea "Вітаю! Опрацьовую роботу сканерів і бачу збої в подачі бідів. Він жахливий і на…" at bounding box center [933, 405] width 204 height 41
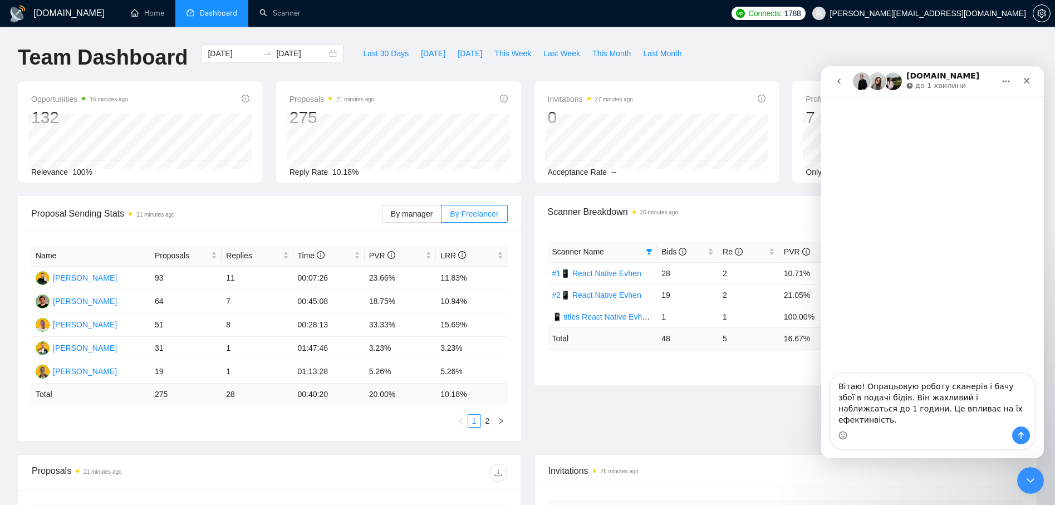
click at [951, 439] on div "Месенджер Intercom" at bounding box center [933, 436] width 204 height 18
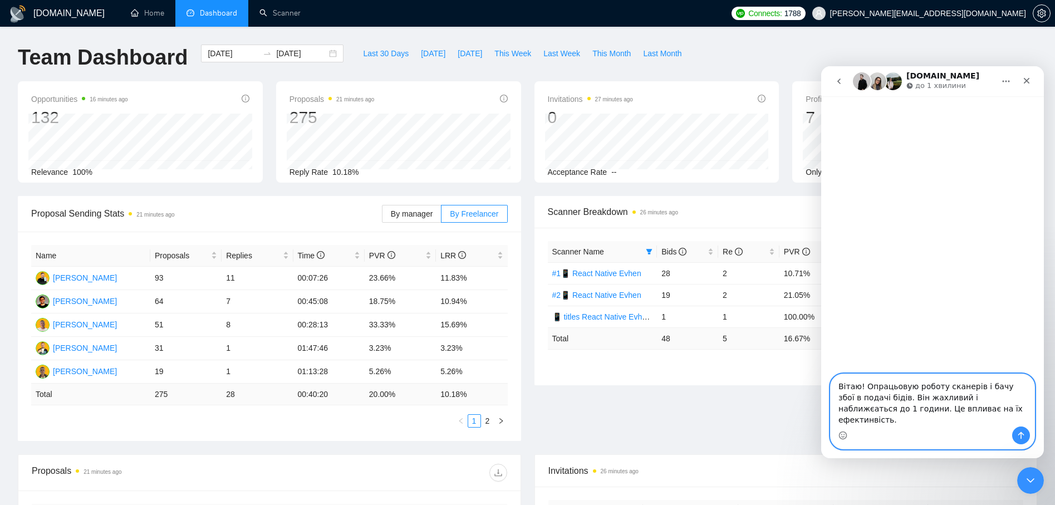
click at [987, 417] on textarea "Вітаю! Опрацьовую роботу сканерів і бачу збої в подачі бідів. Він жахливий і на…" at bounding box center [933, 400] width 204 height 52
paste textarea "https://monosnap.com/file/AZyWyiAtXs5QLuOPViAEZICcI1aJlz"
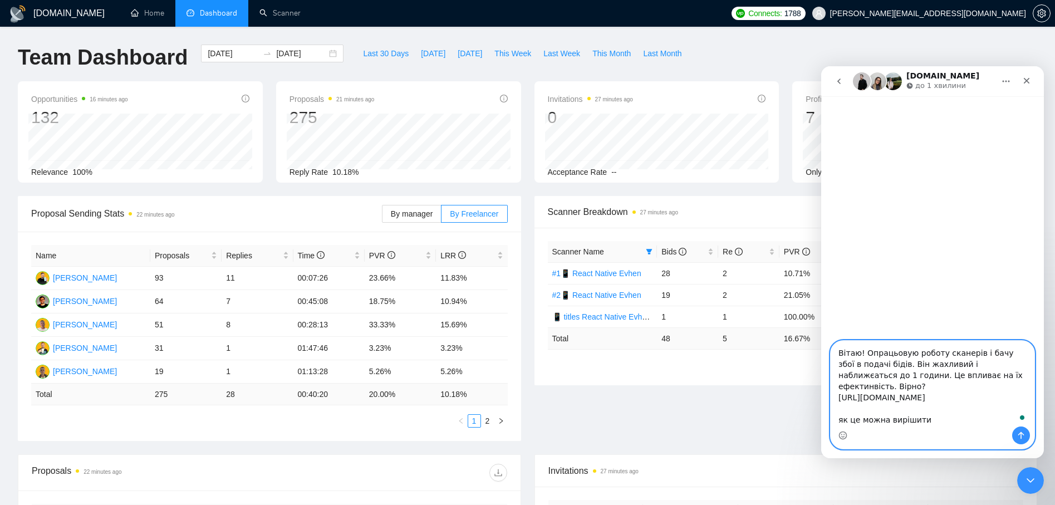
type textarea "Вітаю! Опрацьовую роботу сканерів і бачу збої в подачі бідів. Він жахливий і на…"
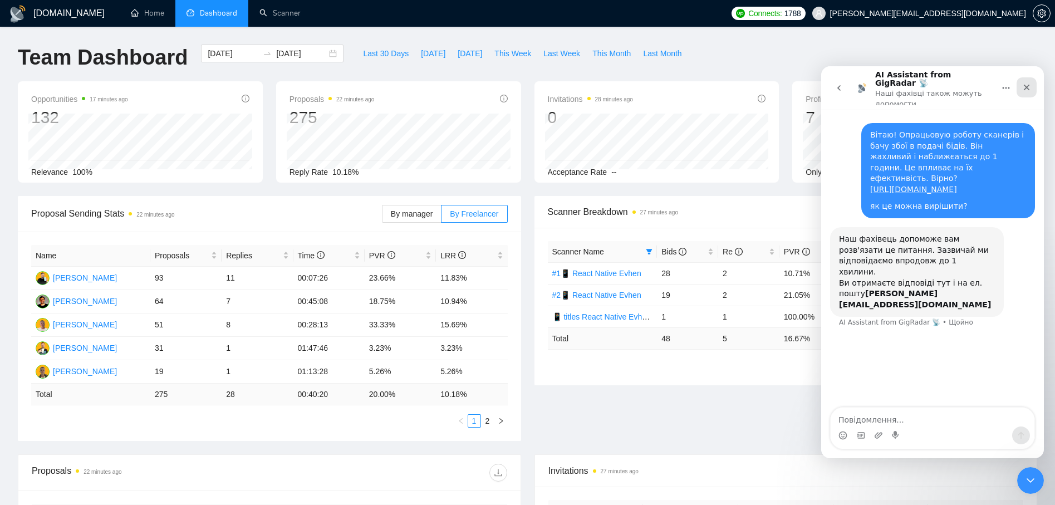
click at [1025, 85] on icon "Закрити" at bounding box center [1027, 88] width 6 height 6
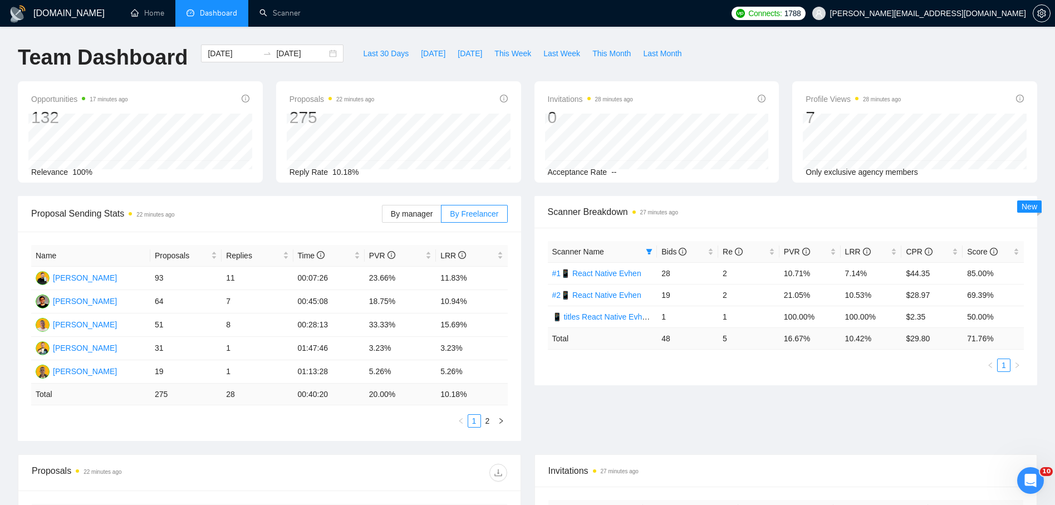
click at [723, 413] on div "Proposal Sending Stats 22 minutes ago By manager By Freelancer Name Proposals R…" at bounding box center [527, 325] width 1033 height 258
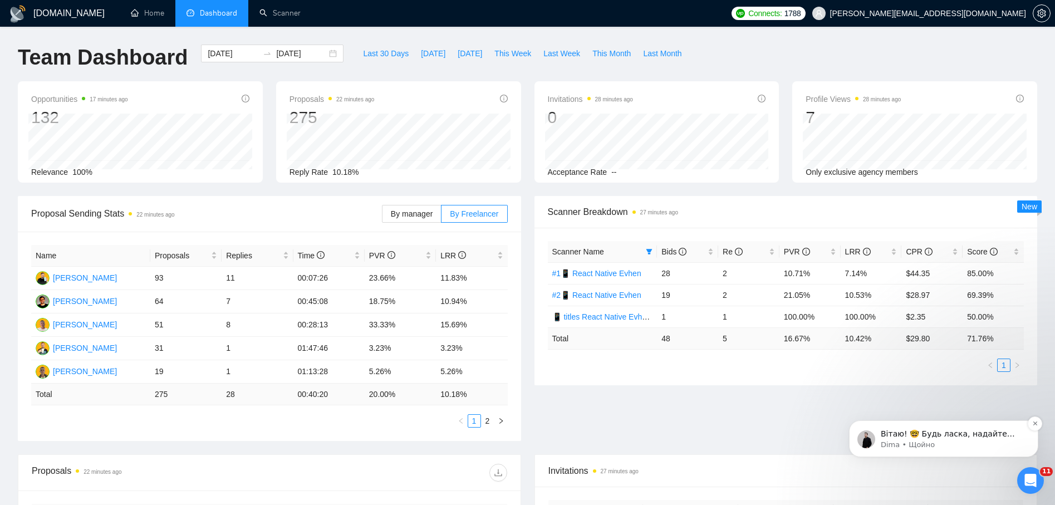
click at [961, 441] on p "Dima • Щойно" at bounding box center [953, 445] width 144 height 10
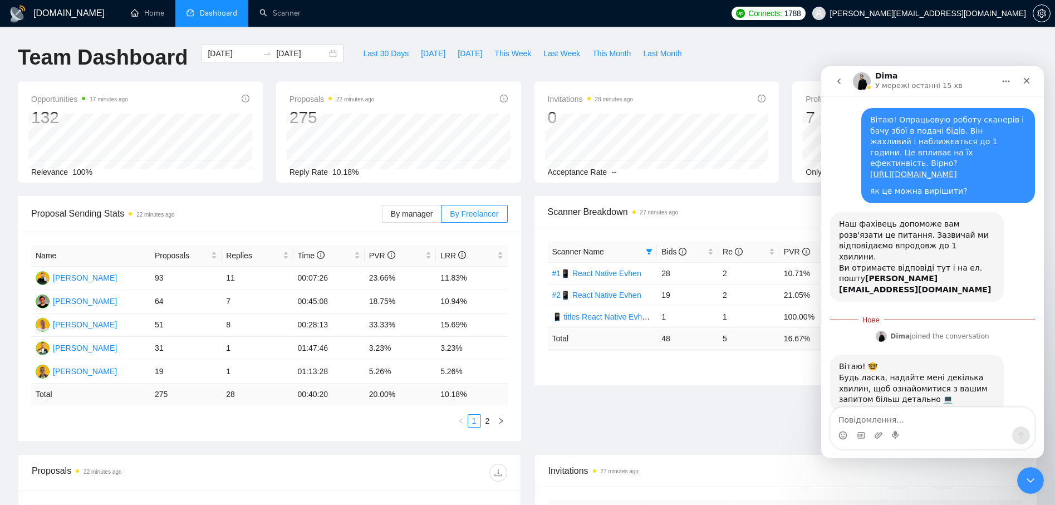
scroll to position [8, 0]
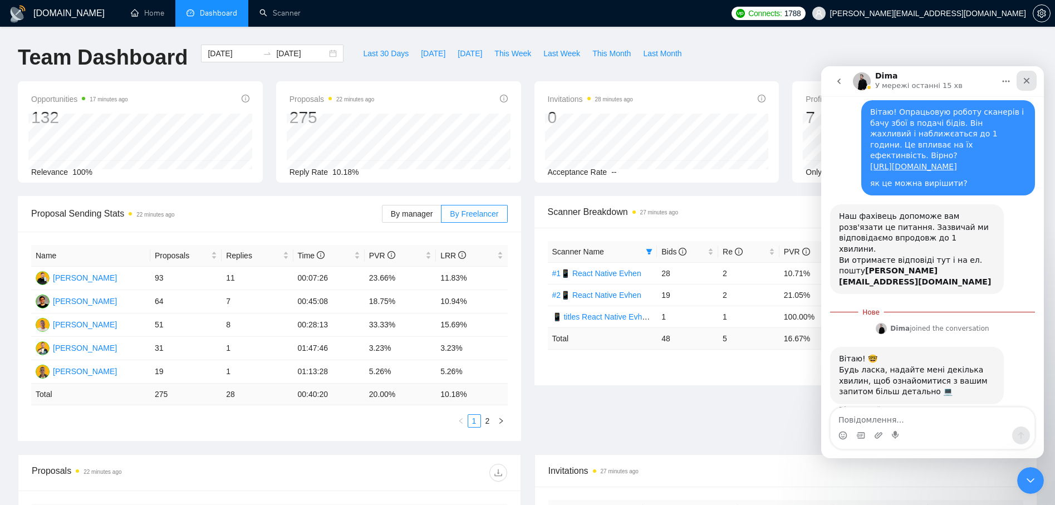
click at [1026, 81] on icon "Закрити" at bounding box center [1027, 81] width 6 height 6
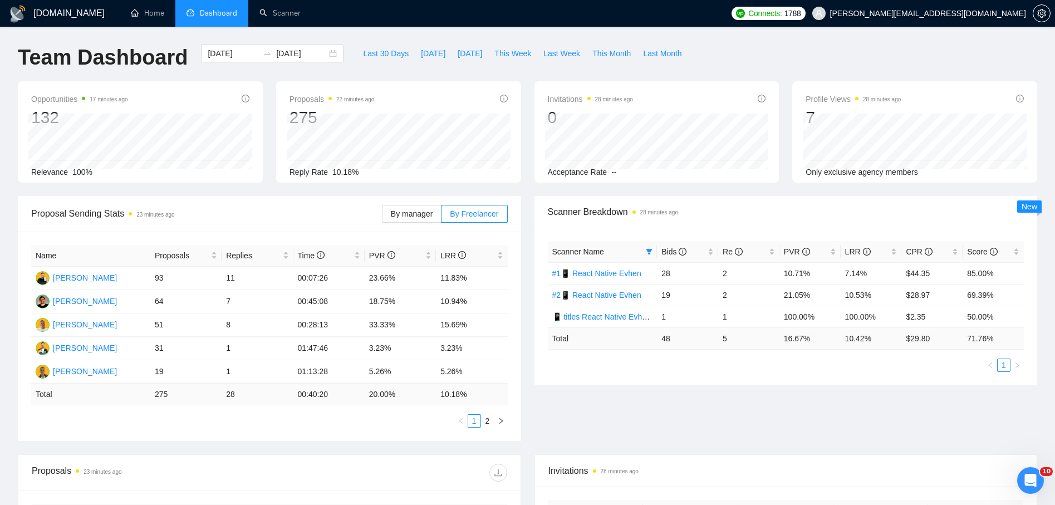
click at [657, 413] on div "Proposal Sending Stats 23 minutes ago By manager By Freelancer Name Proposals R…" at bounding box center [527, 325] width 1033 height 258
click at [653, 415] on div "Proposal Sending Stats 23 minutes ago By manager By Freelancer Name Proposals R…" at bounding box center [527, 325] width 1033 height 258
click at [647, 256] on span at bounding box center [649, 251] width 11 height 17
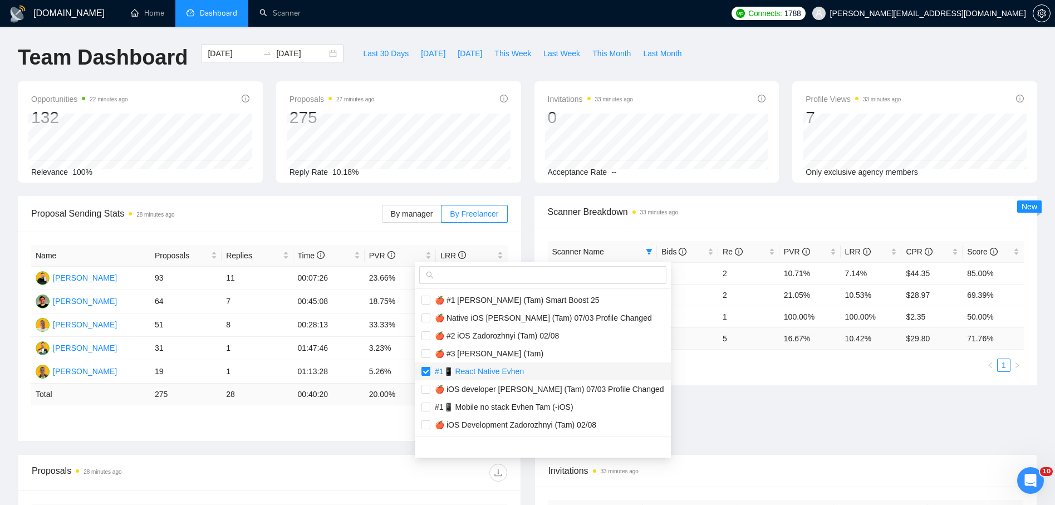
click at [430, 369] on input "checkbox" at bounding box center [426, 371] width 9 height 9
checkbox input "false"
click at [464, 276] on input "text" at bounding box center [548, 275] width 224 height 12
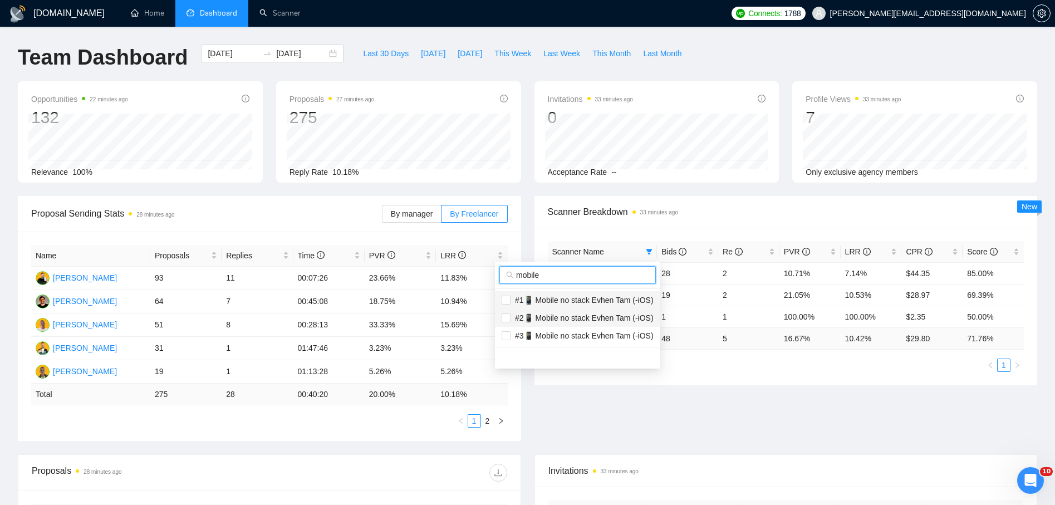
type input "mobile"
drag, startPoint x: 560, startPoint y: 301, endPoint x: 560, endPoint y: 316, distance: 14.5
click at [560, 302] on span "#1📱 Mobile no stack Evhen Tam (-iOS)" at bounding box center [582, 300] width 143 height 9
checkbox input "true"
drag, startPoint x: 560, startPoint y: 316, endPoint x: 556, endPoint y: 325, distance: 10.0
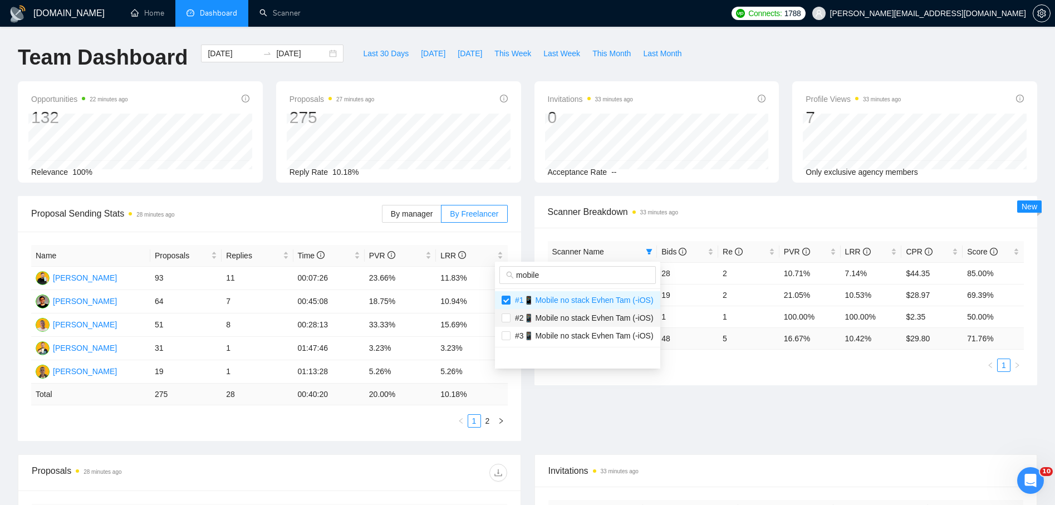
click at [559, 317] on span "#2📱 Mobile no stack Evhen Tam (-iOS)" at bounding box center [582, 318] width 143 height 9
checkbox input "true"
click at [551, 334] on span "#3📱 Mobile no stack Evhen Tam (-iOS)" at bounding box center [582, 335] width 143 height 9
checkbox input "true"
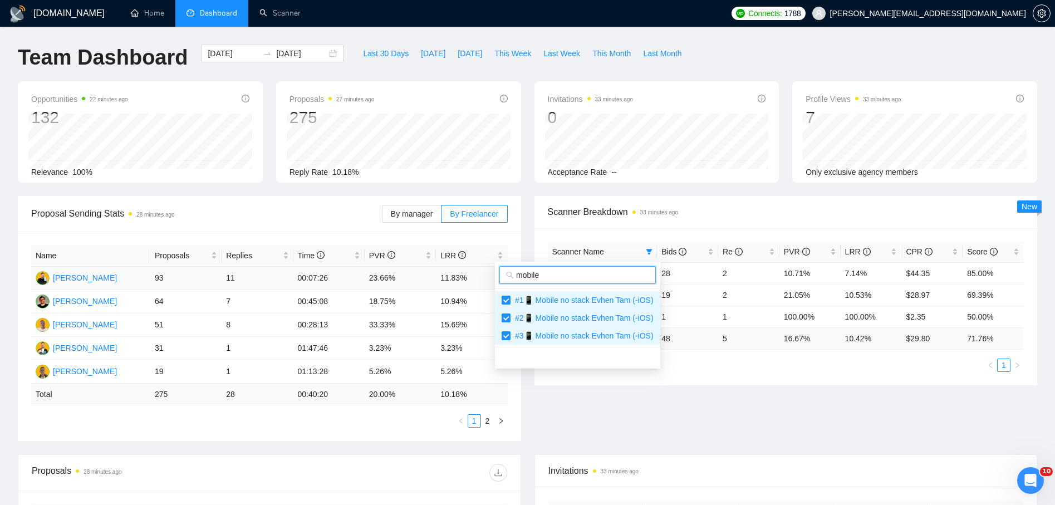
drag, startPoint x: 553, startPoint y: 278, endPoint x: 478, endPoint y: 272, distance: 74.9
click at [478, 272] on body "GigRadar.io Home Dashboard Scanner Connects: 1788 serhii.verzhbytskyi@snotor.pr…" at bounding box center [527, 252] width 1055 height 505
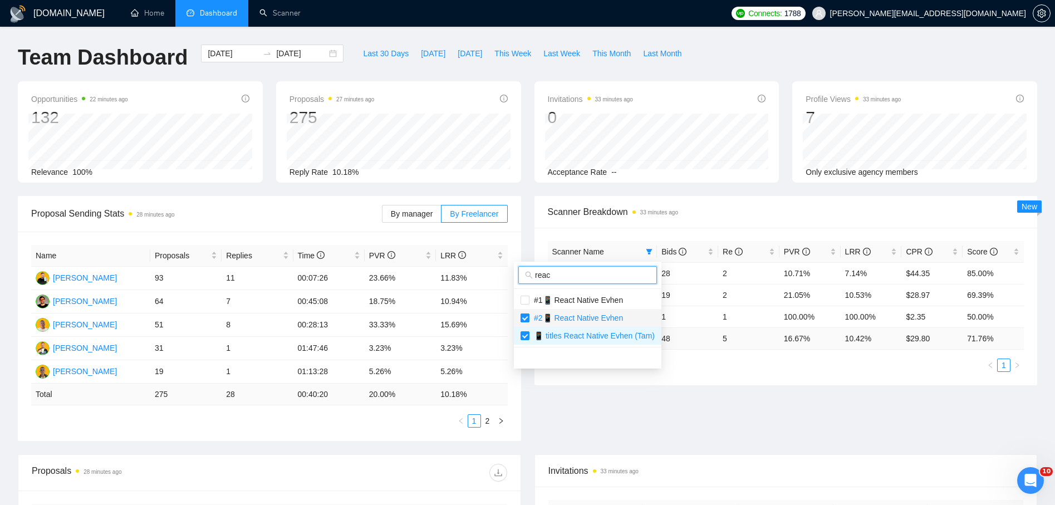
type input "reac"
click at [525, 317] on input "checkbox" at bounding box center [525, 318] width 9 height 9
checkbox input "false"
click at [524, 335] on input "checkbox" at bounding box center [525, 335] width 9 height 9
checkbox input "false"
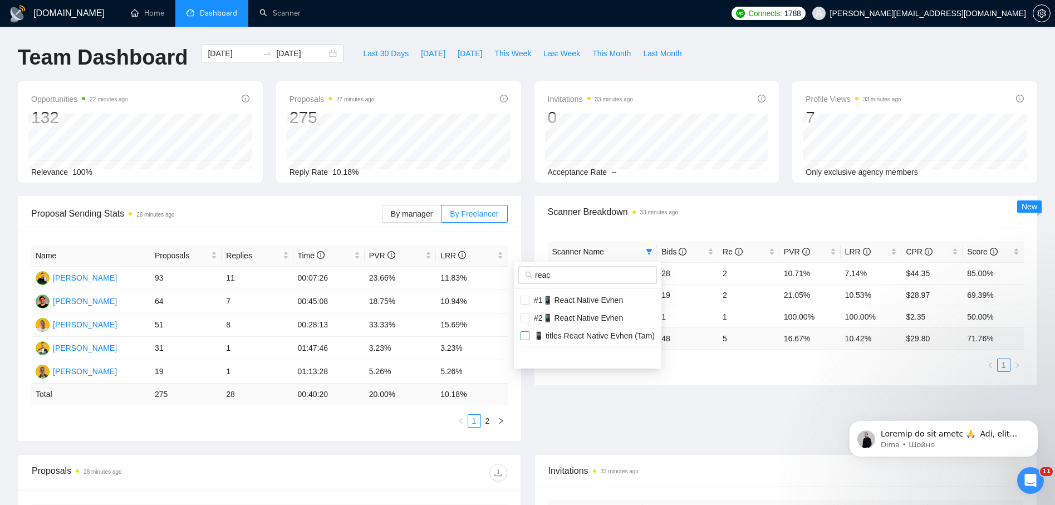
scroll to position [0, 0]
click at [731, 190] on div "Opportunities 22 minutes ago 132 Relevance 100% Proposals 27 minutes ago 275 20…" at bounding box center [527, 138] width 1033 height 115
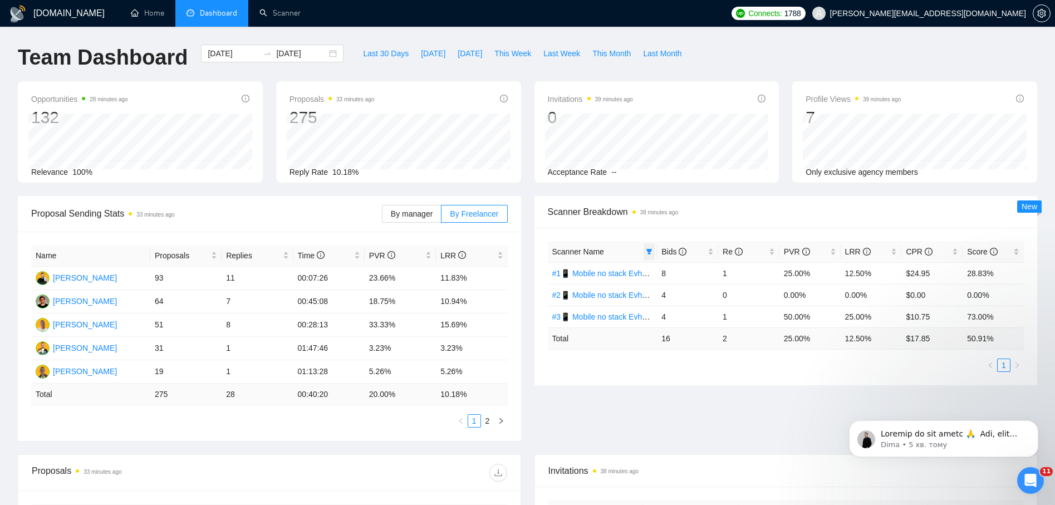
click at [654, 251] on span at bounding box center [649, 251] width 11 height 17
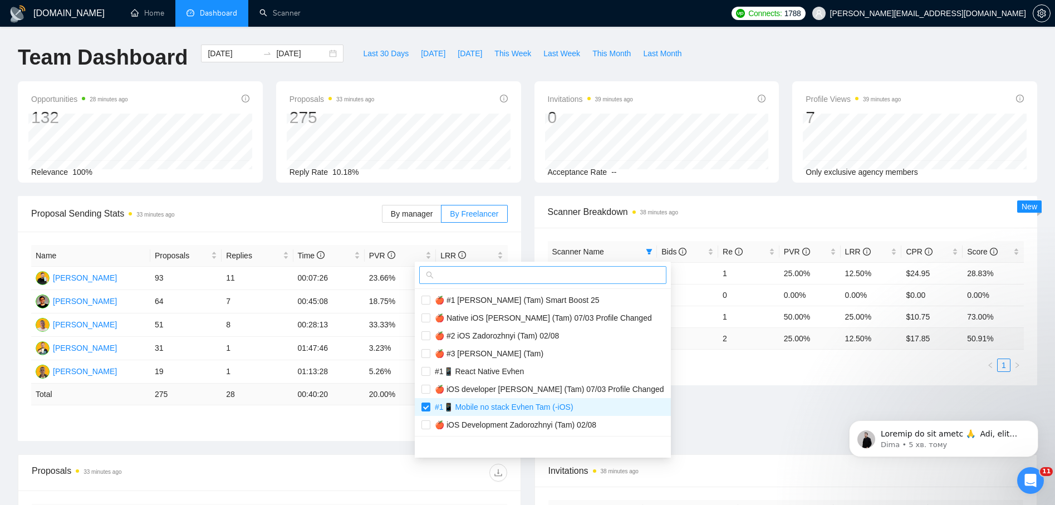
click at [473, 279] on input "text" at bounding box center [548, 275] width 224 height 12
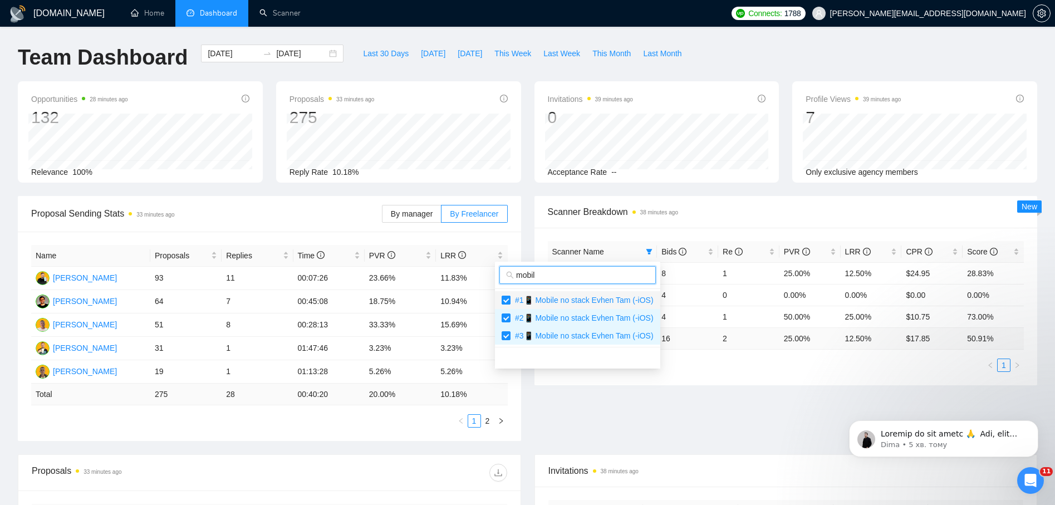
type input "mobil"
click at [507, 297] on input "checkbox" at bounding box center [506, 300] width 9 height 9
checkbox input "false"
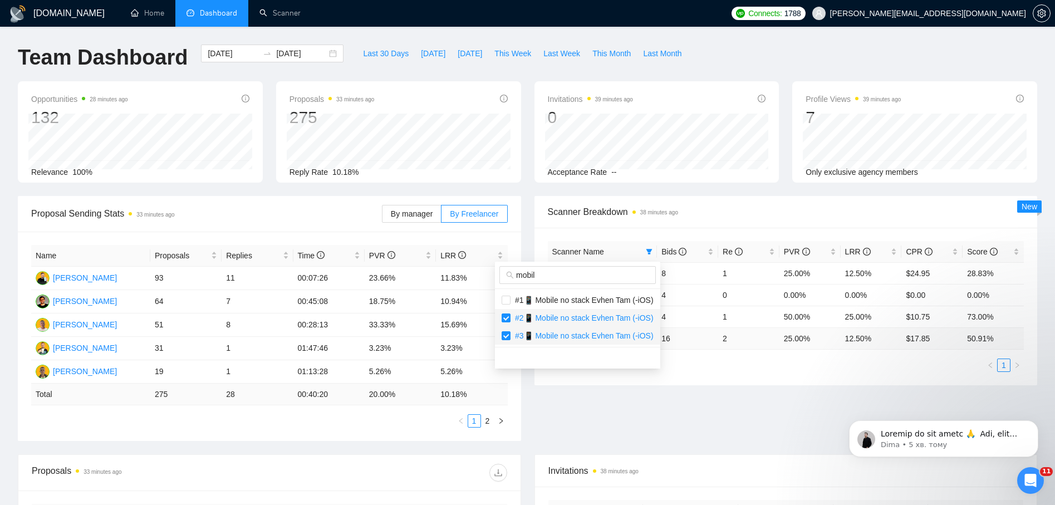
drag, startPoint x: 507, startPoint y: 317, endPoint x: 504, endPoint y: 329, distance: 12.2
click at [507, 318] on input "checkbox" at bounding box center [506, 318] width 9 height 9
checkbox input "false"
click at [506, 337] on input "checkbox" at bounding box center [506, 335] width 9 height 9
checkbox input "false"
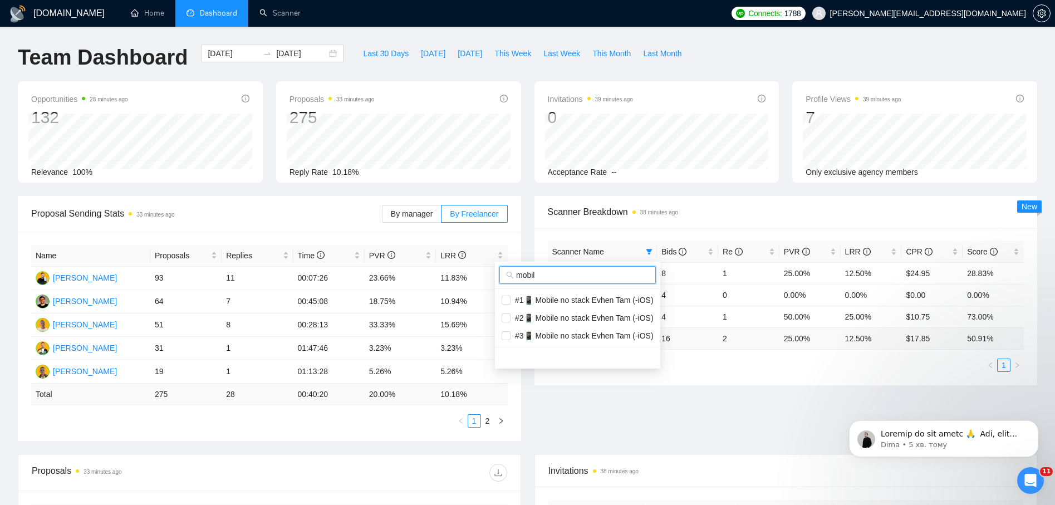
click at [496, 277] on div "mobil" at bounding box center [577, 275] width 165 height 27
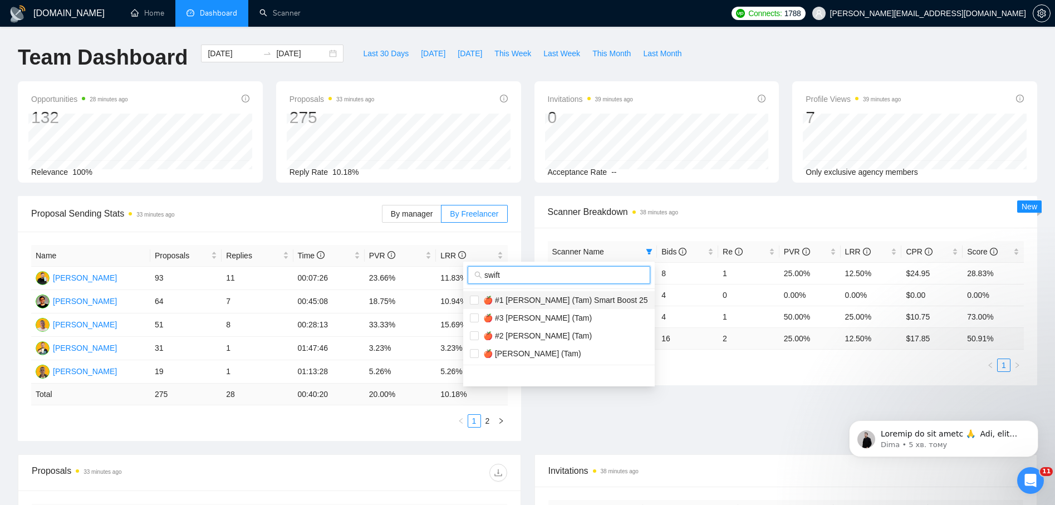
type input "swift"
click at [528, 294] on span "🍎 #1 [PERSON_NAME] (Tam) Smart Boost 25" at bounding box center [559, 300] width 178 height 12
checkbox input "true"
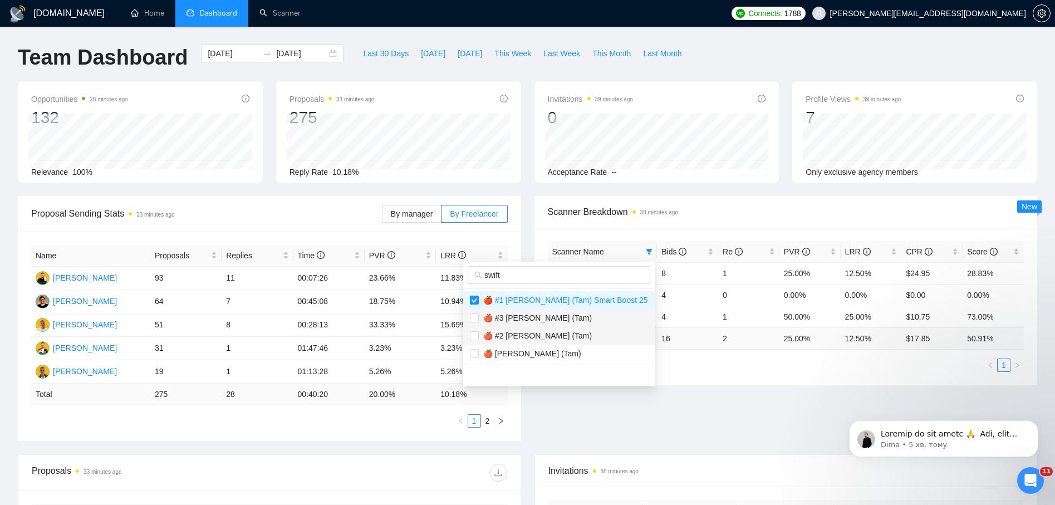
drag, startPoint x: 527, startPoint y: 310, endPoint x: 518, endPoint y: 334, distance: 25.2
click at [527, 311] on li "🍎 #3 [PERSON_NAME] (Tam)" at bounding box center [559, 318] width 192 height 18
checkbox input "true"
drag, startPoint x: 517, startPoint y: 335, endPoint x: 518, endPoint y: 341, distance: 6.2
click at [517, 340] on span "🍎 #2 [PERSON_NAME] (Tam)" at bounding box center [535, 335] width 113 height 9
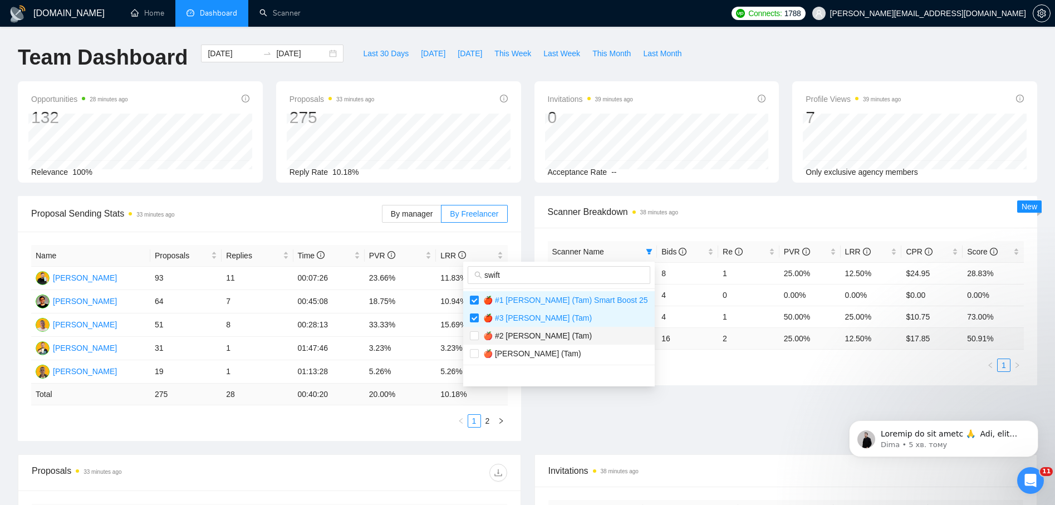
checkbox input "true"
click at [516, 354] on span "🍎 [PERSON_NAME] (Tam)" at bounding box center [530, 353] width 102 height 9
checkbox input "true"
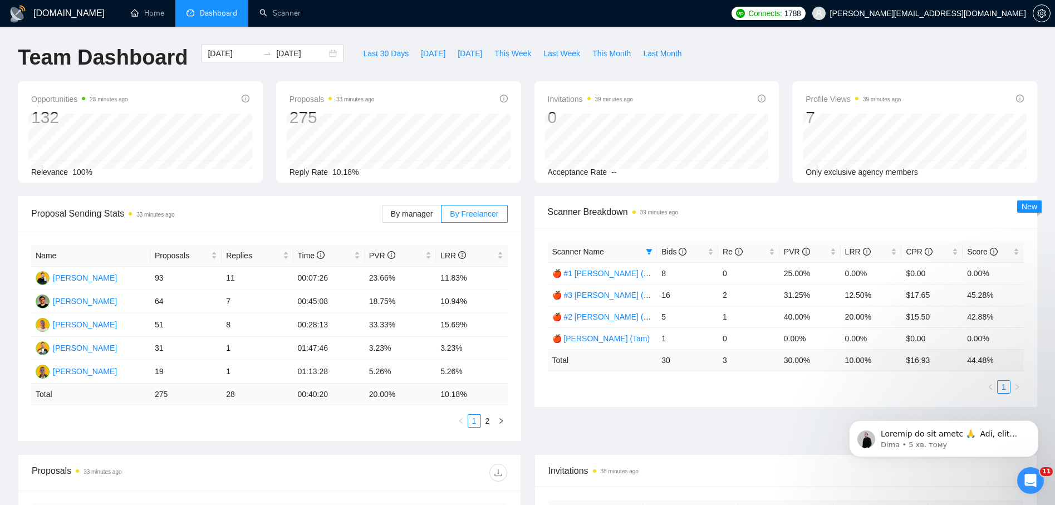
drag, startPoint x: 555, startPoint y: 192, endPoint x: 525, endPoint y: 154, distance: 48.8
click at [554, 192] on div "Opportunities 28 minutes ago 132 Relevance 100% Proposals 33 minutes ago 275 20…" at bounding box center [527, 138] width 1033 height 115
click at [831, 256] on div "PVR" at bounding box center [810, 252] width 52 height 12
click at [833, 255] on div "PVR" at bounding box center [810, 252] width 52 height 12
drag, startPoint x: 789, startPoint y: 298, endPoint x: 811, endPoint y: 295, distance: 23.2
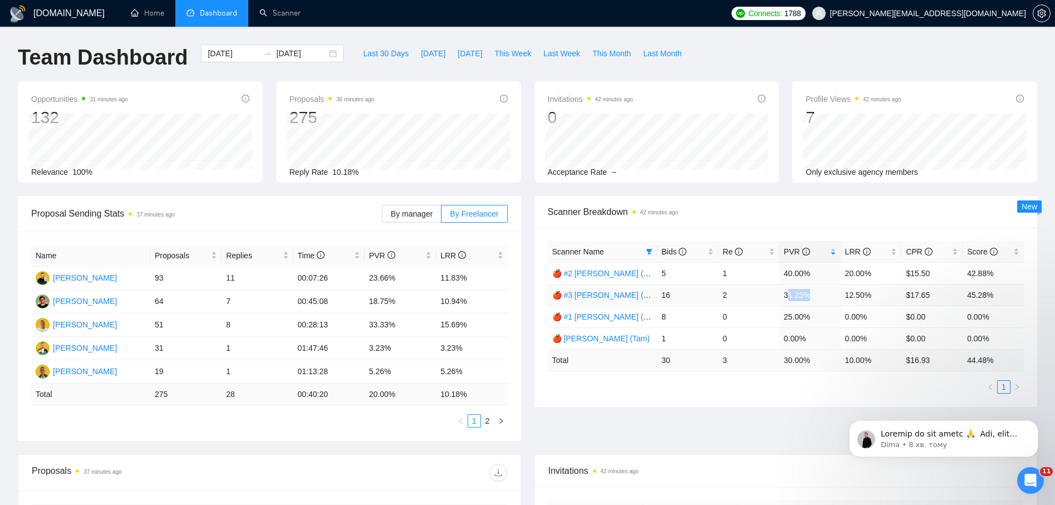
click at [812, 296] on td "31.25%" at bounding box center [810, 295] width 61 height 22
drag, startPoint x: 843, startPoint y: 298, endPoint x: 860, endPoint y: 300, distance: 17.9
click at [865, 299] on td "12.50%" at bounding box center [871, 295] width 61 height 22
drag, startPoint x: 790, startPoint y: 317, endPoint x: 802, endPoint y: 317, distance: 12.3
click at [802, 317] on td "25.00%" at bounding box center [810, 317] width 61 height 22
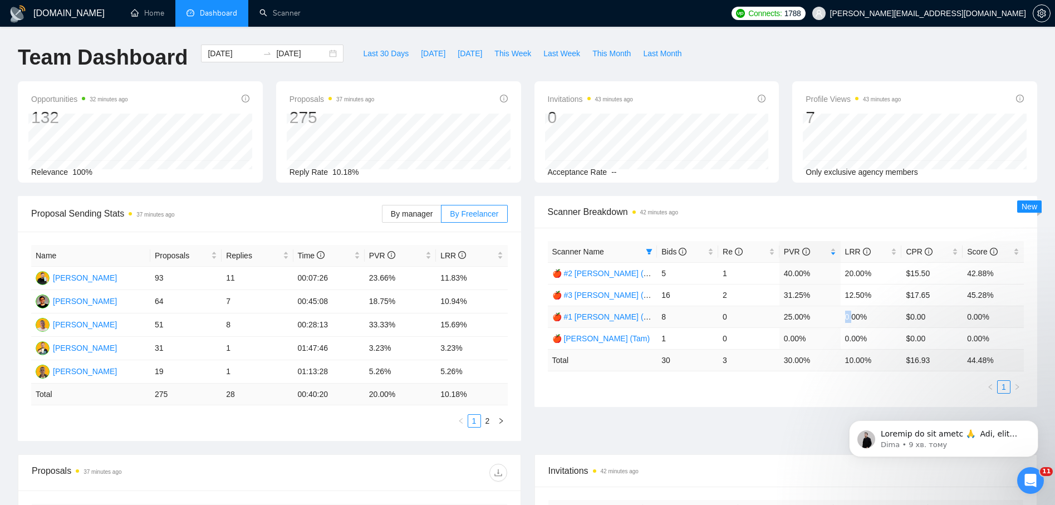
drag, startPoint x: 843, startPoint y: 316, endPoint x: 850, endPoint y: 319, distance: 8.5
click at [850, 319] on td "0.00%" at bounding box center [871, 317] width 61 height 22
drag, startPoint x: 785, startPoint y: 321, endPoint x: 856, endPoint y: 325, distance: 71.4
click at [797, 319] on td "25.00%" at bounding box center [810, 317] width 61 height 22
drag, startPoint x: 850, startPoint y: 320, endPoint x: 857, endPoint y: 323, distance: 7.2
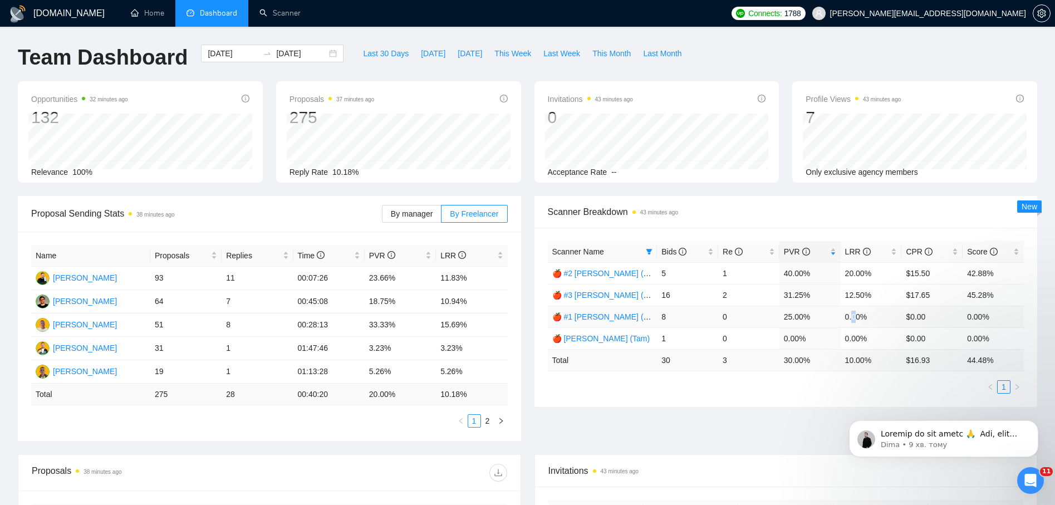
click at [857, 323] on td "0.00%" at bounding box center [871, 317] width 61 height 22
click at [812, 321] on td "25.00%" at bounding box center [810, 317] width 61 height 22
click at [853, 389] on ul "1" at bounding box center [786, 386] width 477 height 13
drag, startPoint x: 791, startPoint y: 275, endPoint x: 817, endPoint y: 272, distance: 26.9
click at [817, 272] on td "40.00%" at bounding box center [810, 273] width 61 height 22
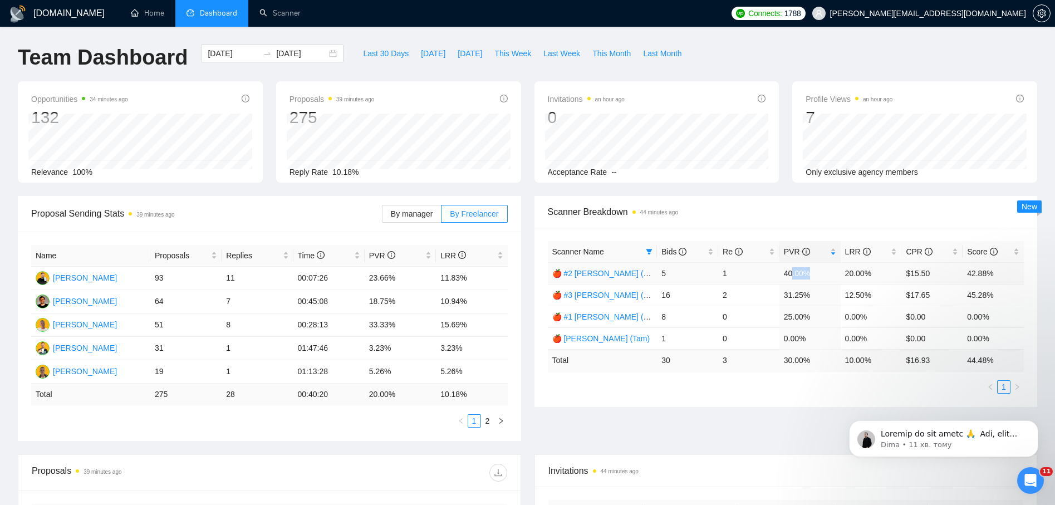
click at [825, 270] on td "40.00%" at bounding box center [810, 273] width 61 height 22
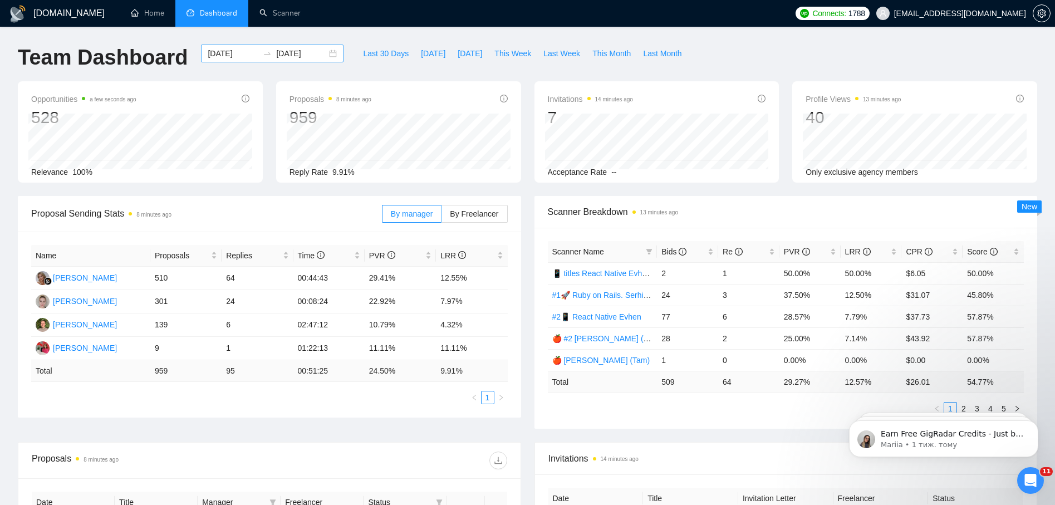
click at [298, 52] on input "[DATE]" at bounding box center [301, 53] width 51 height 12
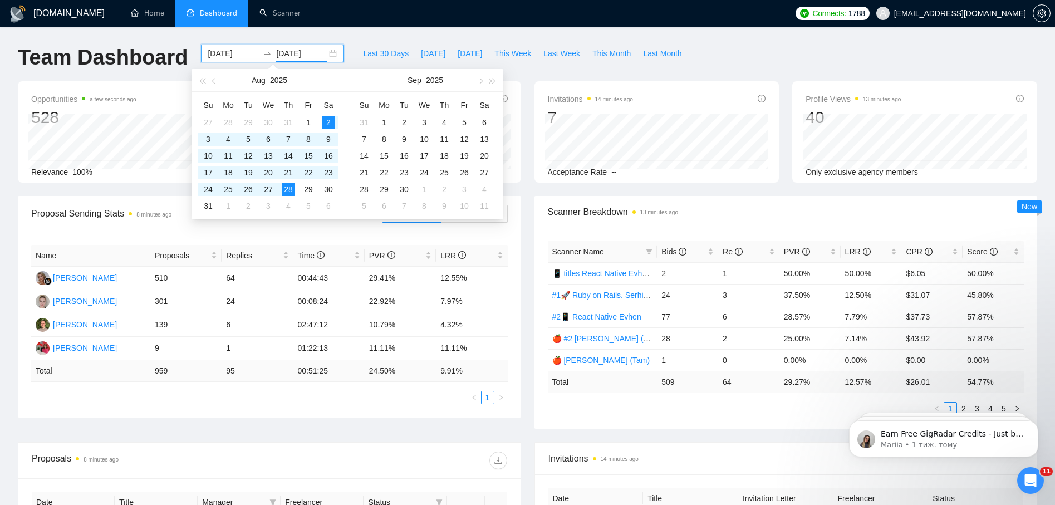
drag, startPoint x: 299, startPoint y: 56, endPoint x: 309, endPoint y: 56, distance: 9.5
click at [309, 56] on input "[DATE]" at bounding box center [301, 53] width 51 height 12
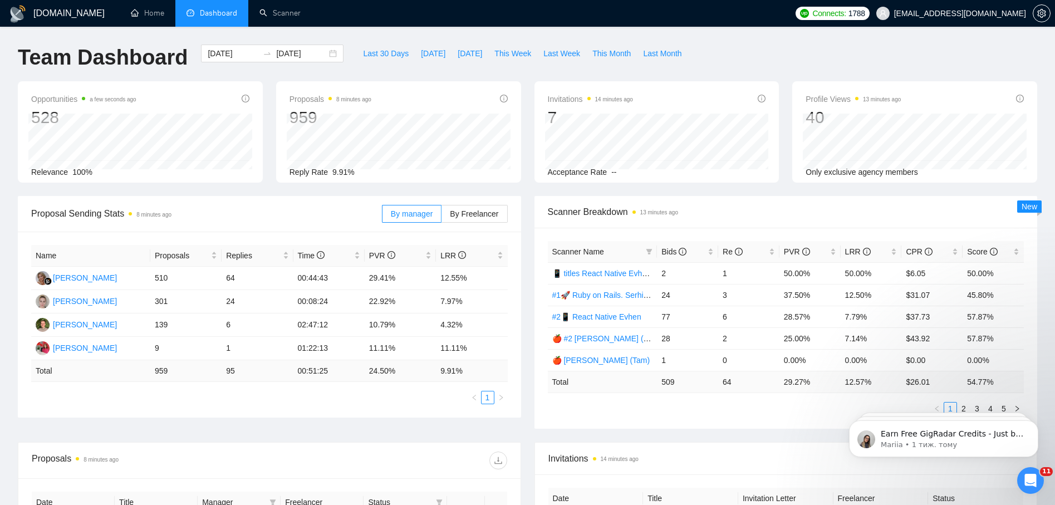
click at [712, 64] on div "Team Dashboard [DATE] [DATE] Last 30 Days [DATE] [DATE] This Week Last Week Thi…" at bounding box center [527, 63] width 1033 height 37
click at [290, 50] on input "[DATE]" at bounding box center [301, 53] width 51 height 12
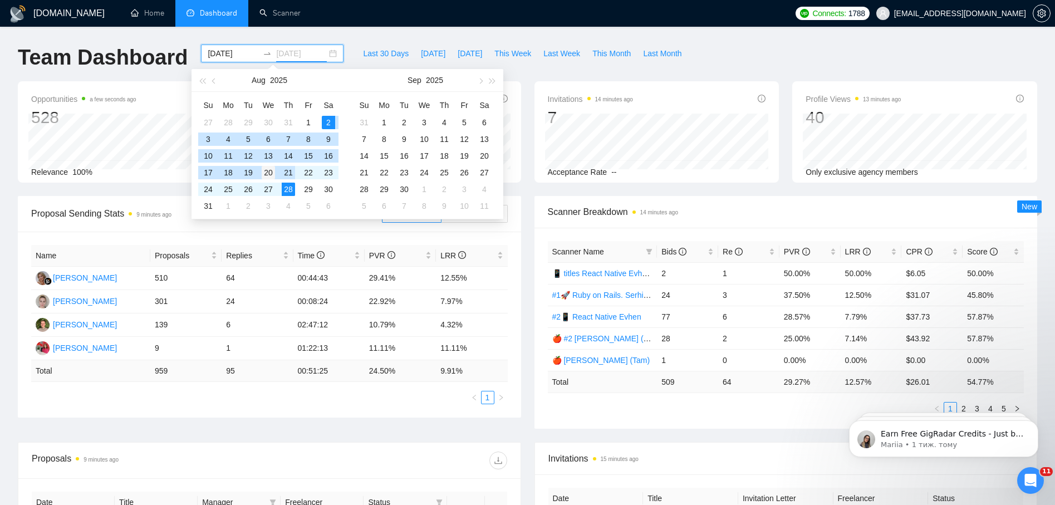
type input "[DATE]"
click at [269, 174] on div "20" at bounding box center [268, 172] width 13 height 13
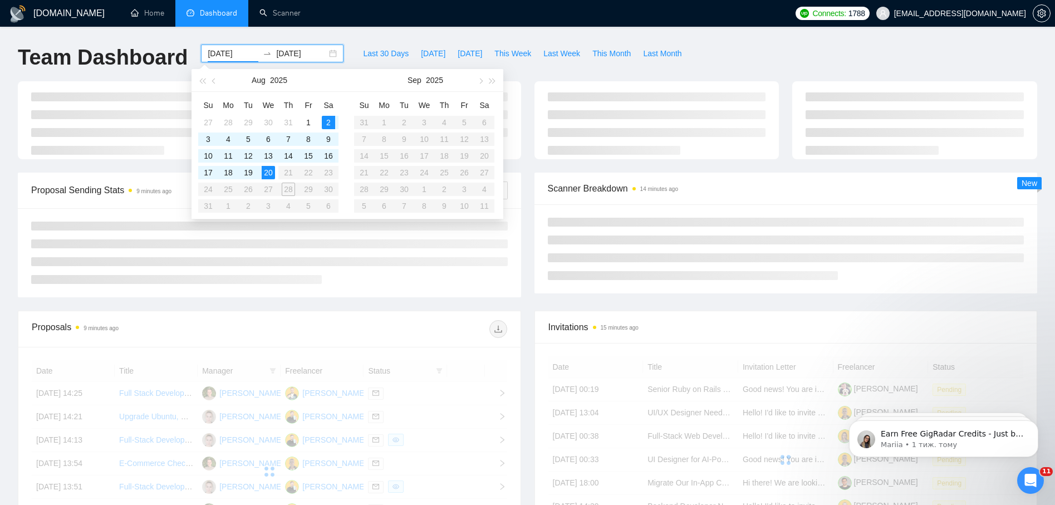
click at [741, 50] on div "Team Dashboard [DATE] [DATE] Last 30 Days [DATE] [DATE] This Week Last Week Thi…" at bounding box center [527, 63] width 1033 height 37
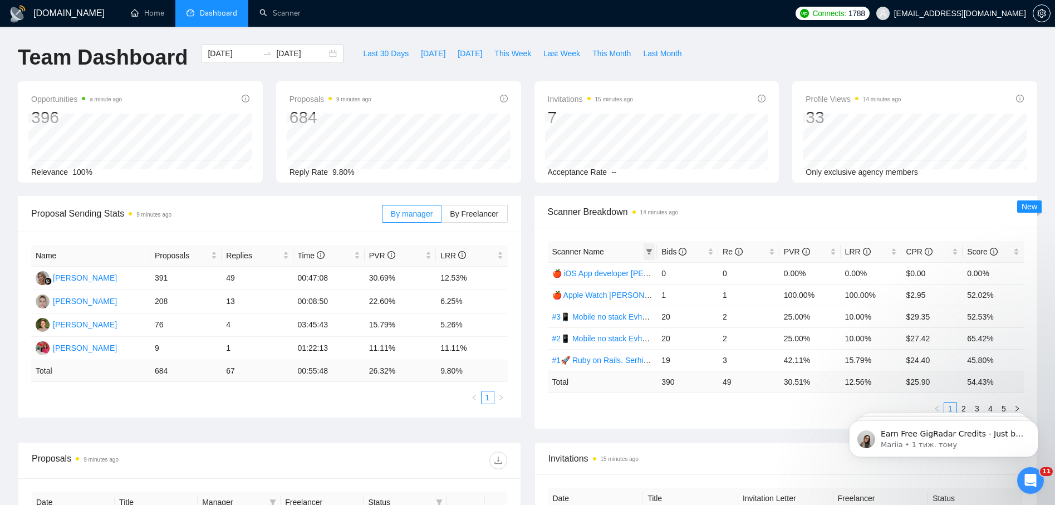
click at [652, 253] on icon "filter" at bounding box center [649, 251] width 7 height 7
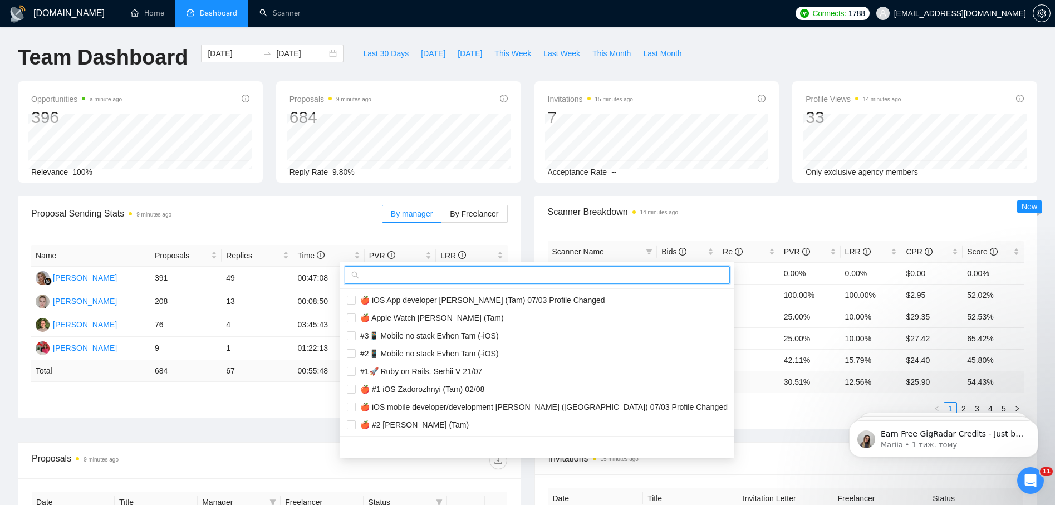
click at [568, 277] on input "text" at bounding box center [542, 275] width 362 height 12
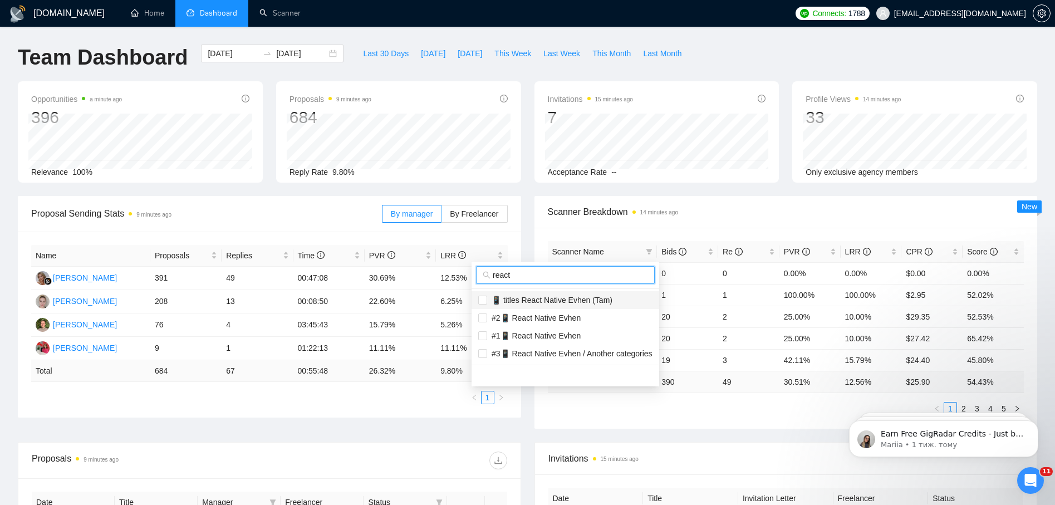
type input "react"
click at [557, 304] on span "📱 titles React Native Evhen (Tam)" at bounding box center [549, 300] width 125 height 9
checkbox input "true"
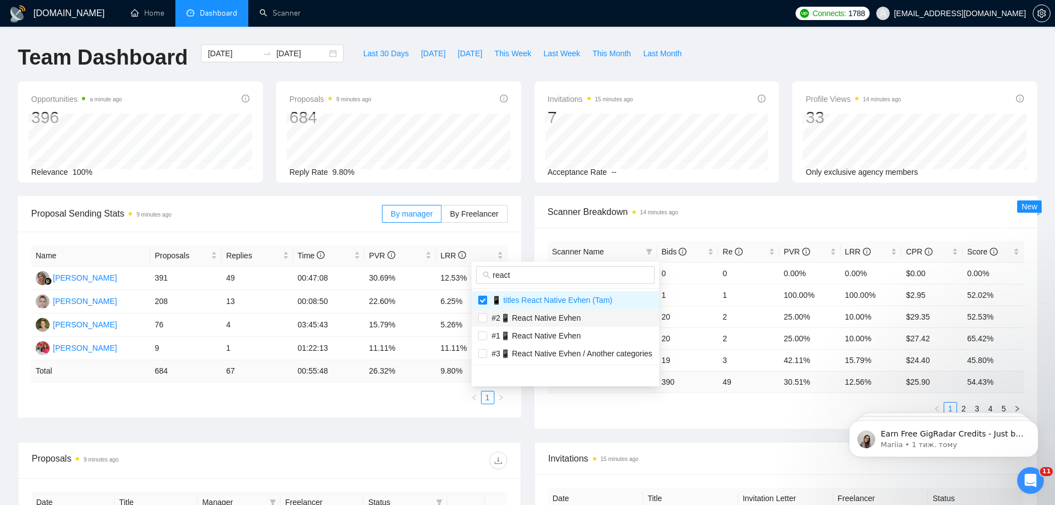
click at [552, 319] on span "#2📱 React Native Evhen" at bounding box center [534, 318] width 94 height 9
checkbox input "true"
click at [539, 341] on span "#1📱 React Native Evhen" at bounding box center [565, 336] width 174 height 12
checkbox input "true"
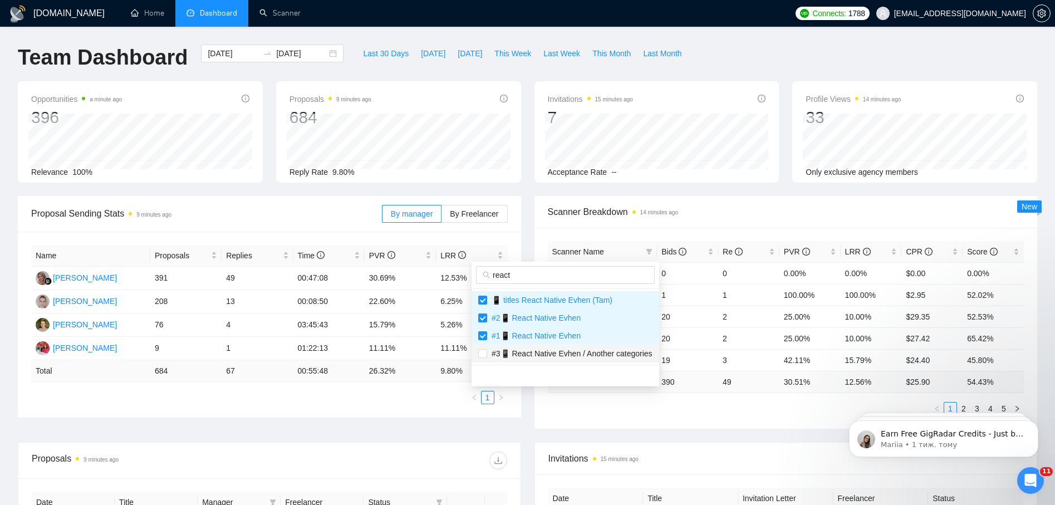
click at [539, 357] on span "#3📱 React Native Evhen / Another categories" at bounding box center [569, 353] width 165 height 9
checkbox input "true"
click at [800, 205] on span "Scanner Breakdown 14 minutes ago" at bounding box center [786, 212] width 477 height 14
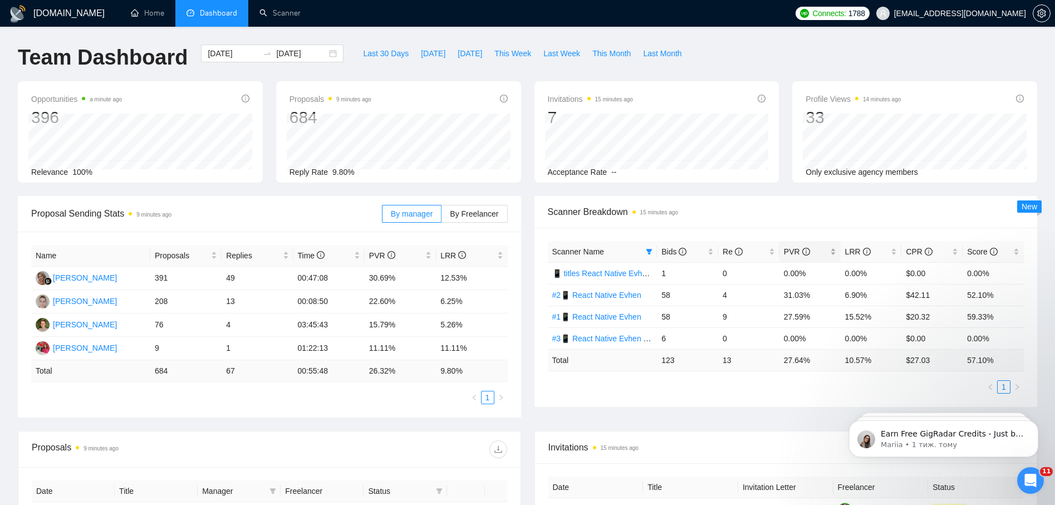
drag, startPoint x: 827, startPoint y: 251, endPoint x: 834, endPoint y: 256, distance: 8.8
click at [829, 252] on div "PVR" at bounding box center [810, 252] width 52 height 12
click at [834, 253] on div "PVR" at bounding box center [810, 252] width 52 height 12
drag, startPoint x: 784, startPoint y: 298, endPoint x: 807, endPoint y: 303, distance: 23.9
click at [807, 303] on td "27.59%" at bounding box center [810, 295] width 61 height 22
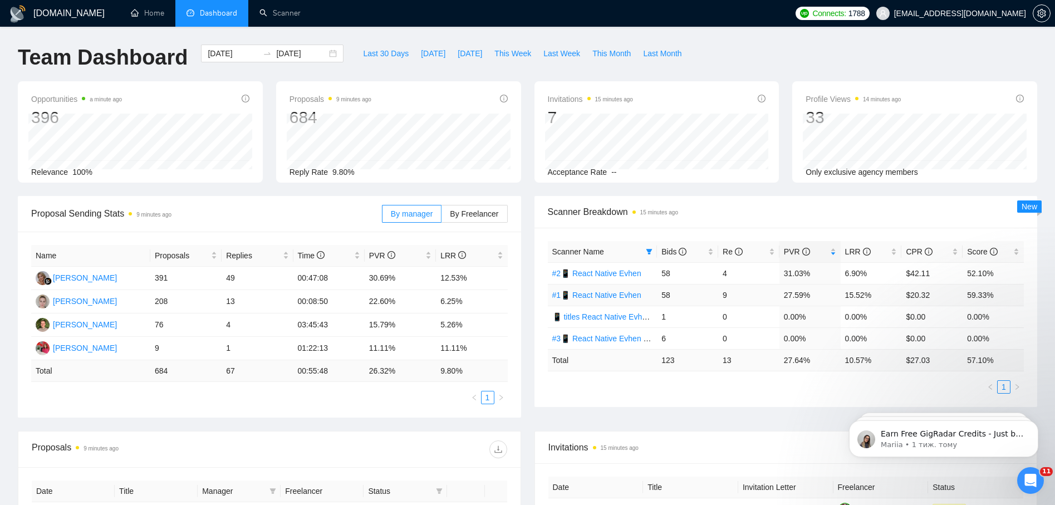
click at [878, 298] on td "15.52%" at bounding box center [871, 295] width 61 height 22
drag, startPoint x: 877, startPoint y: 298, endPoint x: 850, endPoint y: 294, distance: 27.6
click at [850, 294] on td "15.52%" at bounding box center [871, 295] width 61 height 22
click at [838, 292] on td "27.59%" at bounding box center [810, 295] width 61 height 22
click at [818, 295] on td "27.59%" at bounding box center [810, 295] width 61 height 22
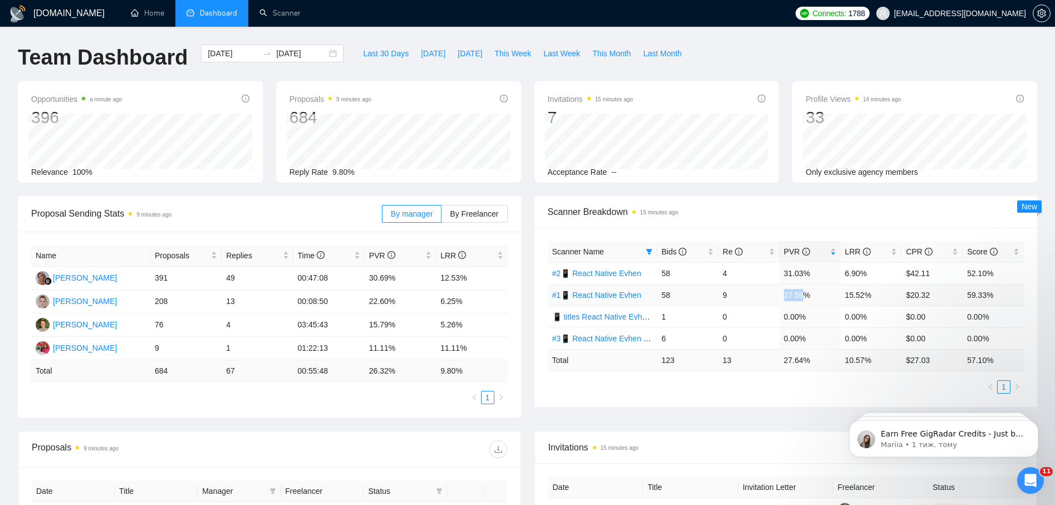
drag, startPoint x: 785, startPoint y: 298, endPoint x: 807, endPoint y: 298, distance: 22.3
click at [805, 297] on td "27.59%" at bounding box center [810, 295] width 61 height 22
click at [851, 295] on td "15.52%" at bounding box center [871, 295] width 61 height 22
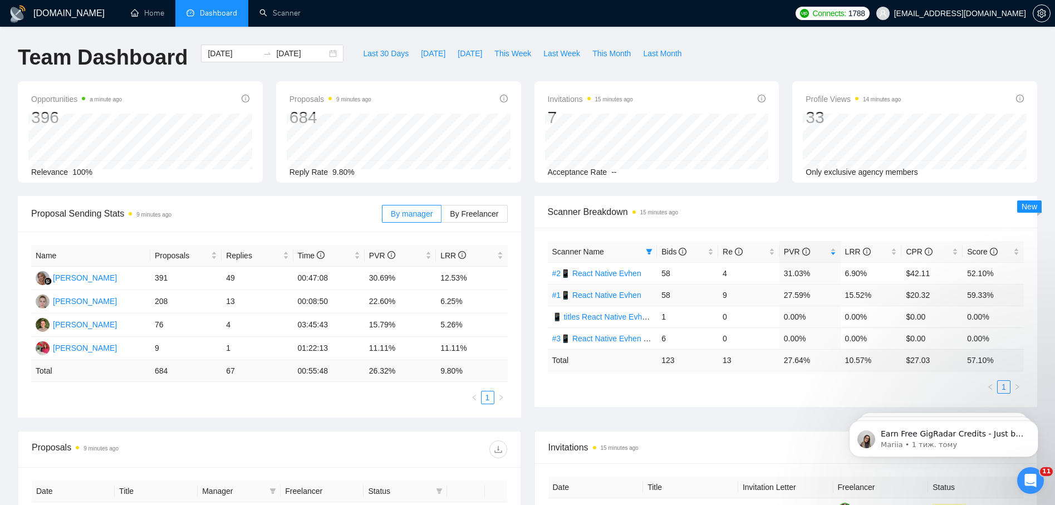
click at [807, 292] on td "27.59%" at bounding box center [810, 295] width 61 height 22
drag, startPoint x: 660, startPoint y: 299, endPoint x: 670, endPoint y: 299, distance: 10.0
click at [670, 299] on td "58" at bounding box center [687, 295] width 61 height 22
click at [707, 299] on td "58" at bounding box center [687, 295] width 61 height 22
click at [863, 306] on td "0.00%" at bounding box center [871, 317] width 61 height 22
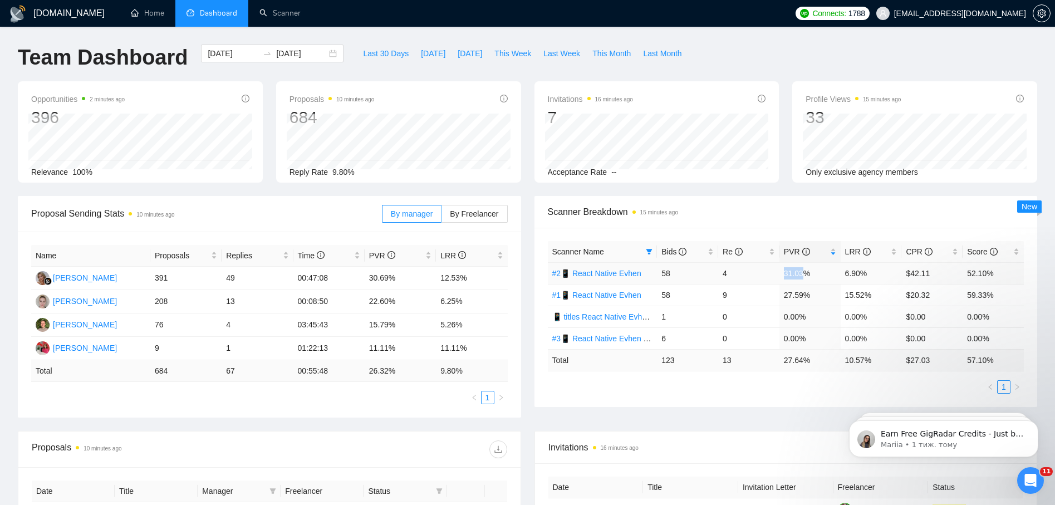
drag, startPoint x: 783, startPoint y: 274, endPoint x: 804, endPoint y: 275, distance: 21.2
click at [804, 275] on td "31.03%" at bounding box center [810, 273] width 61 height 22
drag, startPoint x: 845, startPoint y: 271, endPoint x: 863, endPoint y: 276, distance: 17.8
click at [863, 276] on td "6.90%" at bounding box center [871, 273] width 61 height 22
click at [707, 388] on ul "1" at bounding box center [786, 386] width 477 height 13
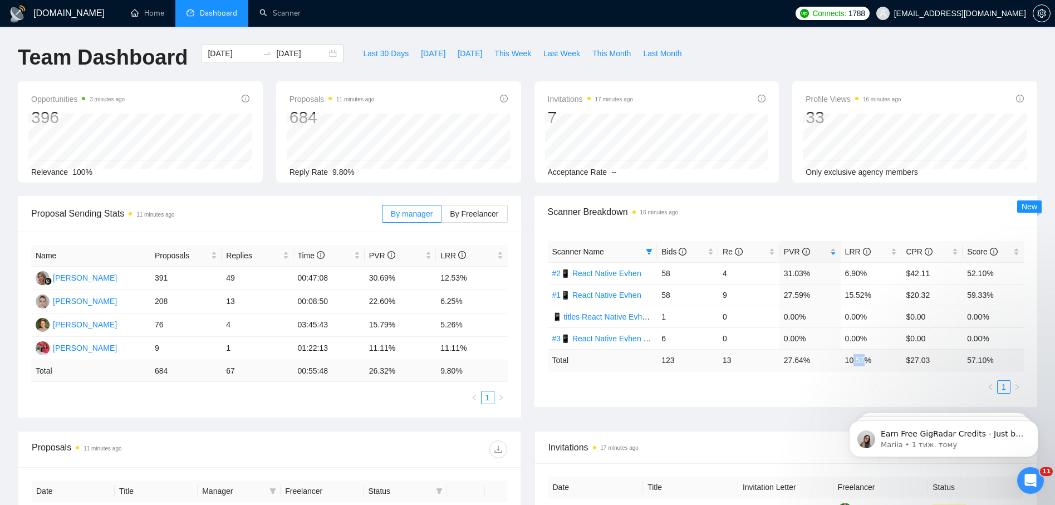
drag, startPoint x: 852, startPoint y: 359, endPoint x: 866, endPoint y: 363, distance: 14.6
click at [866, 363] on td "10.57 %" at bounding box center [871, 360] width 61 height 22
click at [816, 203] on div "Scanner Breakdown 18 minutes ago" at bounding box center [786, 212] width 477 height 32
click at [855, 200] on div "Scanner Breakdown 18 minutes ago" at bounding box center [786, 212] width 477 height 32
click at [791, 191] on div "Opportunities 5 minutes ago 396 Relevance 100% Proposals 13 minutes ago 684 [DA…" at bounding box center [527, 138] width 1033 height 115
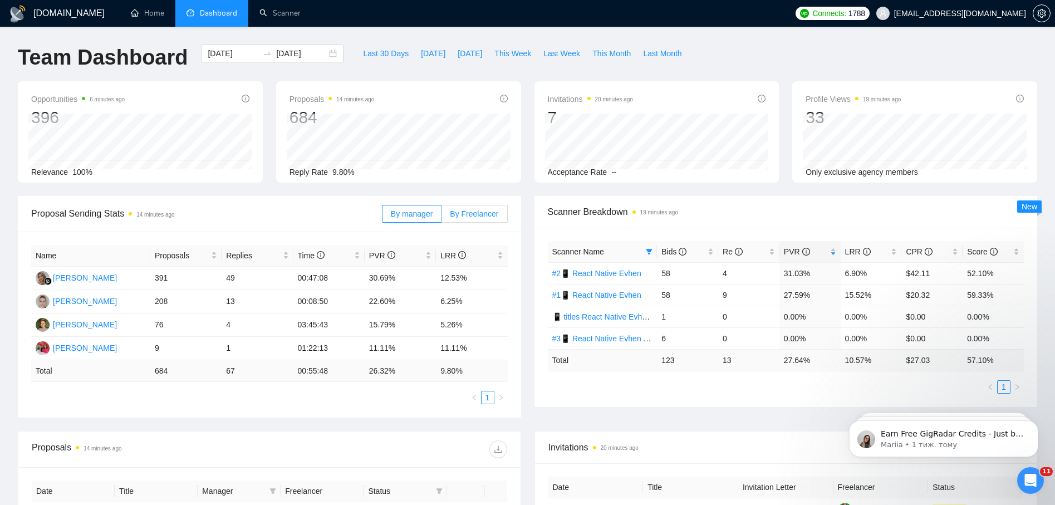
click at [486, 217] on span "By Freelancer" at bounding box center [474, 213] width 48 height 9
click at [442, 217] on input "By Freelancer" at bounding box center [442, 217] width 0 height 0
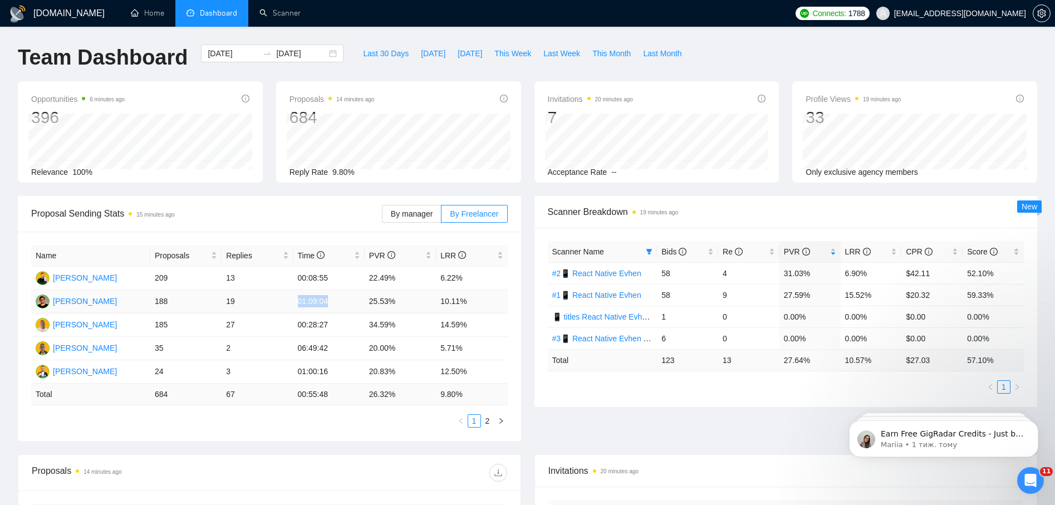
drag, startPoint x: 297, startPoint y: 301, endPoint x: 327, endPoint y: 301, distance: 30.1
click at [327, 301] on td "01:09:04" at bounding box center [328, 301] width 71 height 23
click at [324, 306] on td "01:09:04" at bounding box center [328, 301] width 71 height 23
drag, startPoint x: 296, startPoint y: 302, endPoint x: 327, endPoint y: 302, distance: 30.6
click at [327, 302] on td "01:09:04" at bounding box center [328, 301] width 71 height 23
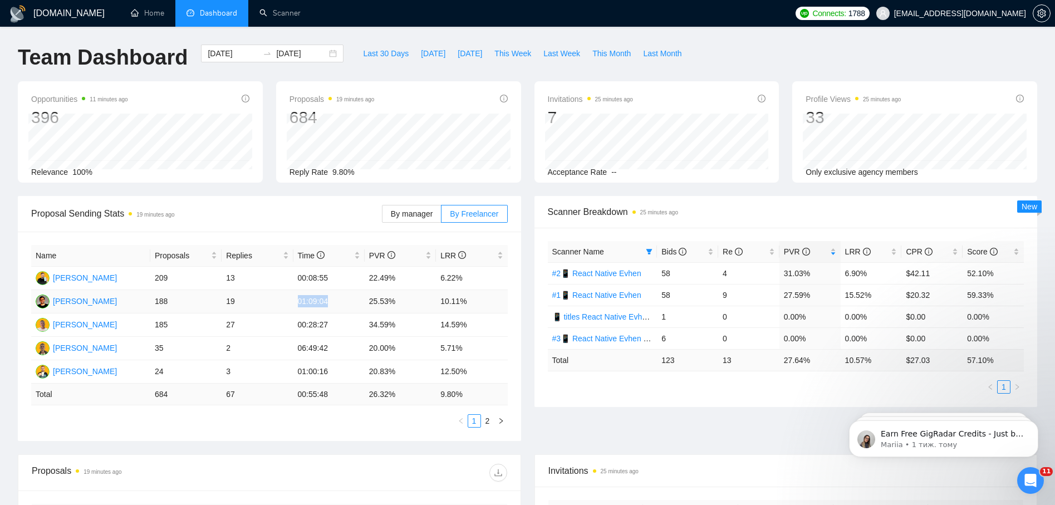
click at [296, 309] on td "01:09:04" at bounding box center [328, 301] width 71 height 23
drag, startPoint x: 292, startPoint y: 301, endPoint x: 332, endPoint y: 312, distance: 41.6
click at [332, 312] on tr "Evhen Poslavsky 188 19 01:09:04 25.53% 10.11%" at bounding box center [269, 301] width 477 height 23
click at [647, 252] on icon "filter" at bounding box center [649, 251] width 7 height 7
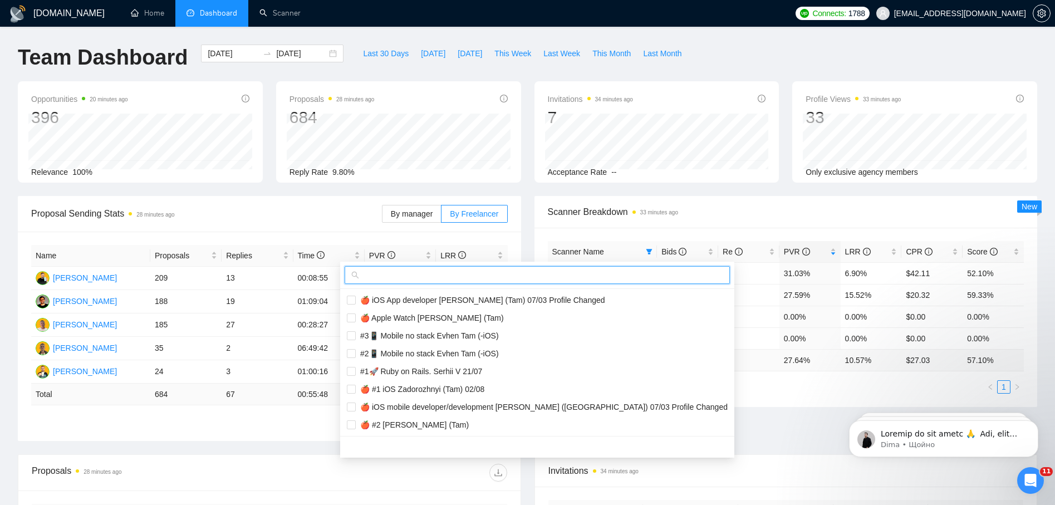
click at [397, 277] on input "text" at bounding box center [542, 275] width 362 height 12
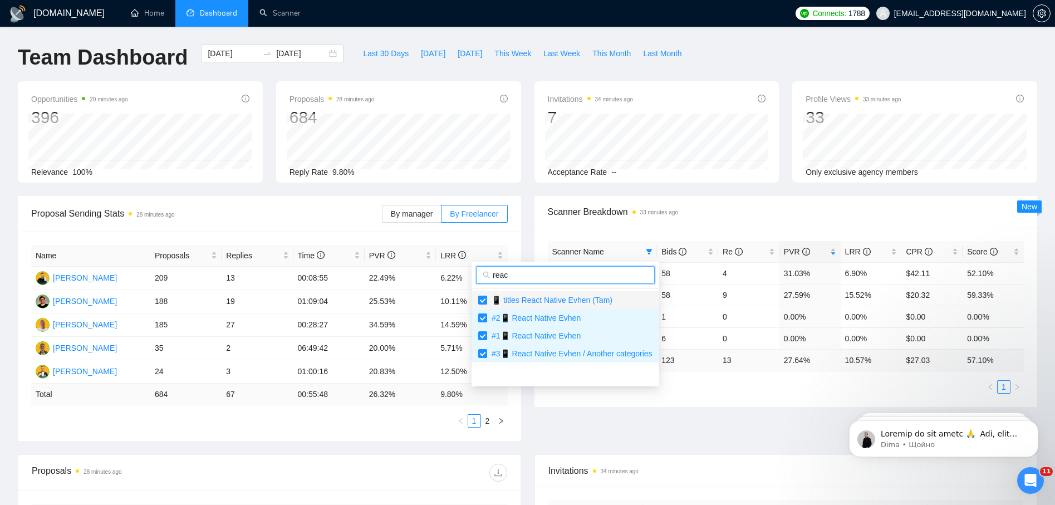
type input "reac"
click at [482, 303] on input "checkbox" at bounding box center [482, 300] width 9 height 9
checkbox input "false"
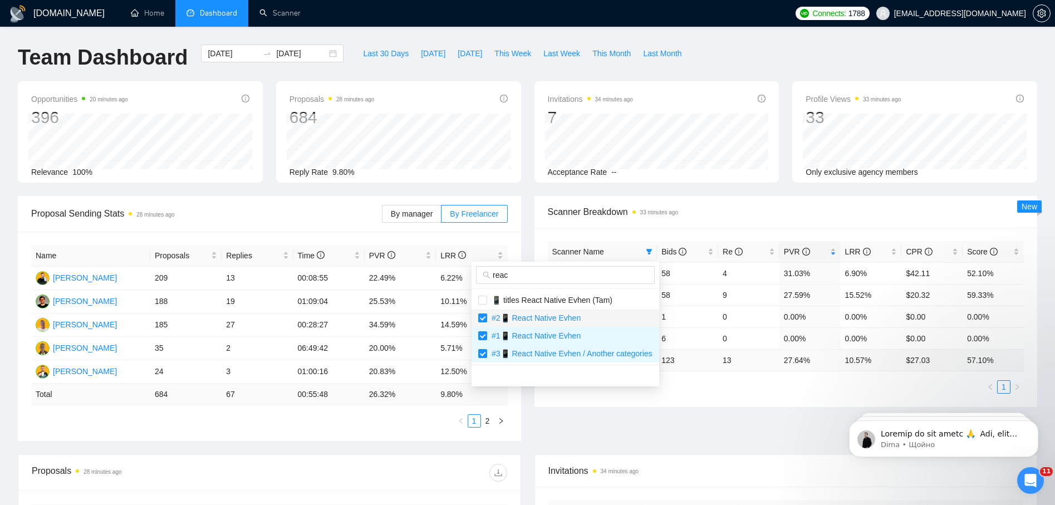
click at [483, 320] on input "checkbox" at bounding box center [482, 318] width 9 height 9
checkbox input "false"
drag, startPoint x: 484, startPoint y: 332, endPoint x: 483, endPoint y: 339, distance: 6.7
click at [484, 333] on input "checkbox" at bounding box center [482, 335] width 9 height 9
checkbox input "false"
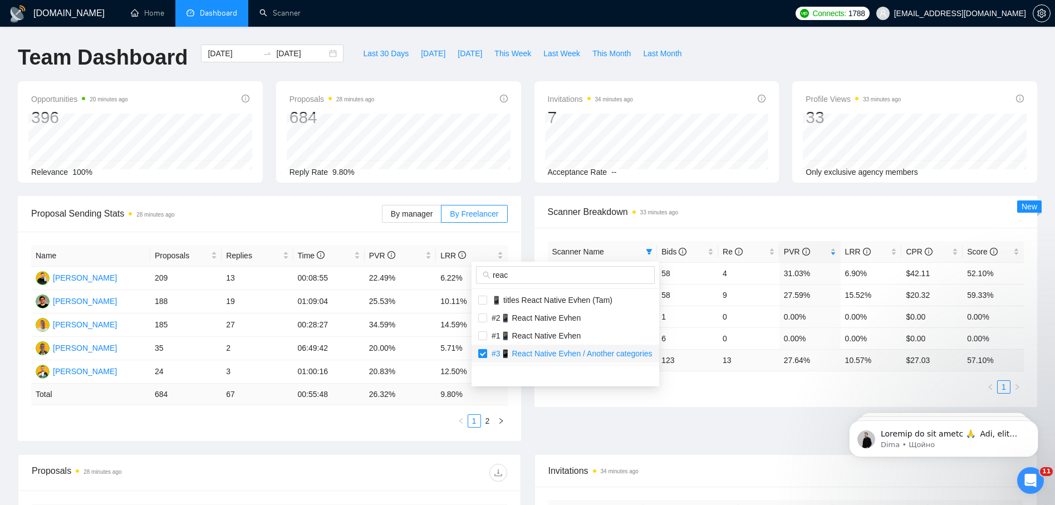
click at [484, 353] on input "checkbox" at bounding box center [482, 353] width 9 height 9
checkbox input "false"
click at [521, 273] on input "reac" at bounding box center [570, 275] width 155 height 12
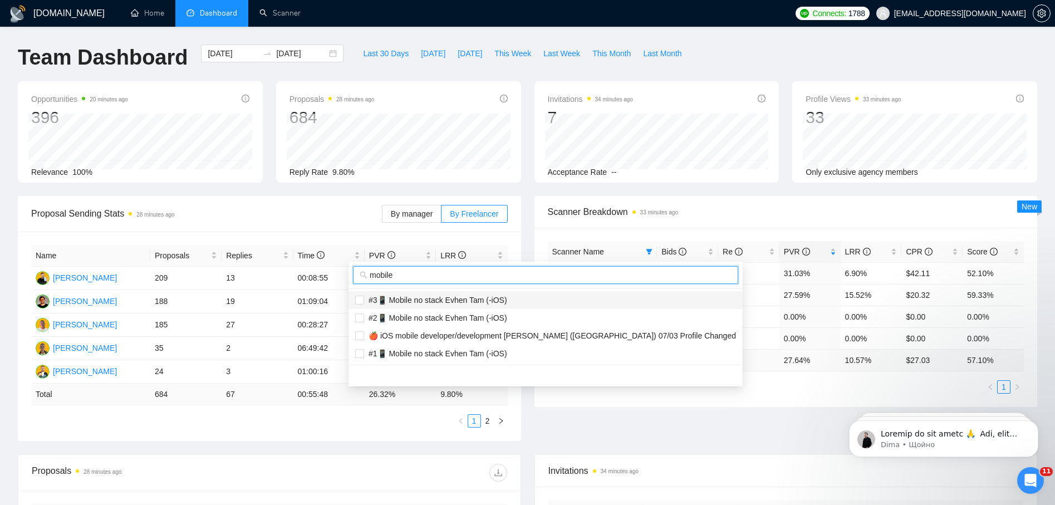
type input "mobile"
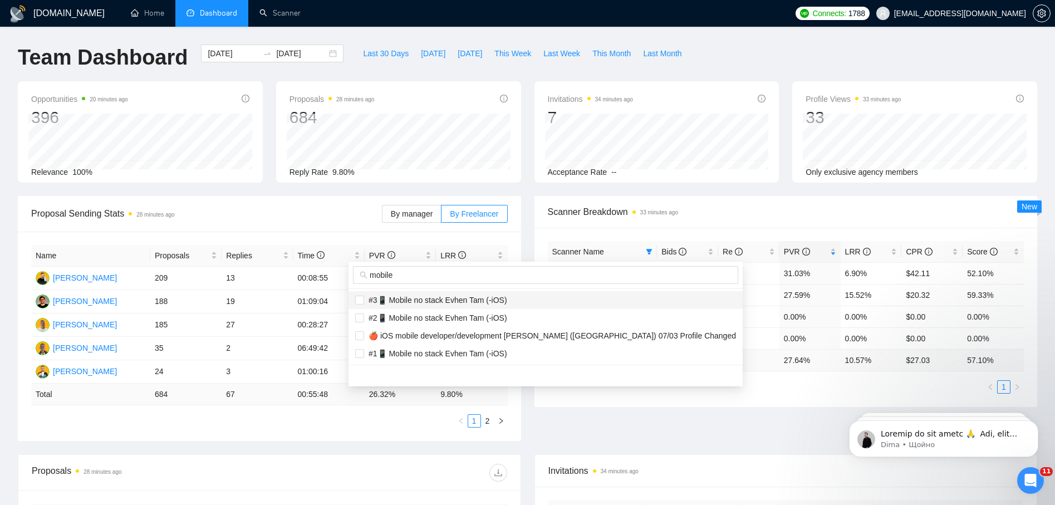
click at [477, 298] on span "#3📱 Mobile no stack Evhen Tam (-iOS)" at bounding box center [435, 300] width 143 height 9
checkbox input "true"
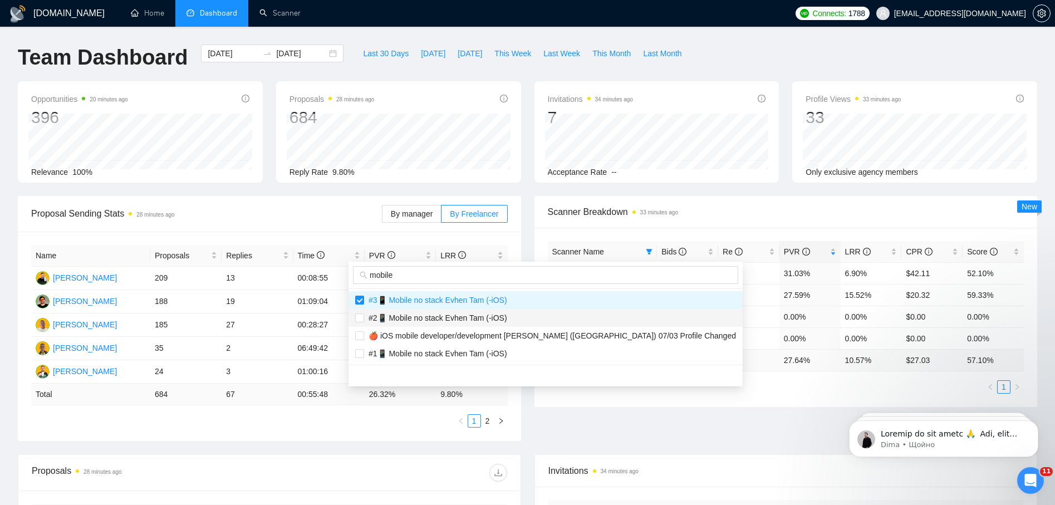
click at [469, 314] on span "#2📱 Mobile no stack Evhen Tam (-iOS)" at bounding box center [435, 318] width 143 height 9
checkbox input "true"
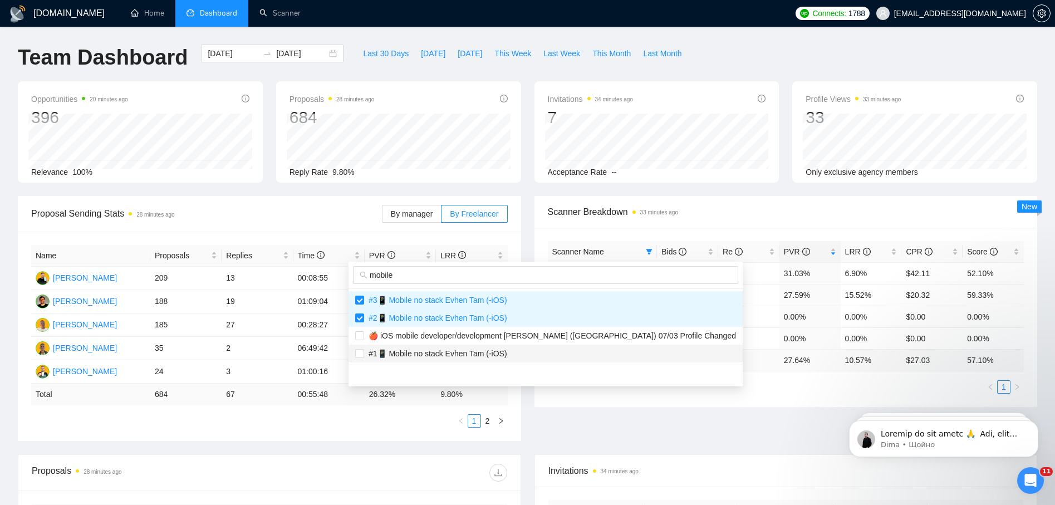
click at [457, 356] on span "#1📱 Mobile no stack Evhen Tam (-iOS)" at bounding box center [435, 353] width 143 height 9
checkbox input "true"
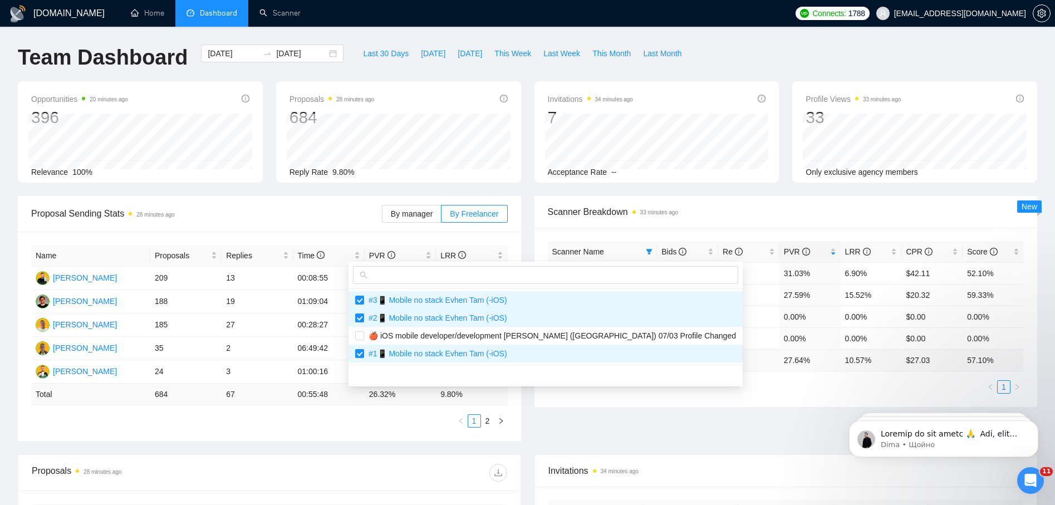
click at [692, 417] on div "Proposal Sending Stats 28 minutes ago By manager By Freelancer Name Proposals R…" at bounding box center [527, 325] width 1033 height 258
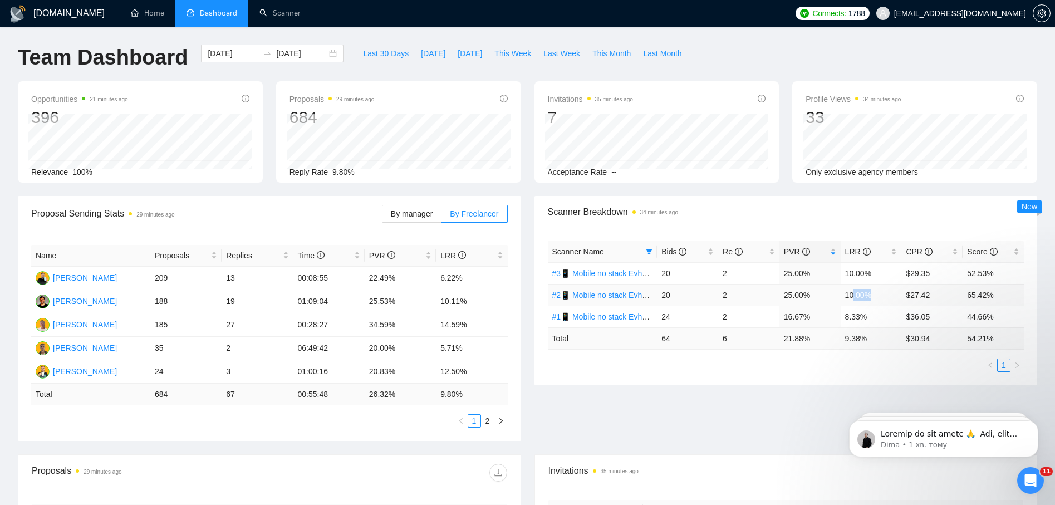
drag, startPoint x: 868, startPoint y: 296, endPoint x: 854, endPoint y: 294, distance: 13.5
click at [854, 294] on td "10.00%" at bounding box center [871, 295] width 61 height 22
click at [841, 265] on td "10.00%" at bounding box center [871, 273] width 61 height 22
click at [845, 319] on td "8.33%" at bounding box center [871, 317] width 61 height 22
click at [802, 385] on div "Proposal Sending Stats 29 minutes ago By manager By Freelancer Name Proposals R…" at bounding box center [527, 325] width 1033 height 258
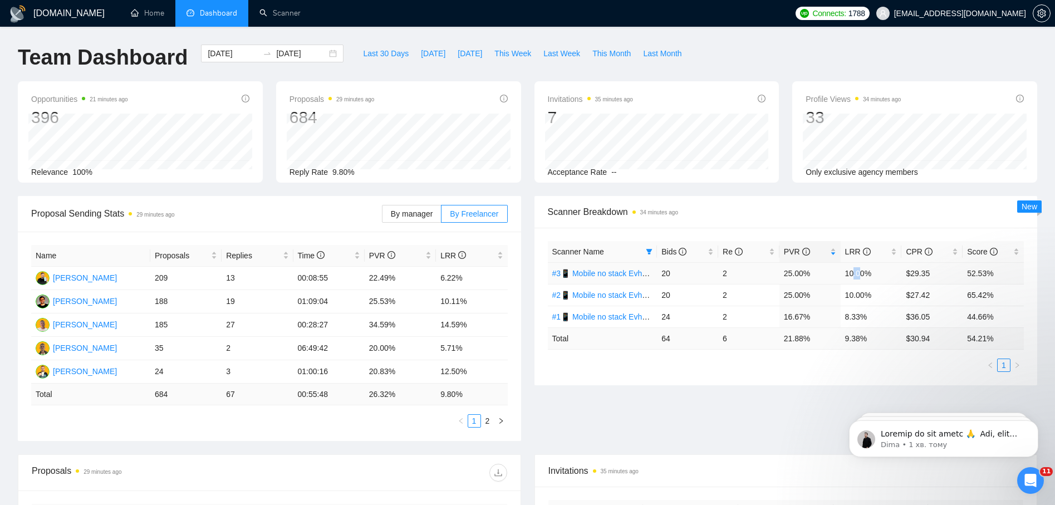
drag, startPoint x: 853, startPoint y: 277, endPoint x: 860, endPoint y: 278, distance: 7.8
click at [860, 278] on td "10.00%" at bounding box center [871, 273] width 61 height 22
drag, startPoint x: 857, startPoint y: 296, endPoint x: 864, endPoint y: 296, distance: 7.2
click at [864, 296] on td "10.00%" at bounding box center [871, 295] width 61 height 22
drag, startPoint x: 853, startPoint y: 311, endPoint x: 860, endPoint y: 318, distance: 9.5
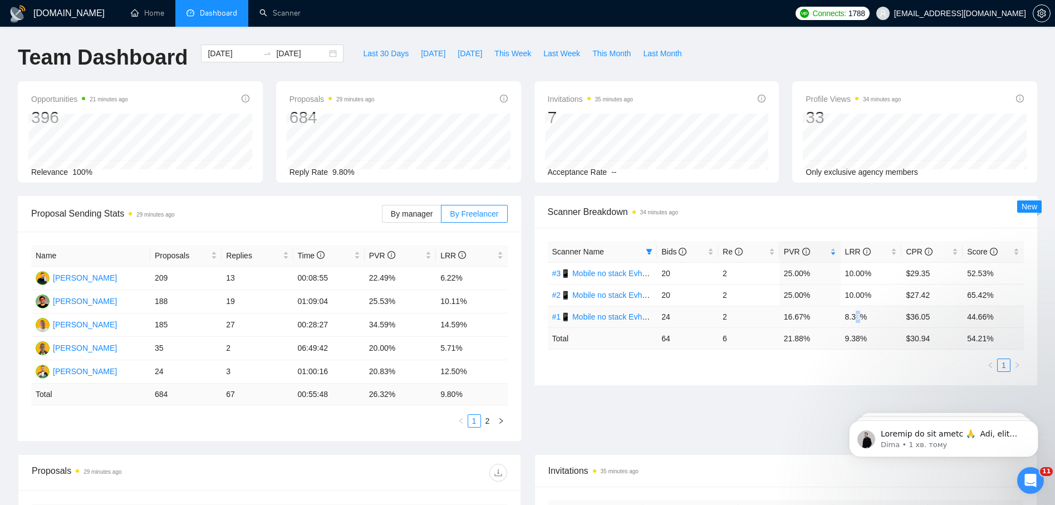
click at [860, 316] on td "8.33%" at bounding box center [871, 317] width 61 height 22
drag, startPoint x: 837, startPoint y: 354, endPoint x: 821, endPoint y: 370, distance: 22.8
click at [833, 358] on div "Scanner Name Bids Re PVR LRR CPR Score #3📱 Mobile no stack Evhen Tam (-iOS) 20 …" at bounding box center [786, 306] width 477 height 131
click at [588, 276] on link "#3📱 Mobile no stack Evhen Tam (-iOS)" at bounding box center [621, 273] width 139 height 9
click at [287, 16] on link "Scanner" at bounding box center [279, 12] width 41 height 9
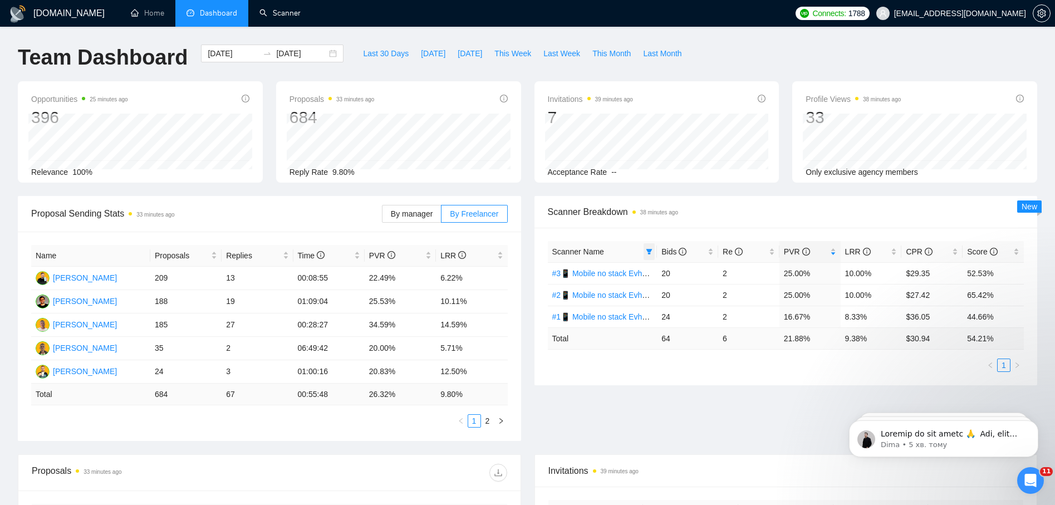
click at [650, 247] on span at bounding box center [649, 251] width 11 height 17
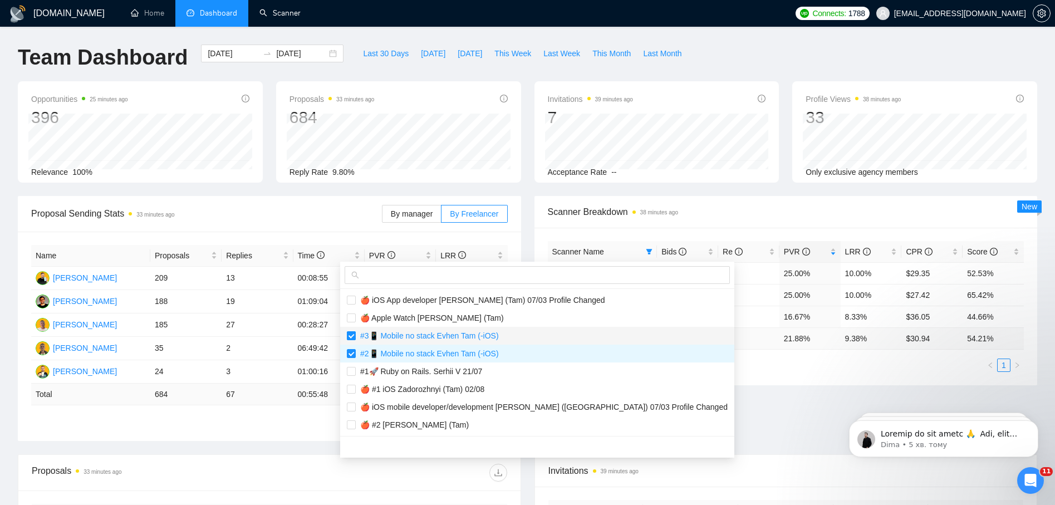
click at [352, 336] on input "checkbox" at bounding box center [351, 335] width 9 height 9
checkbox input "false"
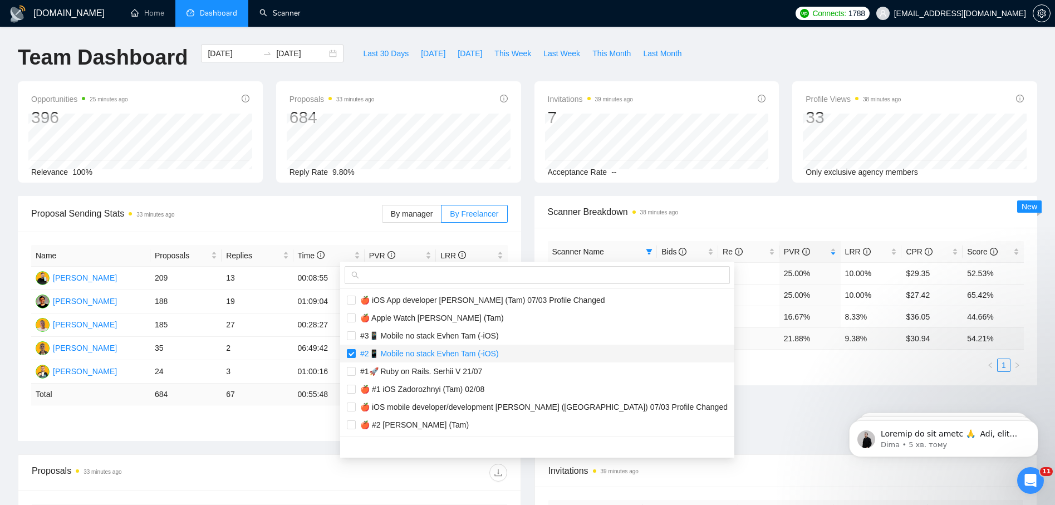
click at [354, 354] on input "checkbox" at bounding box center [351, 353] width 9 height 9
checkbox input "false"
click at [402, 268] on span at bounding box center [537, 275] width 385 height 18
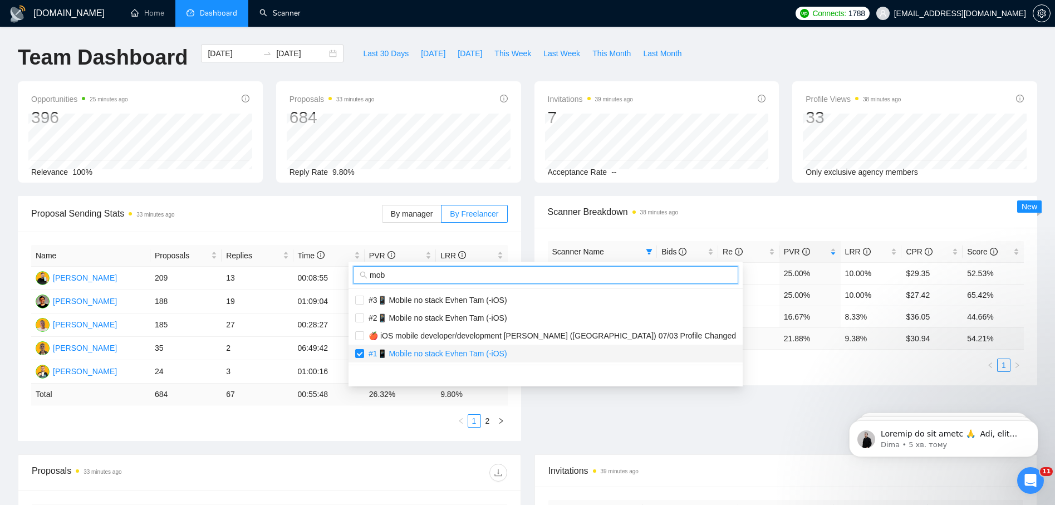
type input "mob"
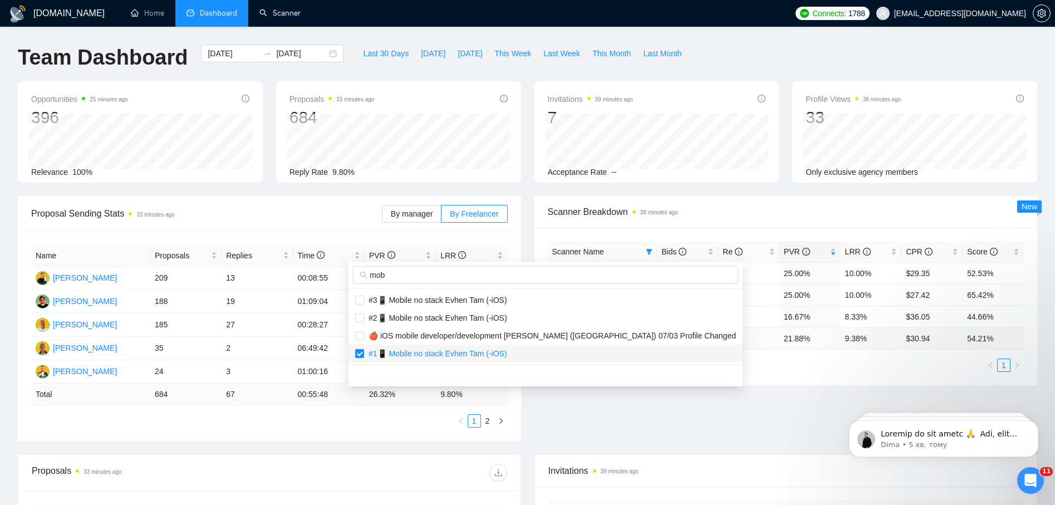
click at [408, 351] on span "#1📱 Mobile no stack Evhen Tam (-iOS)" at bounding box center [435, 353] width 143 height 9
checkbox input "false"
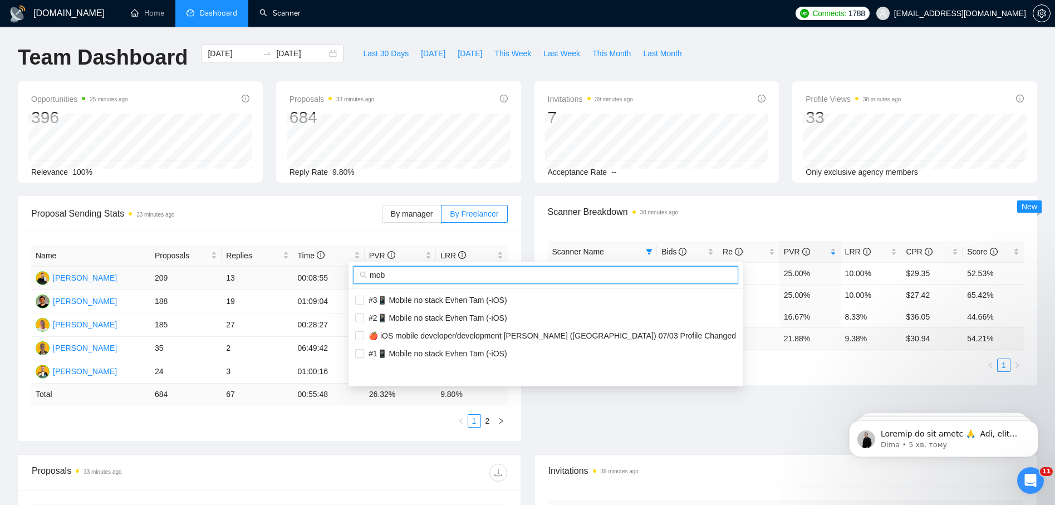
drag, startPoint x: 388, startPoint y: 275, endPoint x: 344, endPoint y: 269, distance: 44.3
click at [344, 269] on body "GigRadar.io Home Dashboard Scanner Connects: 1788 serhii.verzhbytskyi@snotor.pr…" at bounding box center [527, 252] width 1055 height 505
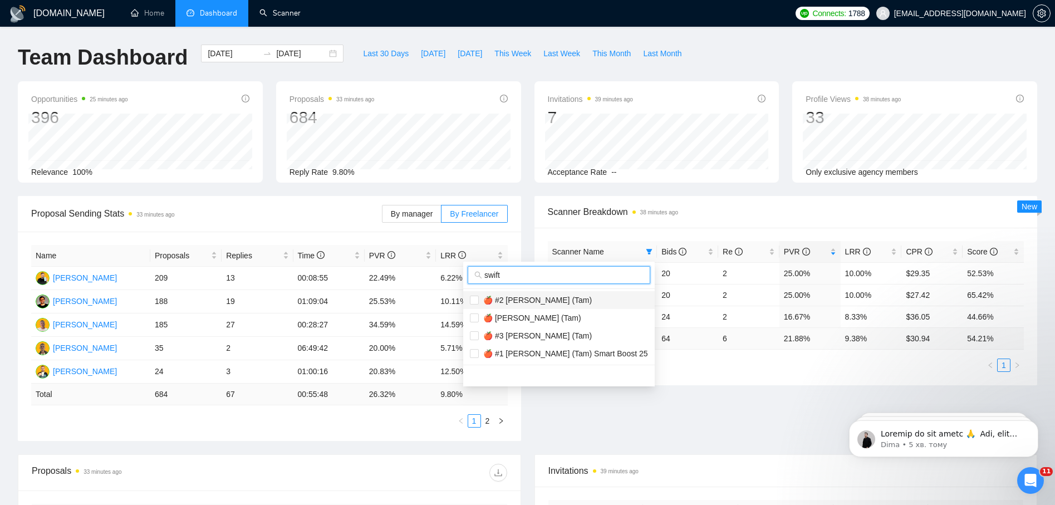
type input "swift"
drag, startPoint x: 530, startPoint y: 301, endPoint x: 532, endPoint y: 321, distance: 20.2
click at [530, 301] on span "🍎 #2 [PERSON_NAME] (Tam)" at bounding box center [535, 300] width 113 height 9
checkbox input "true"
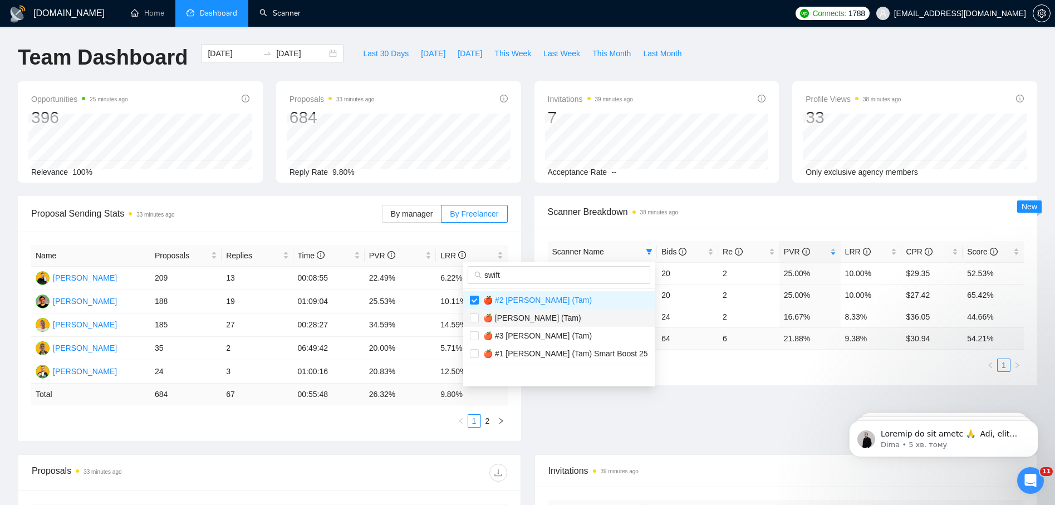
drag, startPoint x: 532, startPoint y: 321, endPoint x: 532, endPoint y: 334, distance: 12.8
click at [532, 321] on span "🍎 [PERSON_NAME] (Tam)" at bounding box center [530, 318] width 102 height 9
checkbox input "true"
click at [531, 339] on span "🍎 #3 [PERSON_NAME] (Tam)" at bounding box center [535, 335] width 113 height 9
checkbox input "true"
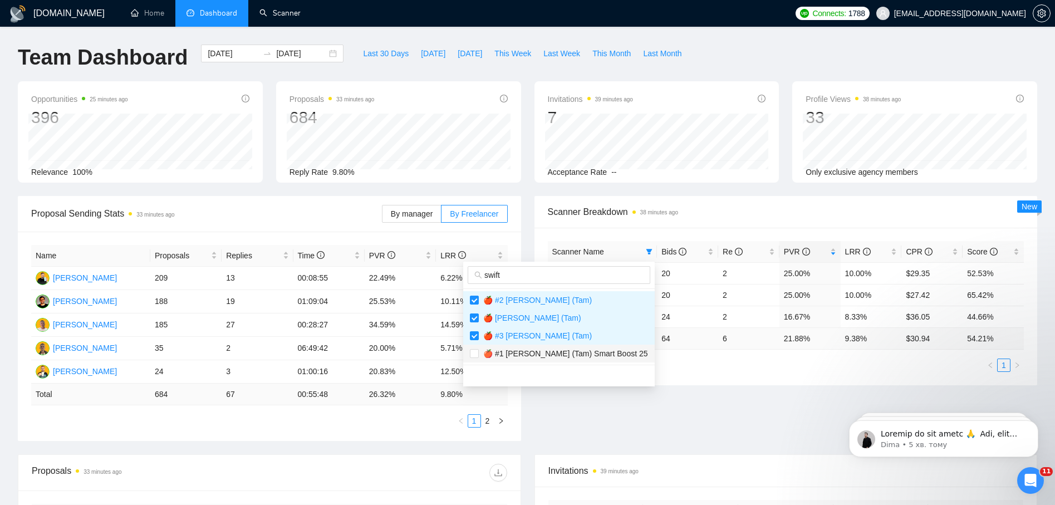
click at [525, 354] on span "🍎 #1 [PERSON_NAME] (Tam) Smart Boost 25" at bounding box center [563, 353] width 169 height 9
checkbox input "true"
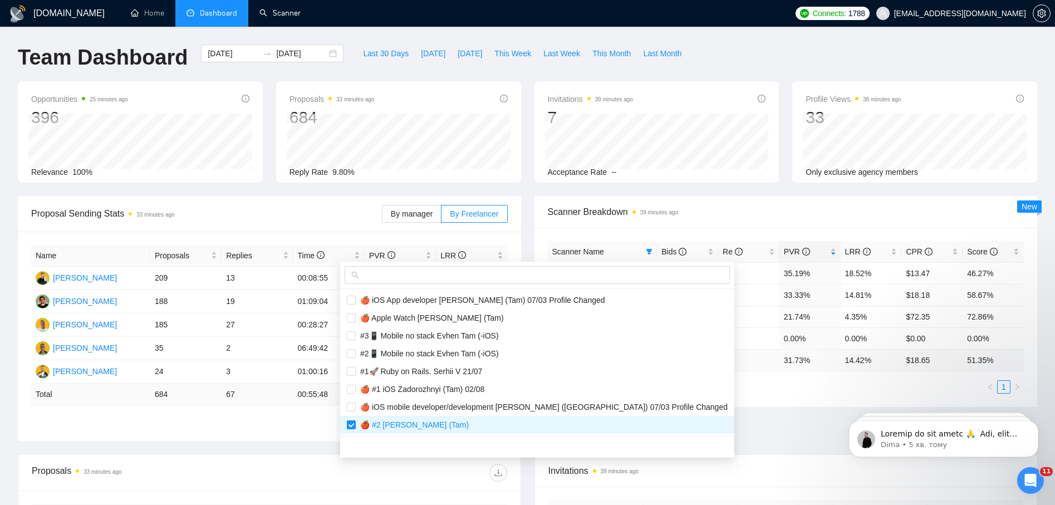
click at [635, 189] on div "Opportunities 25 minutes ago 396 Relevance 100% Proposals 33 minutes ago 684 20…" at bounding box center [527, 138] width 1033 height 115
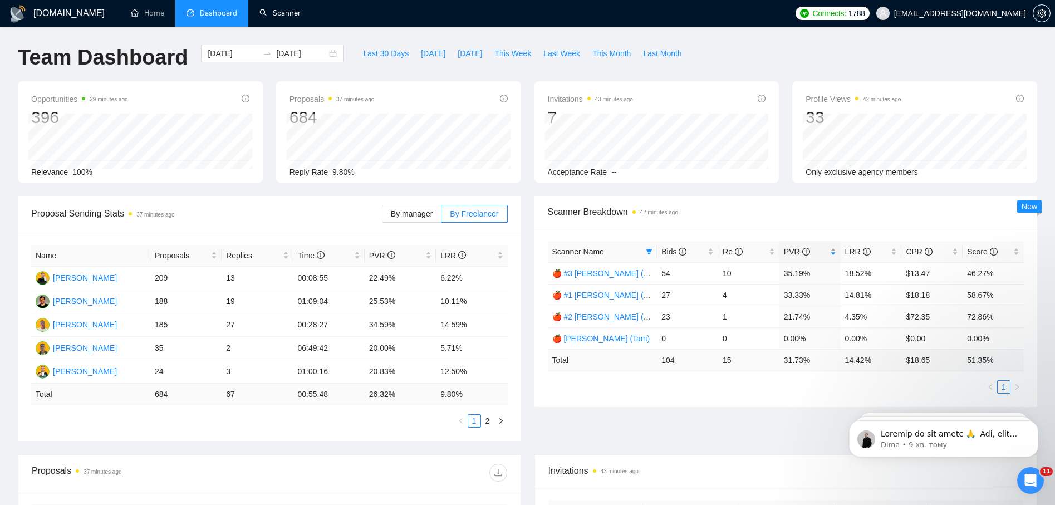
click at [834, 251] on div "PVR" at bounding box center [810, 252] width 52 height 12
click at [859, 321] on td "4.35%" at bounding box center [871, 317] width 61 height 22
click at [791, 312] on td "21.74%" at bounding box center [810, 317] width 61 height 22
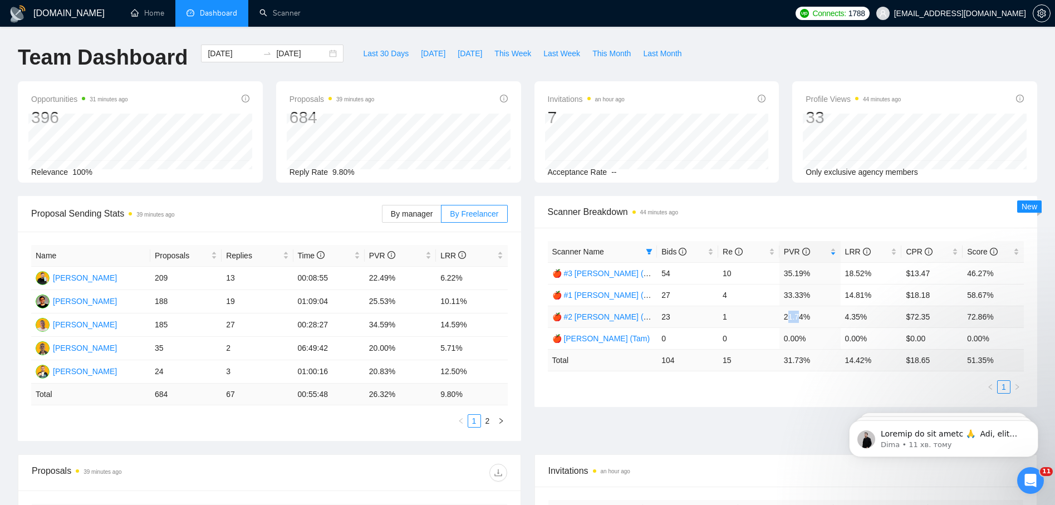
drag, startPoint x: 789, startPoint y: 321, endPoint x: 798, endPoint y: 320, distance: 9.5
click at [798, 320] on td "21.74%" at bounding box center [810, 317] width 61 height 22
click at [848, 317] on td "4.35%" at bounding box center [871, 317] width 61 height 22
click at [627, 315] on link "🍎 #2 [PERSON_NAME] (Tam)" at bounding box center [606, 316] width 109 height 9
click at [615, 297] on link "🍎 #1 [PERSON_NAME] (Tam) Smart Boost 25" at bounding box center [634, 295] width 165 height 9
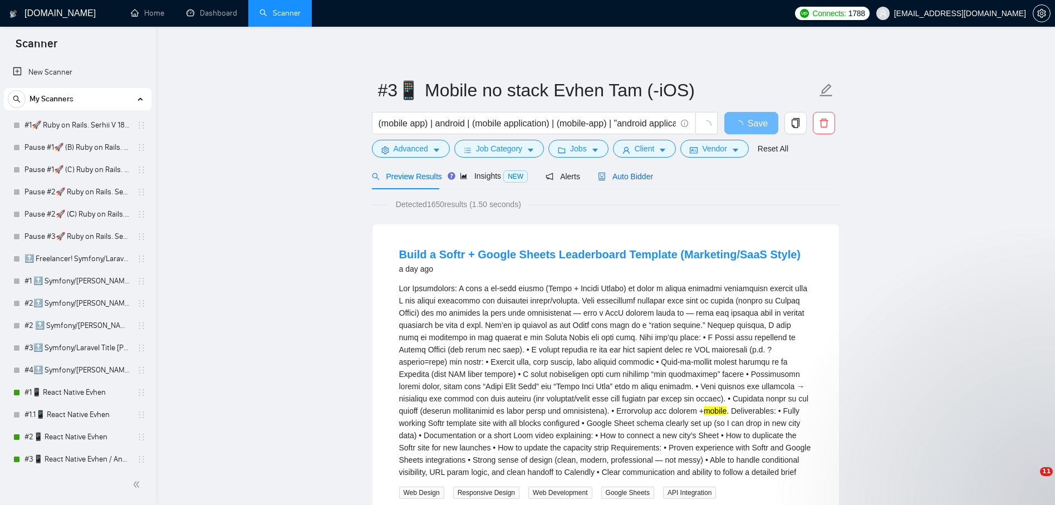
click at [626, 175] on span "Auto Bidder" at bounding box center [625, 176] width 55 height 9
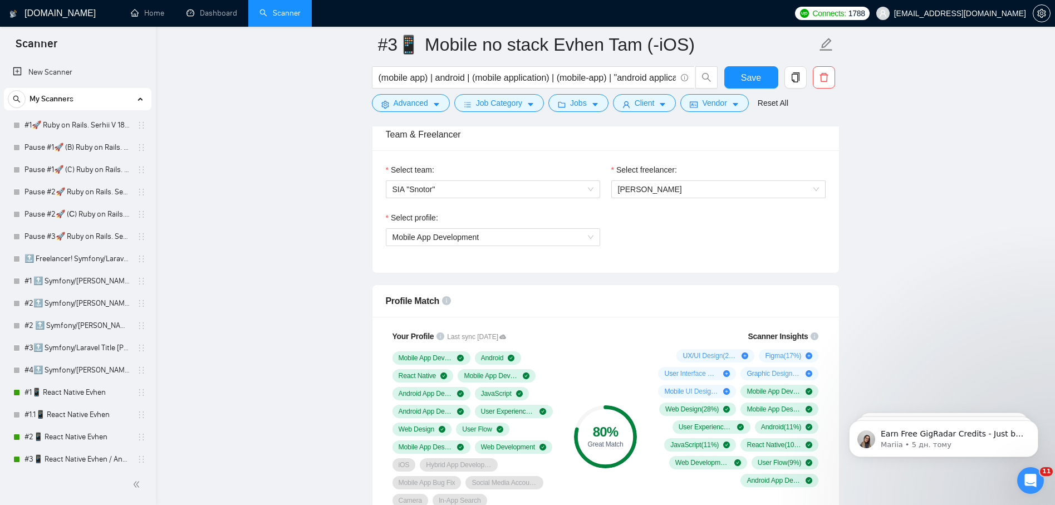
scroll to position [557, 0]
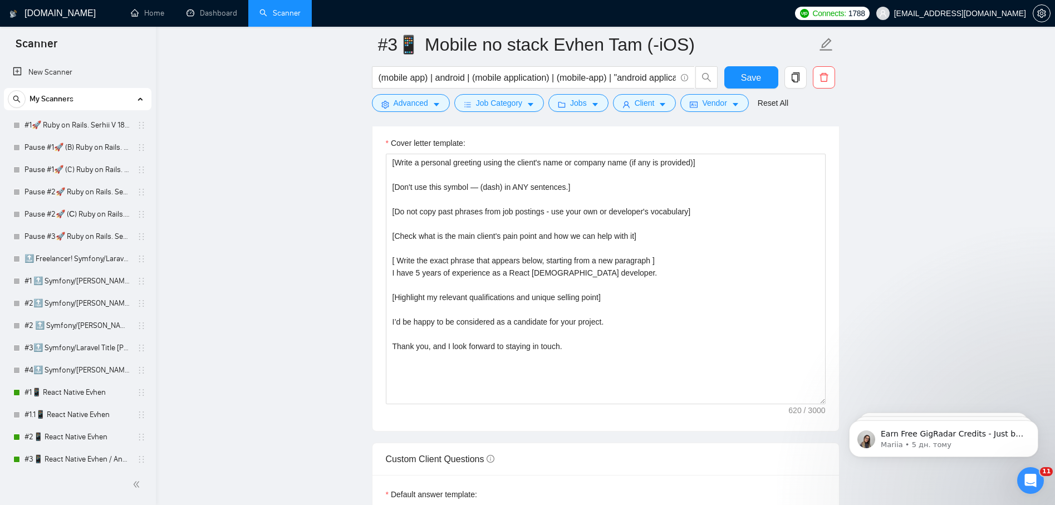
scroll to position [1225, 0]
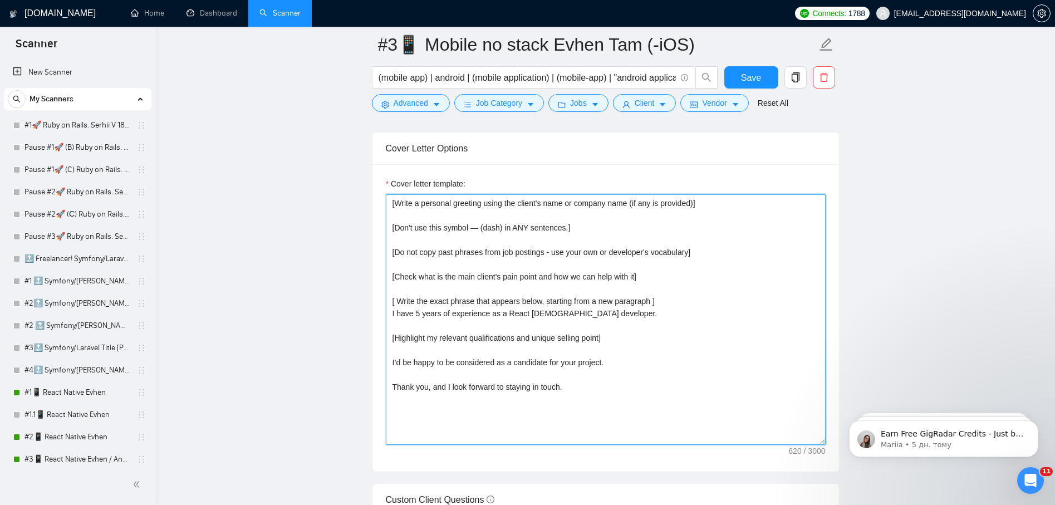
click at [463, 285] on textarea "[Write a personal greeting using the client's name or company name (if any is p…" at bounding box center [606, 319] width 440 height 251
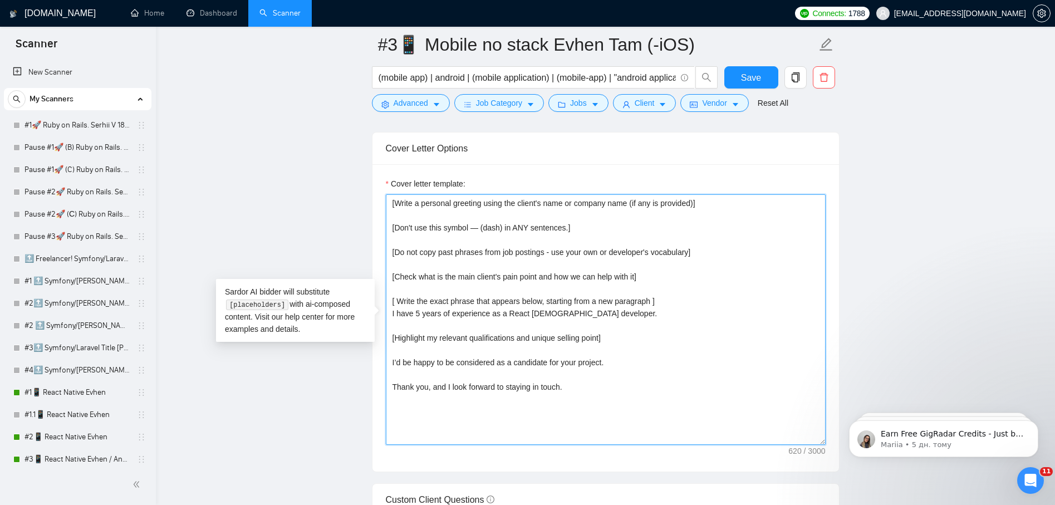
drag, startPoint x: 434, startPoint y: 267, endPoint x: 421, endPoint y: 396, distance: 129.9
click at [486, 390] on textarea "[Write a personal greeting using the client's name or company name (if any is p…" at bounding box center [606, 319] width 440 height 251
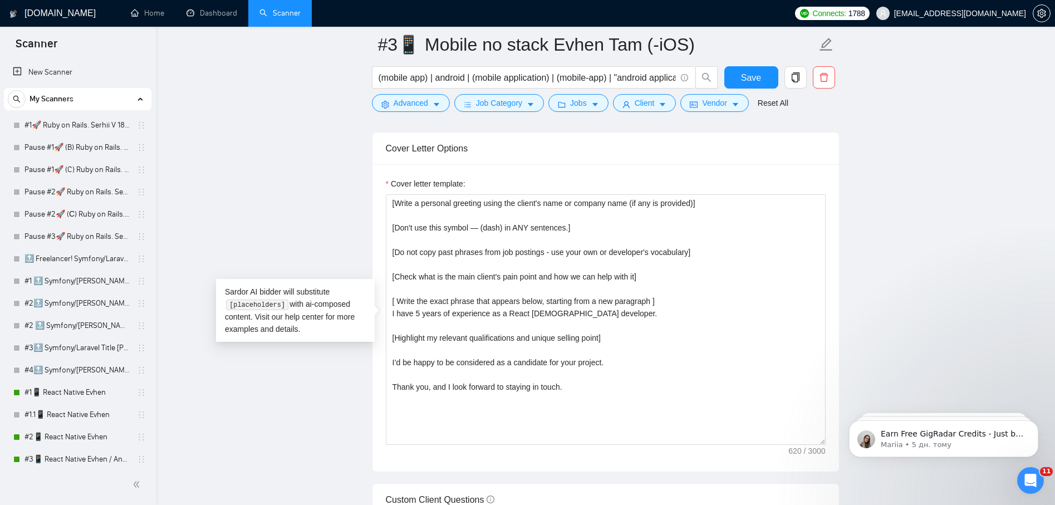
click at [337, 394] on main "#3📱 Mobile no stack [PERSON_NAME] (-iOS) (mobile app) | android | (mobile appli…" at bounding box center [606, 429] width 864 height 3221
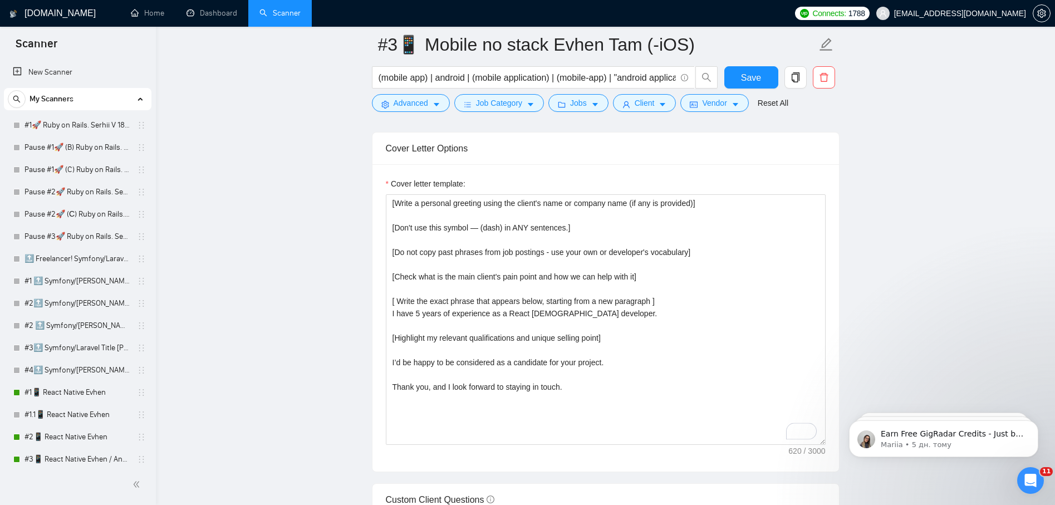
click at [313, 334] on main "#3📱 Mobile no stack [PERSON_NAME] (-iOS) (mobile app) | android | (mobile appli…" at bounding box center [606, 429] width 864 height 3221
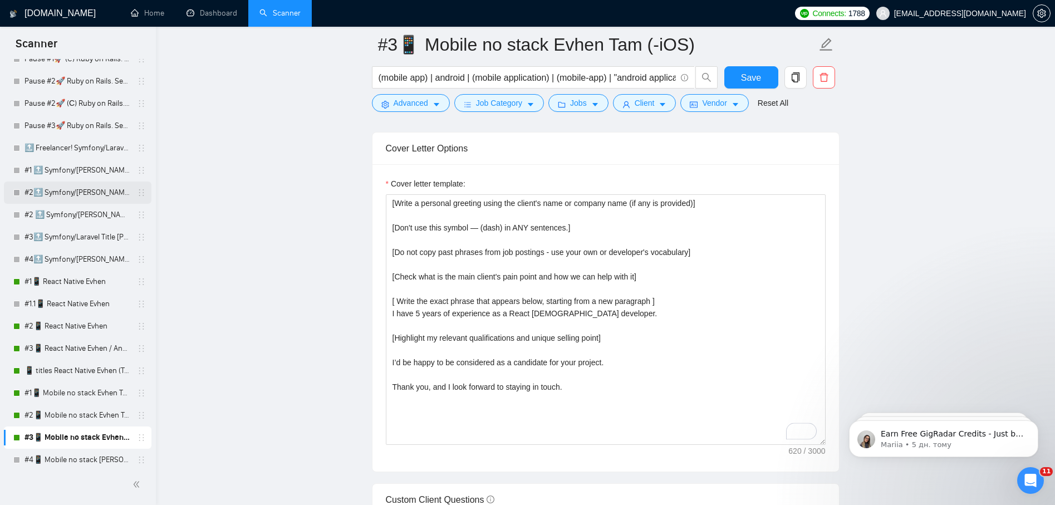
scroll to position [111, 0]
click at [202, 300] on main "#3📱 Mobile no stack [PERSON_NAME] (-iOS) (mobile app) | android | (mobile appli…" at bounding box center [606, 429] width 864 height 3221
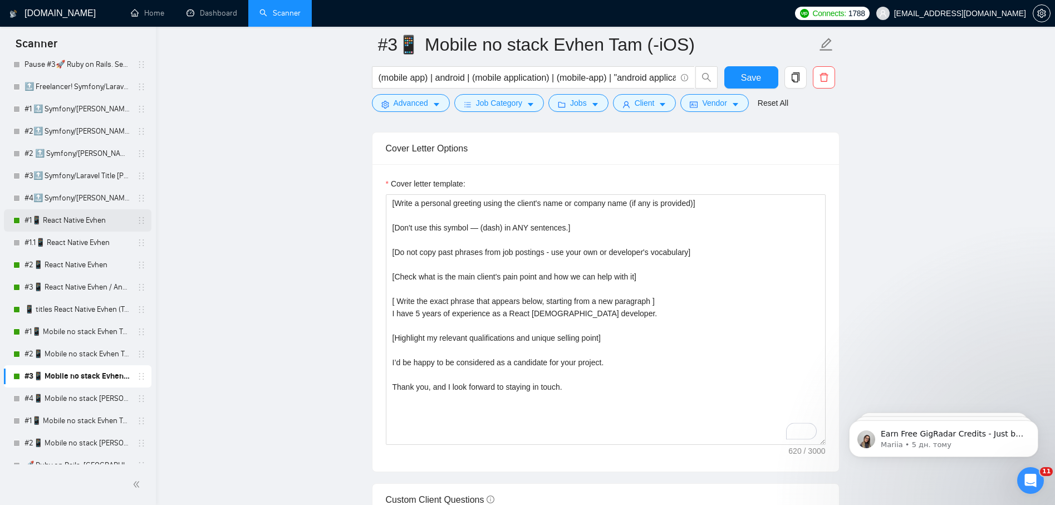
scroll to position [223, 0]
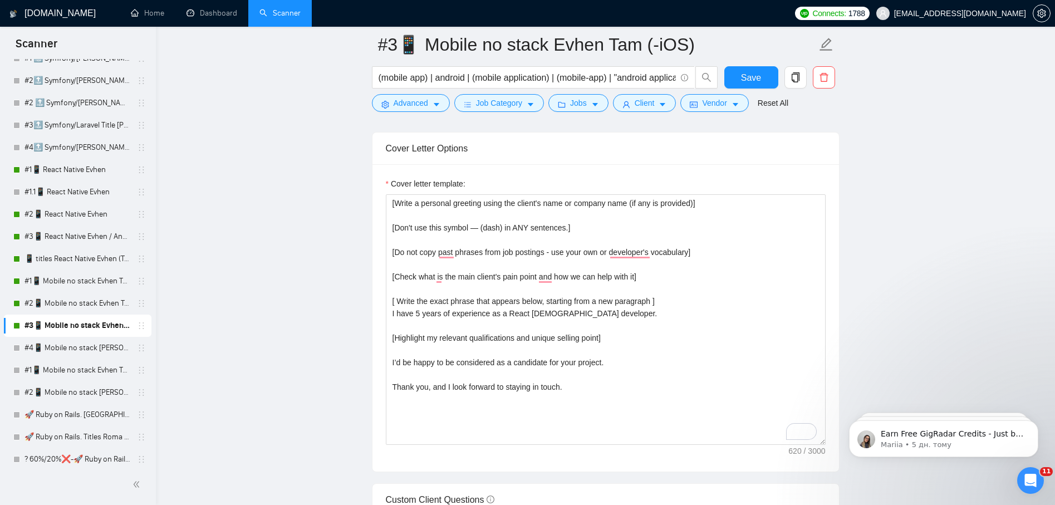
click at [227, 302] on main "#3📱 Mobile no stack [PERSON_NAME] (-iOS) (mobile app) | android | (mobile appli…" at bounding box center [606, 429] width 864 height 3221
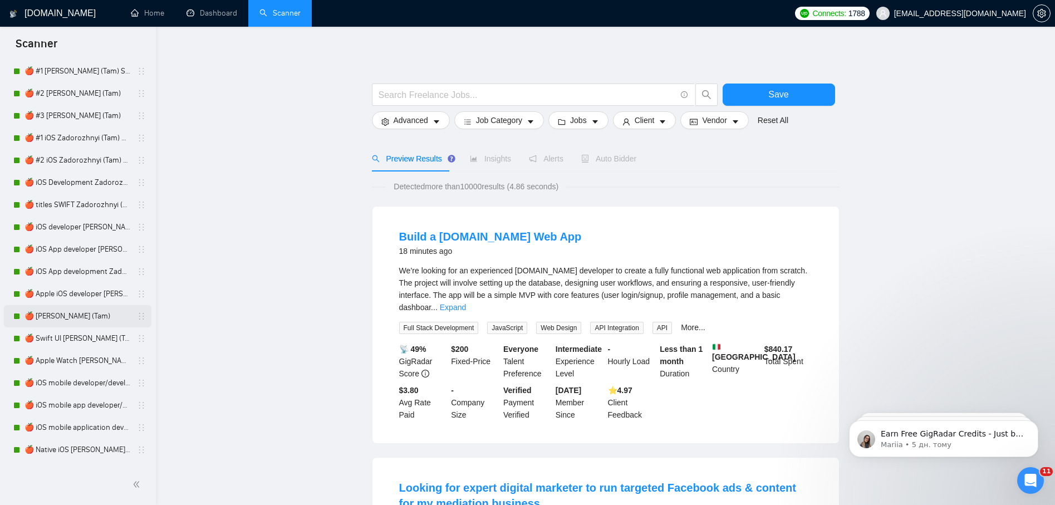
scroll to position [835, 0]
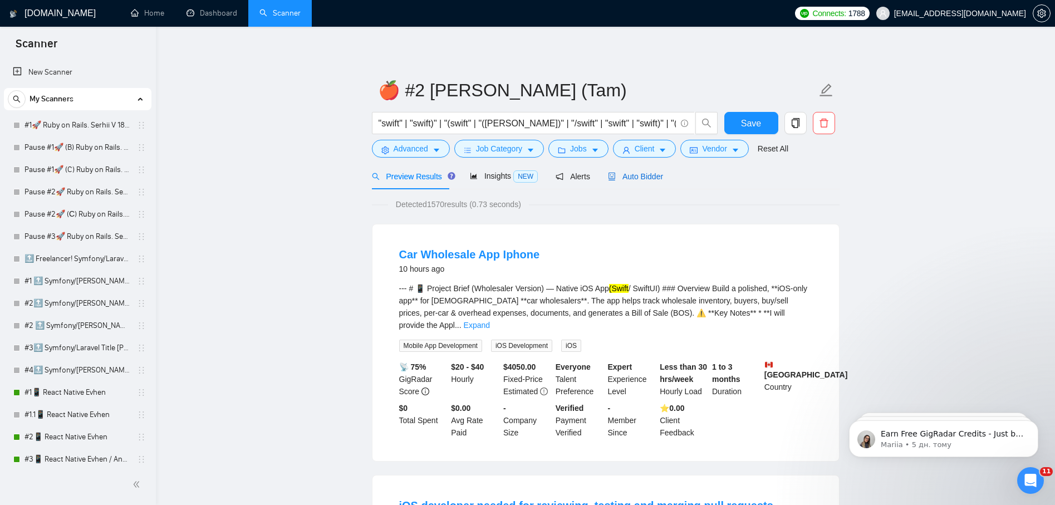
click at [627, 174] on span "Auto Bidder" at bounding box center [635, 176] width 55 height 9
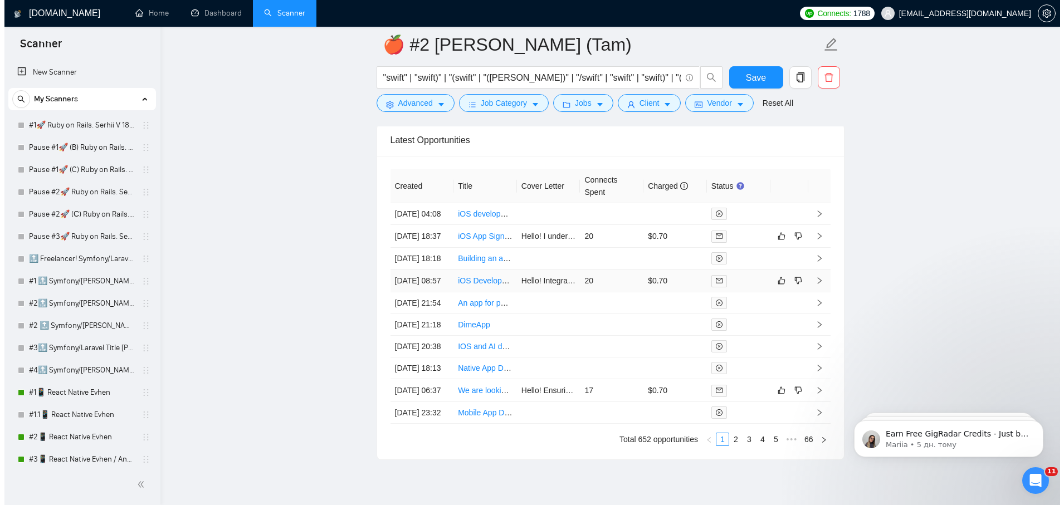
scroll to position [2839, 0]
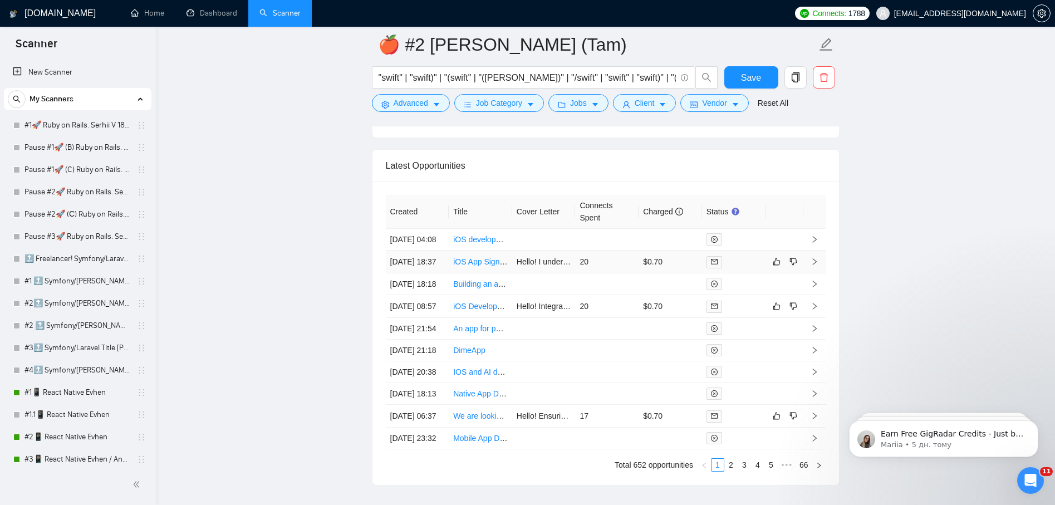
click at [669, 262] on td "$0.70" at bounding box center [670, 262] width 63 height 23
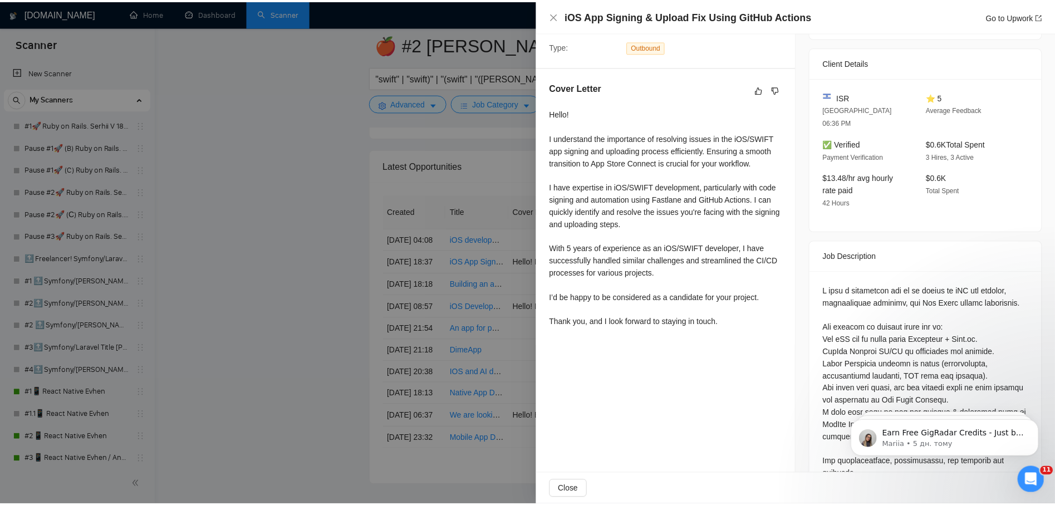
scroll to position [167, 0]
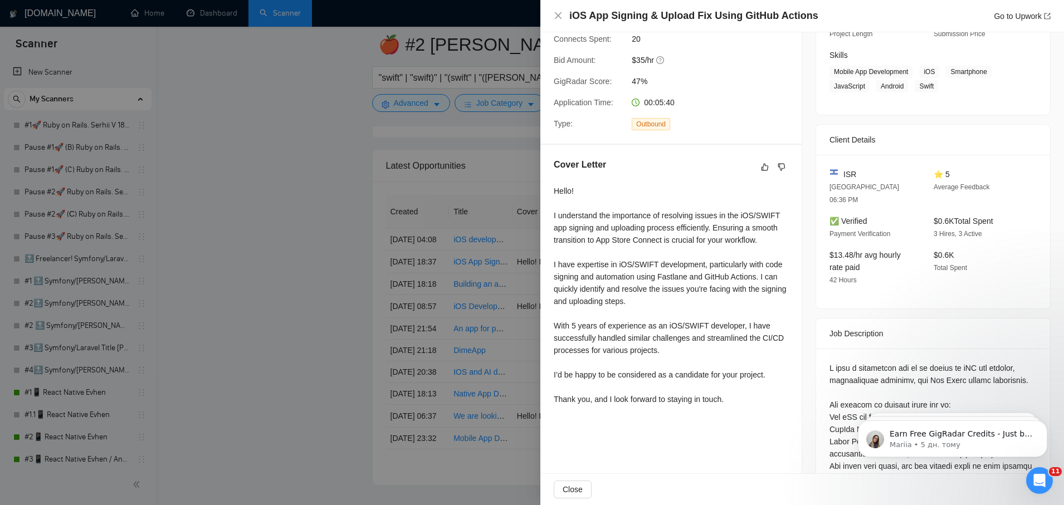
click at [321, 300] on div at bounding box center [532, 252] width 1064 height 505
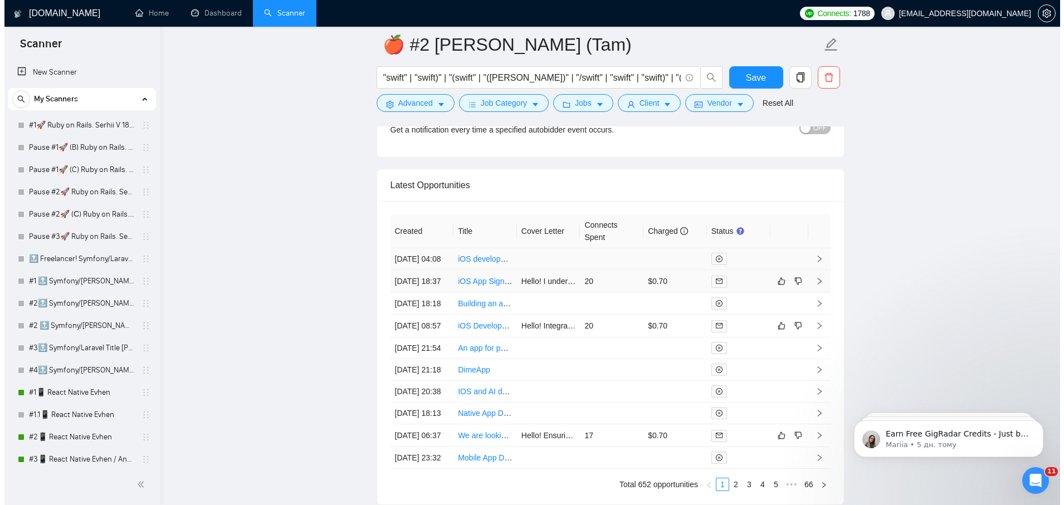
scroll to position [2839, 0]
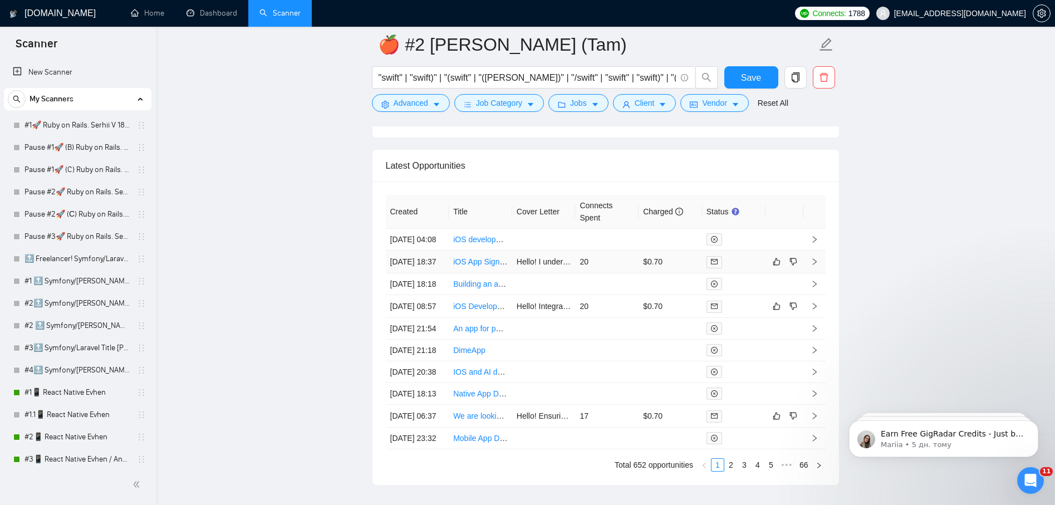
click at [638, 265] on td "20" at bounding box center [606, 262] width 63 height 23
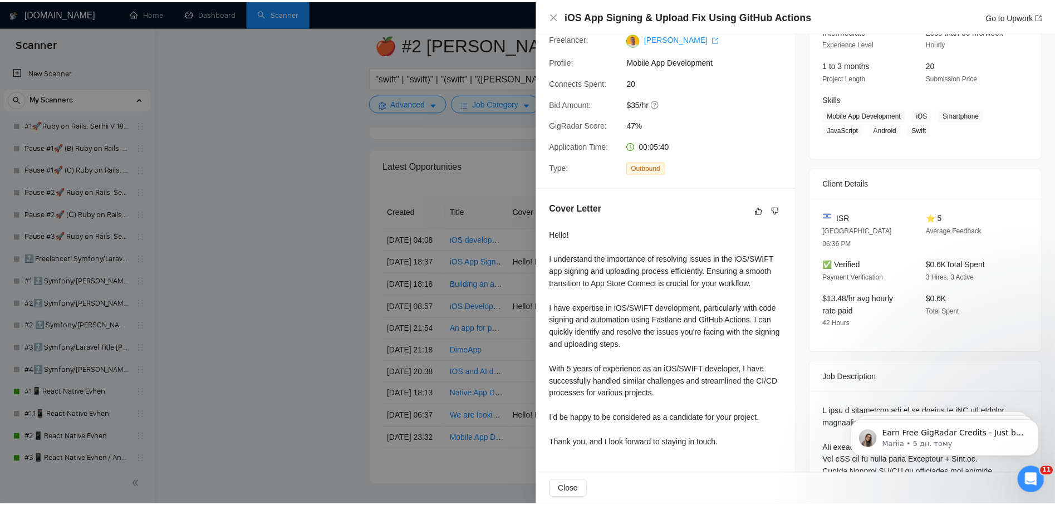
scroll to position [25, 0]
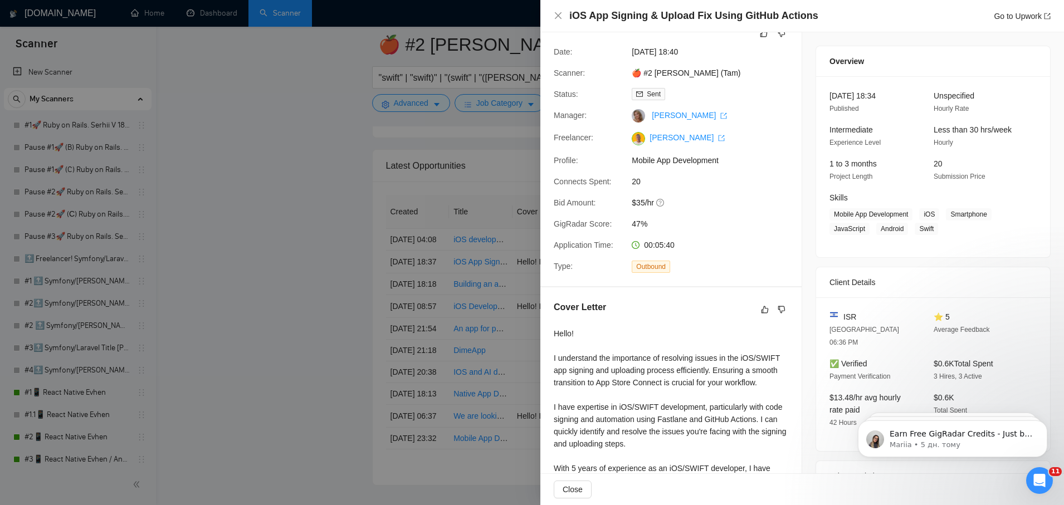
click at [339, 305] on div at bounding box center [532, 252] width 1064 height 505
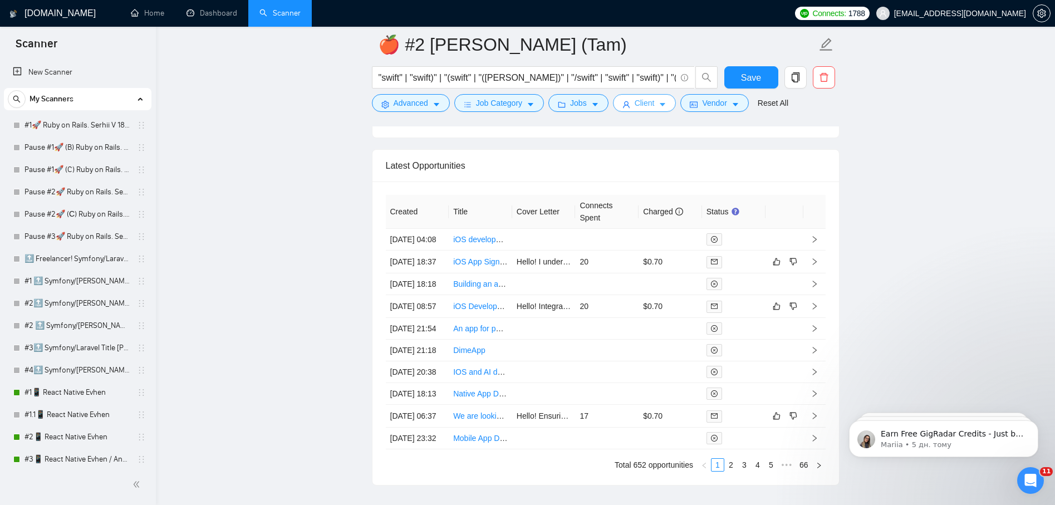
click at [647, 102] on span "Client" at bounding box center [645, 103] width 20 height 12
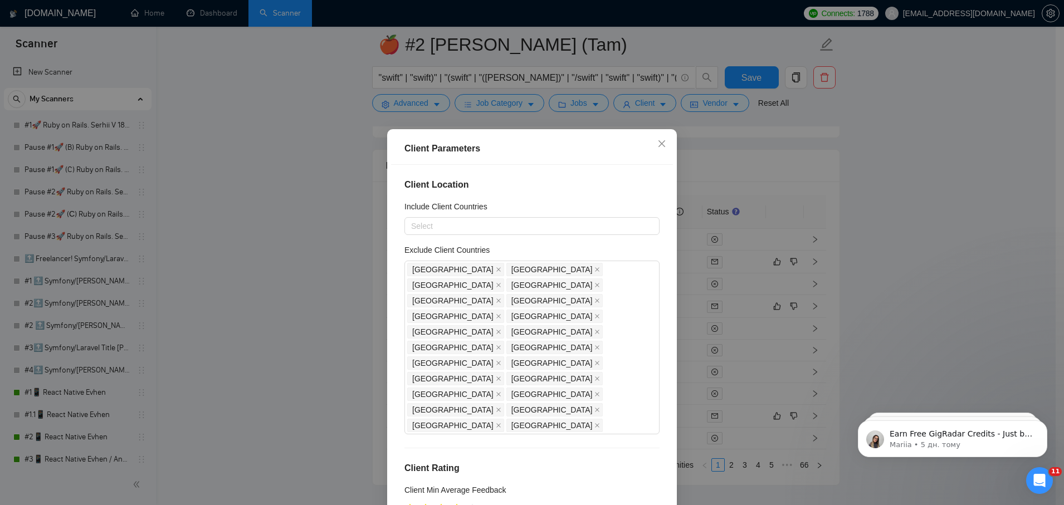
click at [320, 330] on div "Client Parameters Client Location Include Client Countries Select Exclude Clien…" at bounding box center [532, 252] width 1064 height 505
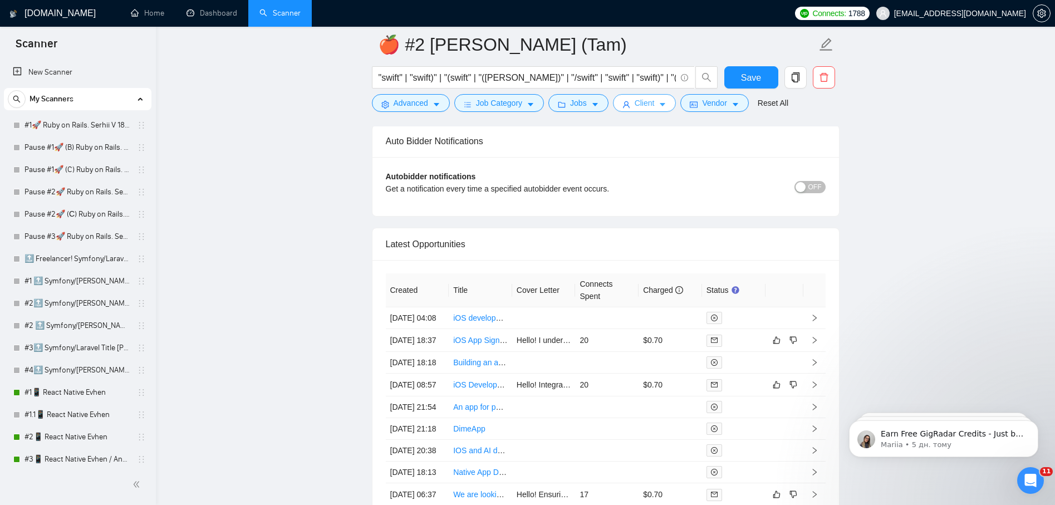
scroll to position [2728, 0]
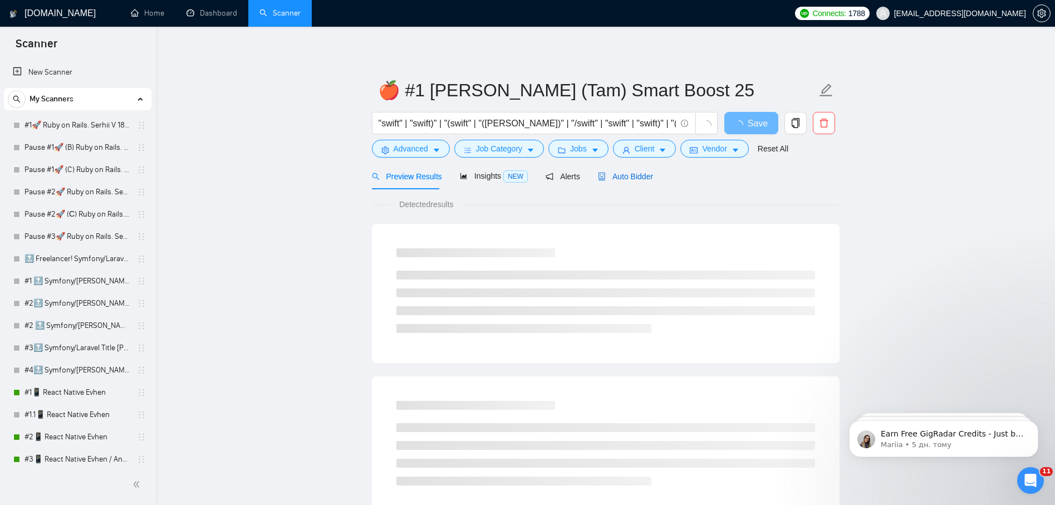
click at [635, 175] on span "Auto Bidder" at bounding box center [625, 176] width 55 height 9
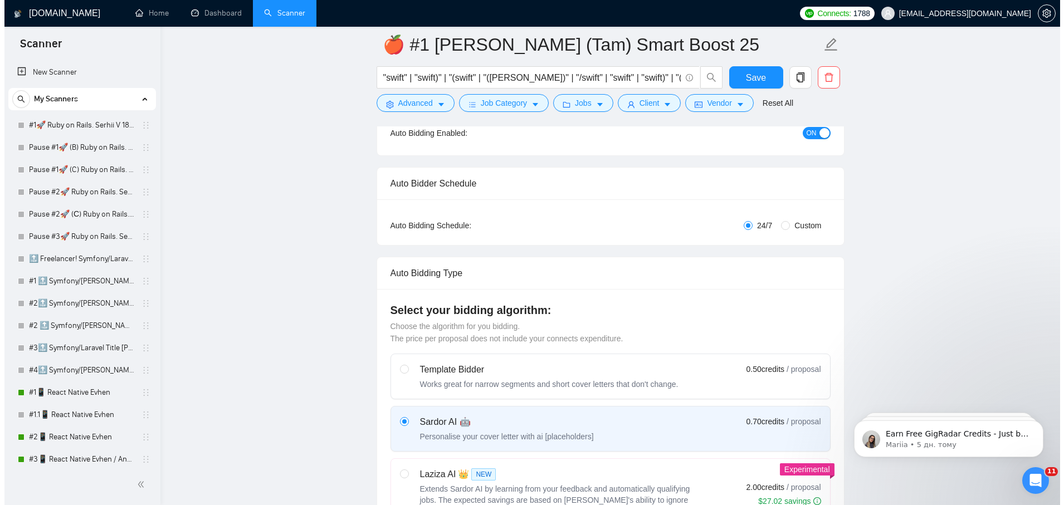
scroll to position [111, 0]
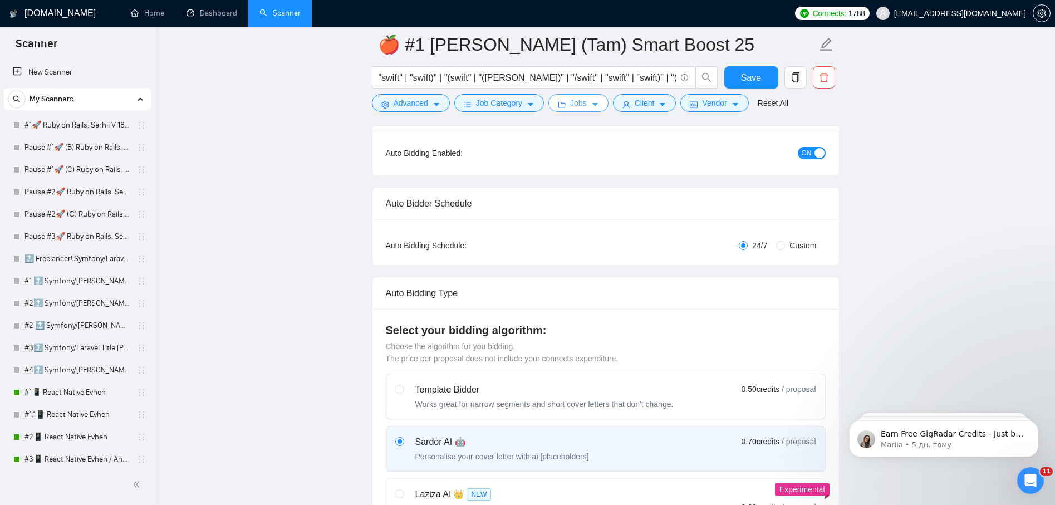
click at [582, 106] on span "Jobs" at bounding box center [578, 103] width 17 height 12
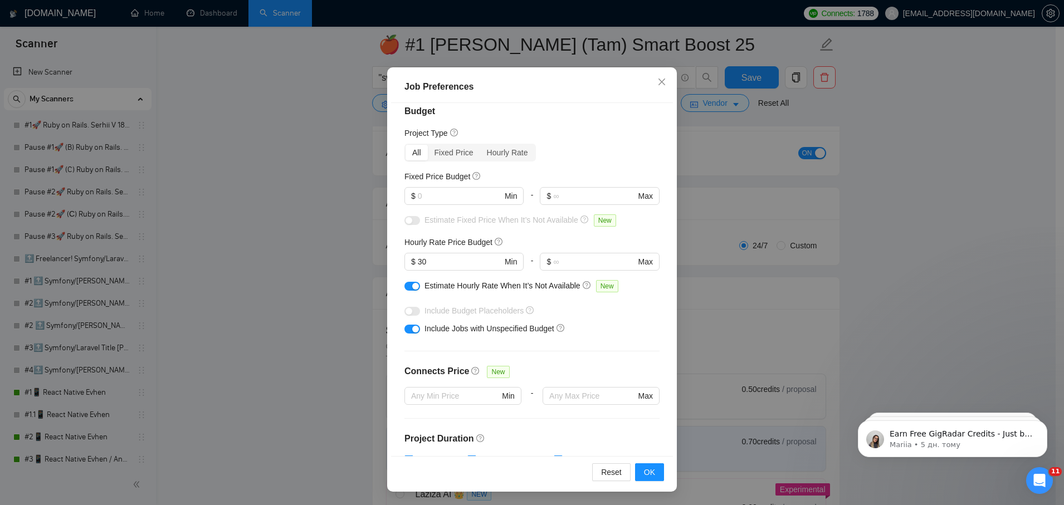
scroll to position [0, 0]
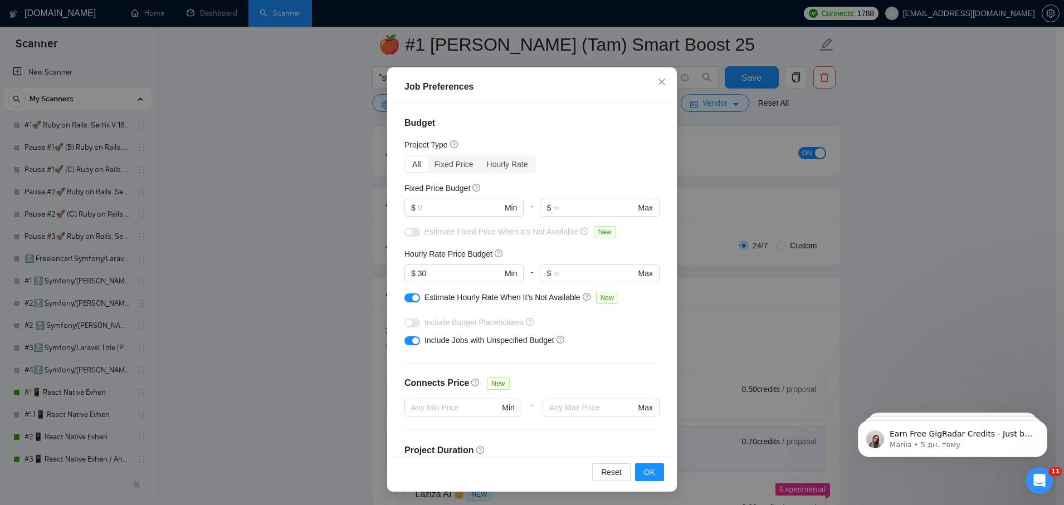
click at [310, 225] on div "Job Preferences Budget Project Type All Fixed Price Hourly Rate Fixed Price Bud…" at bounding box center [532, 252] width 1064 height 505
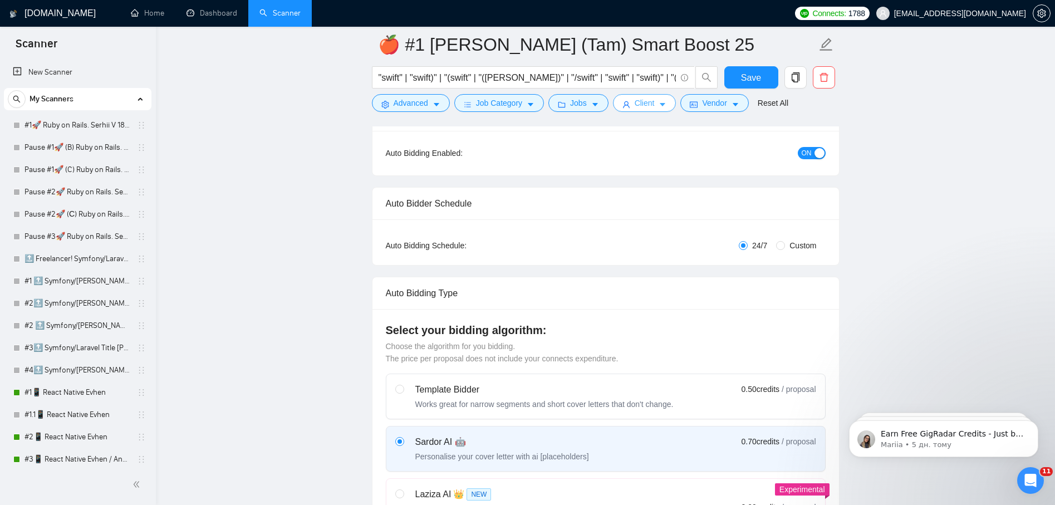
click at [662, 101] on icon "caret-down" at bounding box center [663, 105] width 8 height 8
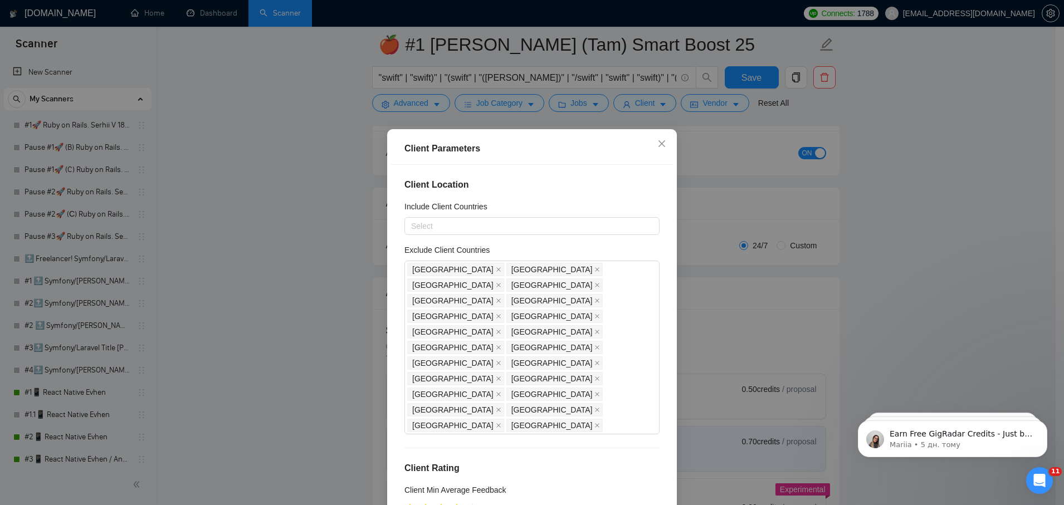
drag, startPoint x: 314, startPoint y: 87, endPoint x: 347, endPoint y: 1, distance: 92.6
click at [314, 86] on div "Client Parameters Client Location Include Client Countries Select Exclude Clien…" at bounding box center [532, 252] width 1064 height 505
